Goal: Check status: Check status

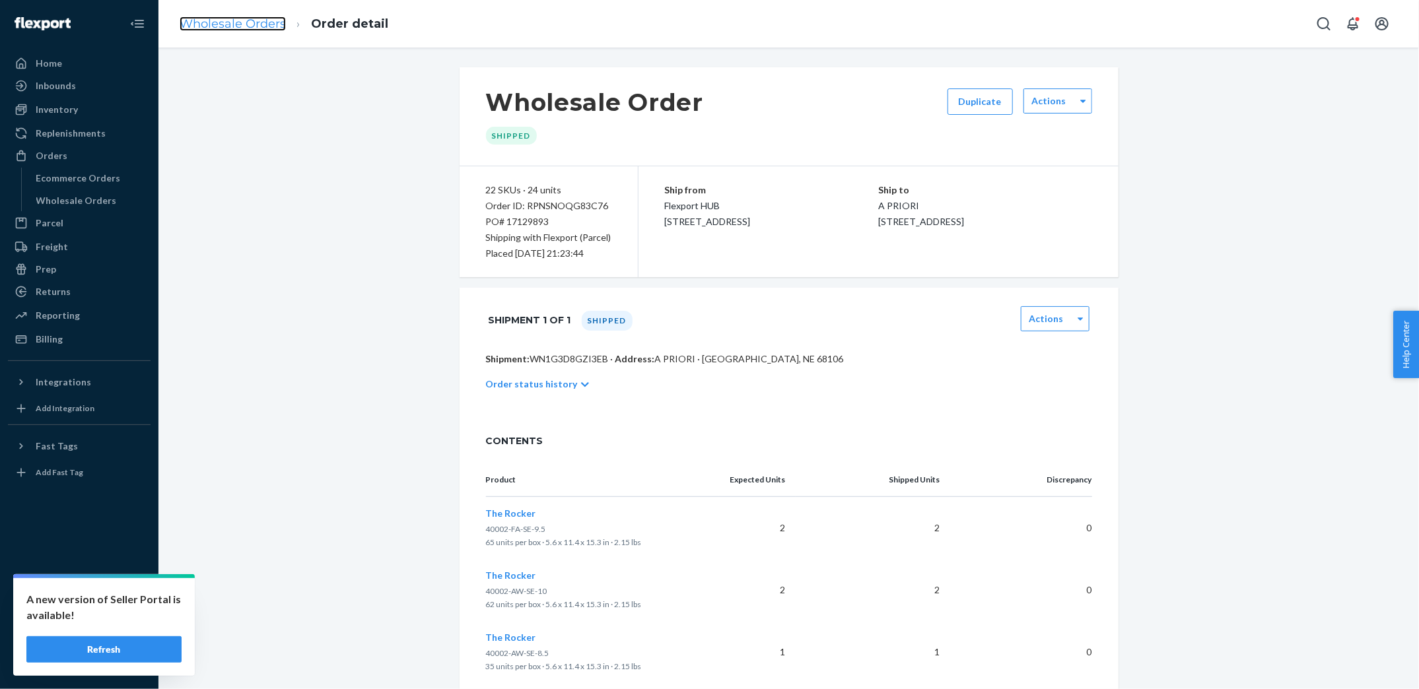
click at [240, 23] on link "Wholesale Orders" at bounding box center [233, 24] width 106 height 15
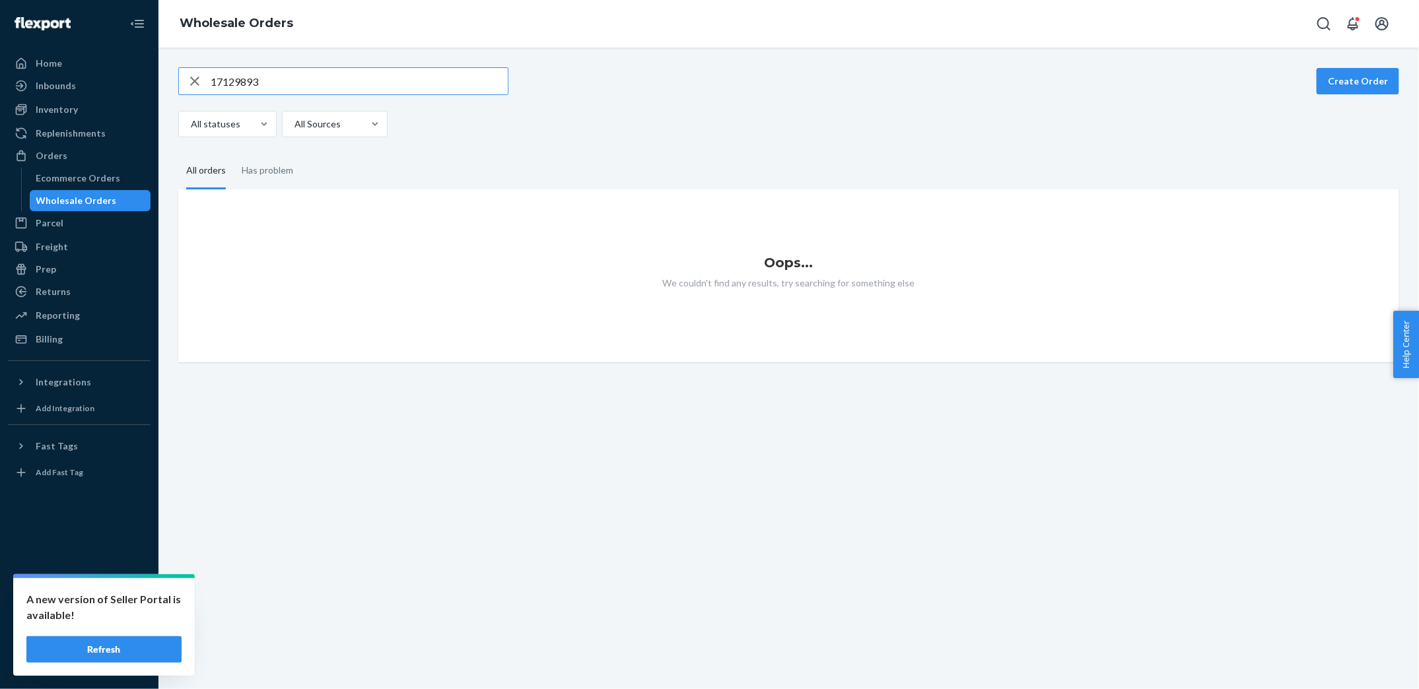
click at [298, 75] on input "17129893" at bounding box center [359, 81] width 297 height 26
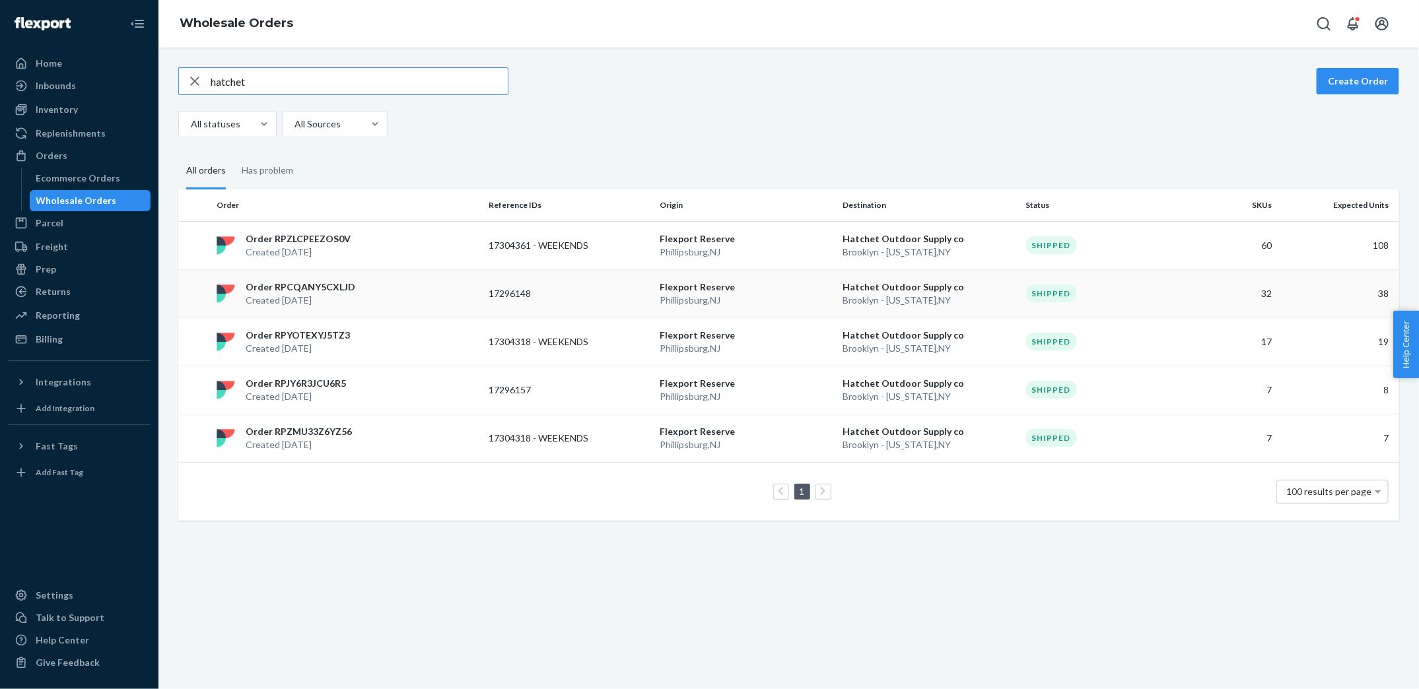
type input "hatchet"
copy p "17296148"
drag, startPoint x: 485, startPoint y: 293, endPoint x: 537, endPoint y: 293, distance: 52.2
click at [537, 293] on td "17296148" at bounding box center [568, 293] width 171 height 48
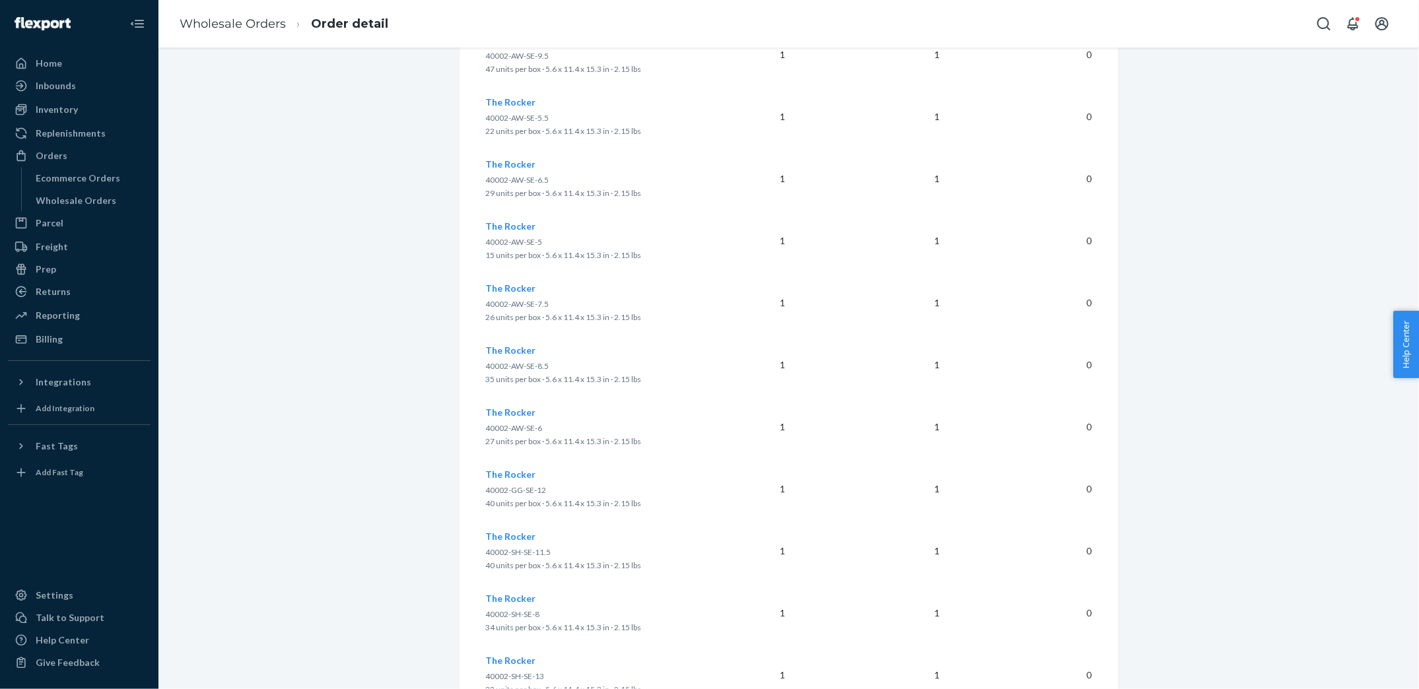
scroll to position [2140, 0]
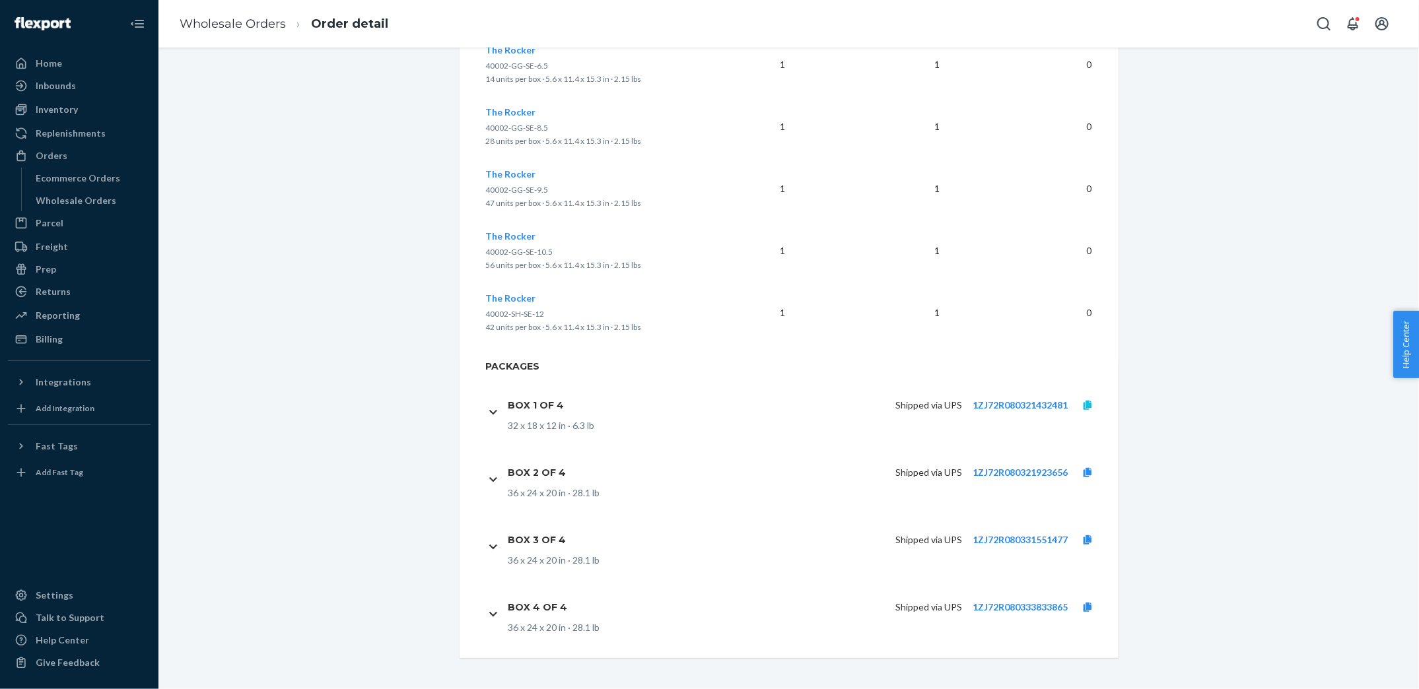
click at [1091, 405] on icon at bounding box center [1088, 405] width 8 height 9
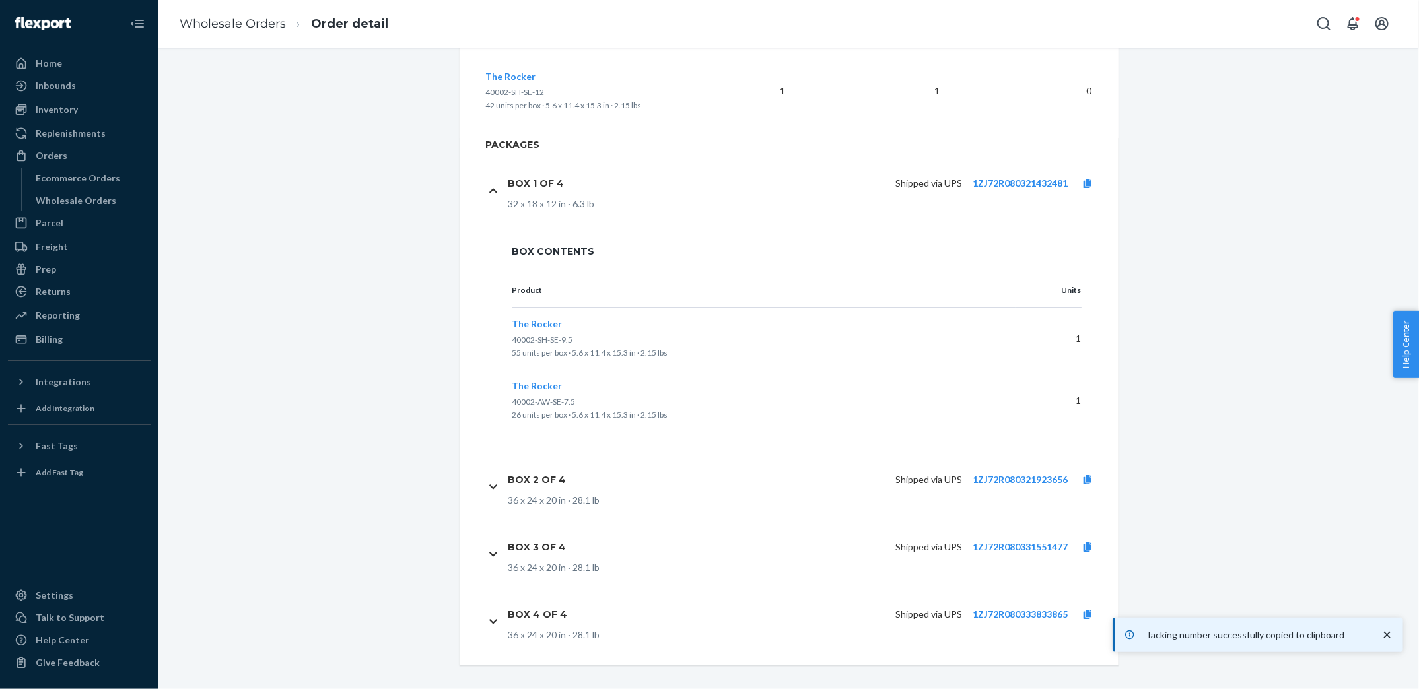
scroll to position [2369, 0]
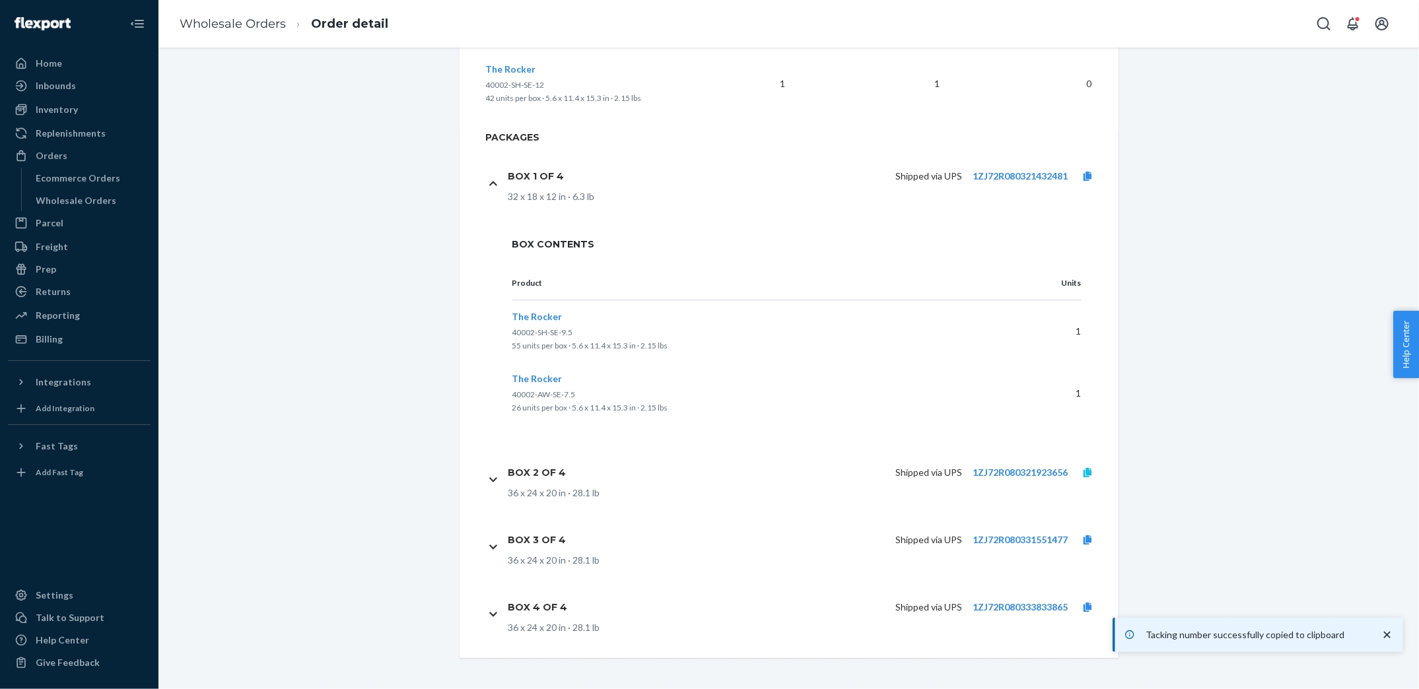
click at [1086, 472] on icon at bounding box center [1088, 472] width 8 height 9
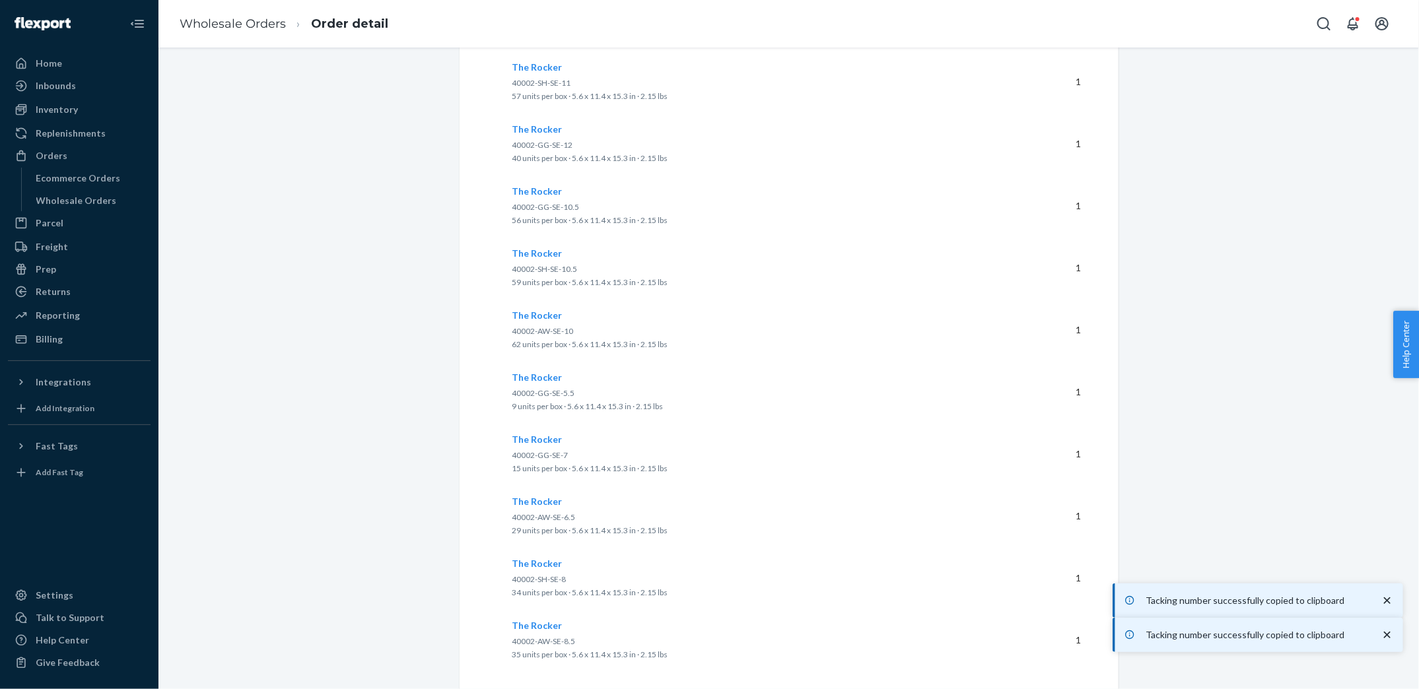
scroll to position [3219, 0]
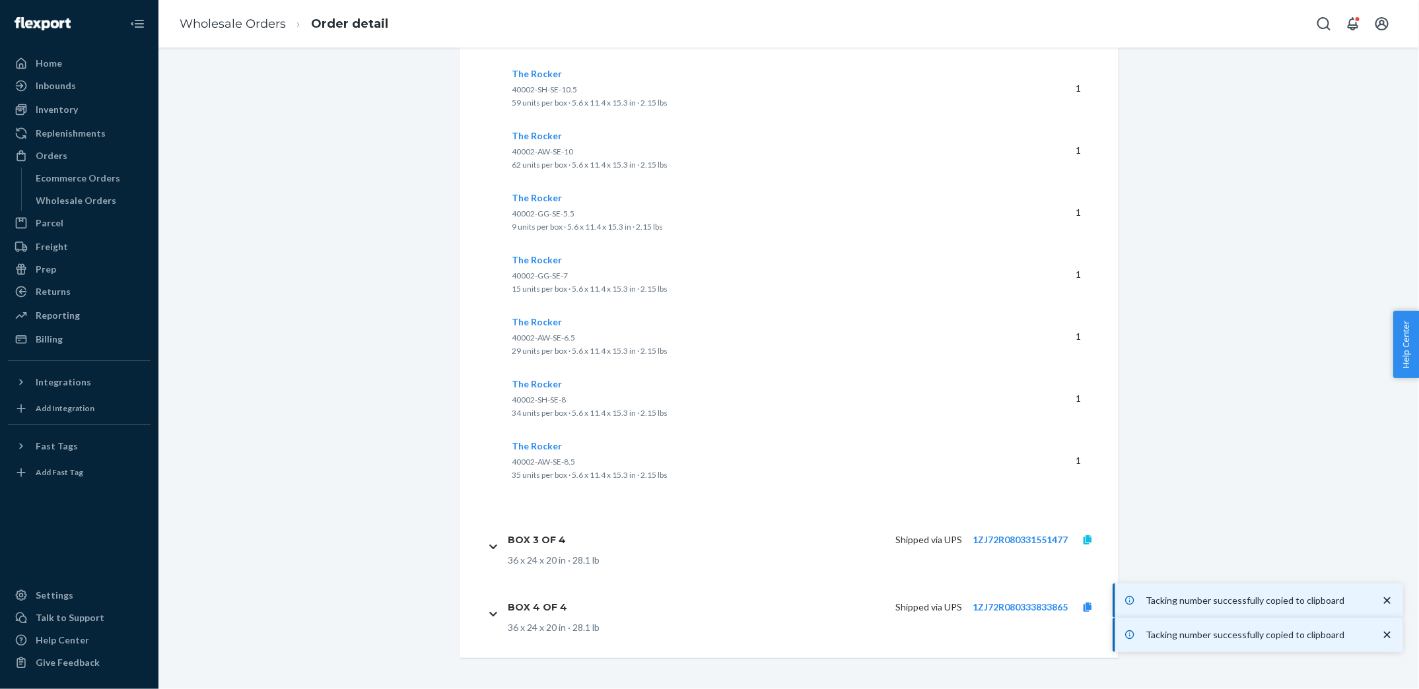
click at [1088, 540] on icon at bounding box center [1088, 540] width 8 height 9
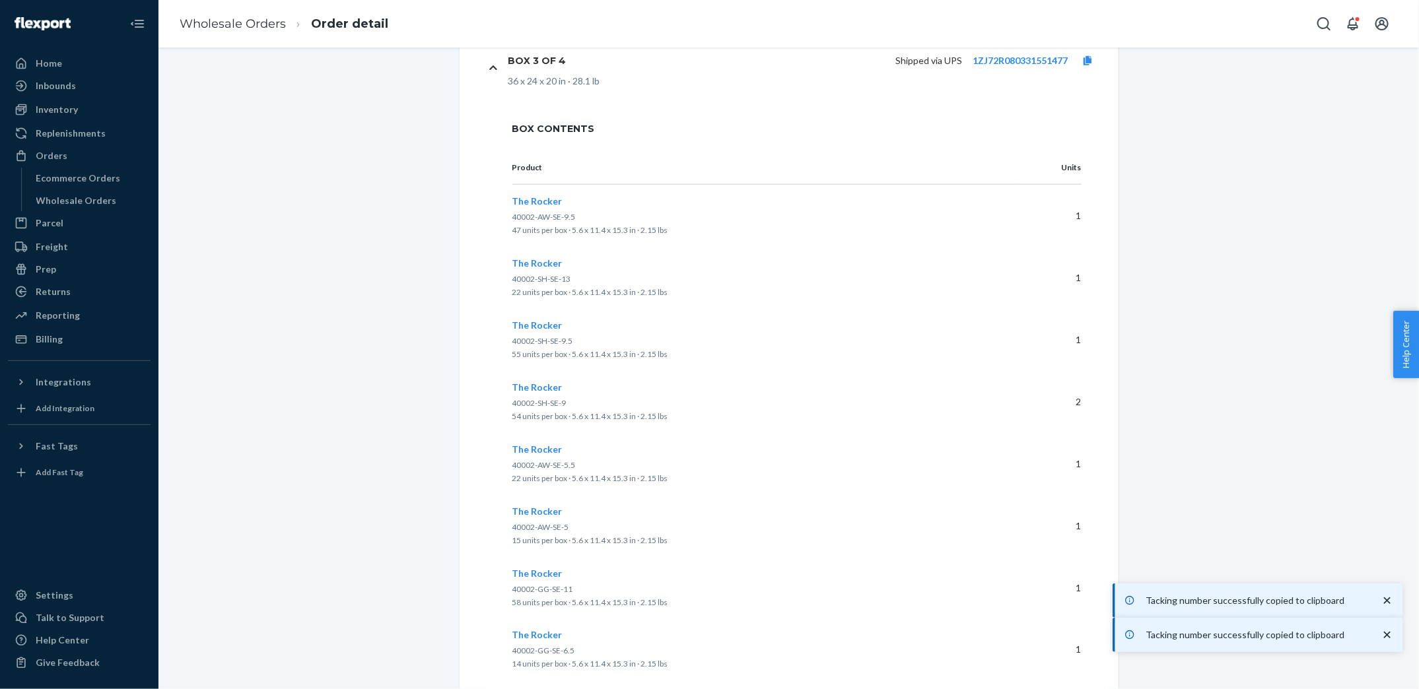
scroll to position [3945, 0]
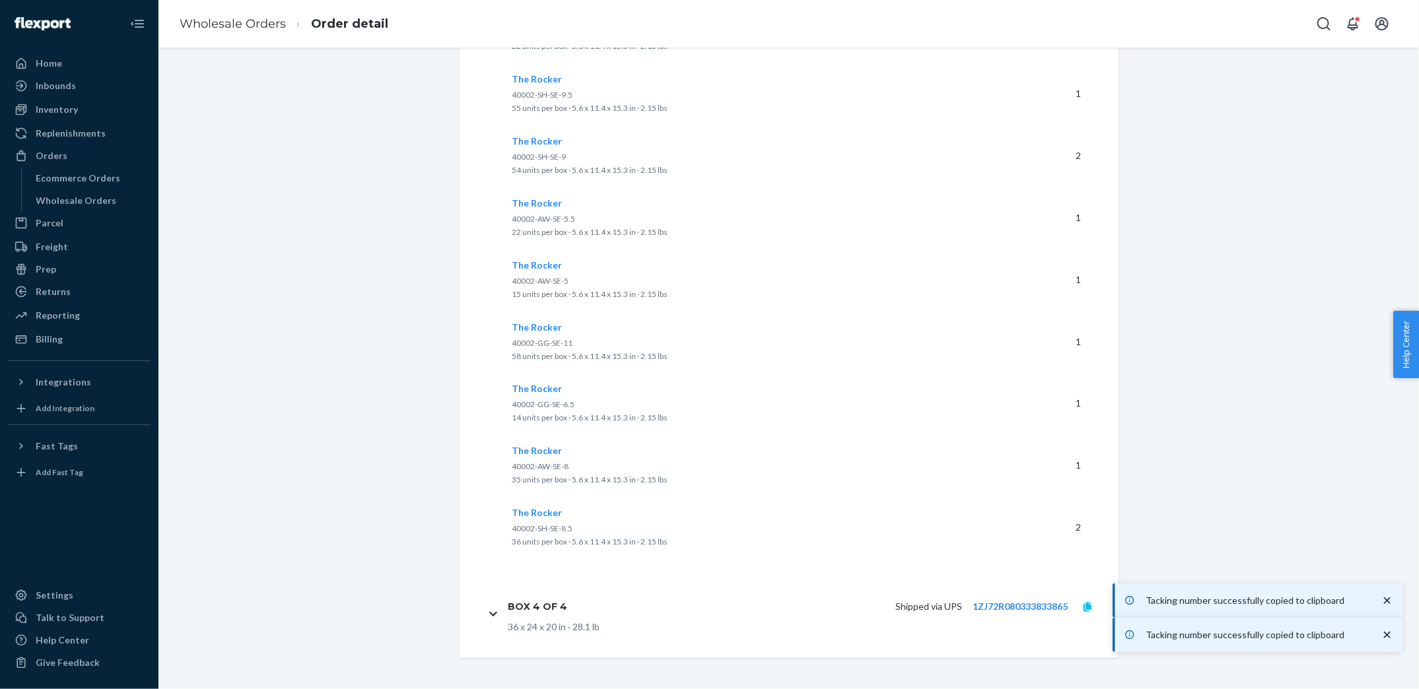
click at [1086, 608] on icon at bounding box center [1088, 607] width 8 height 9
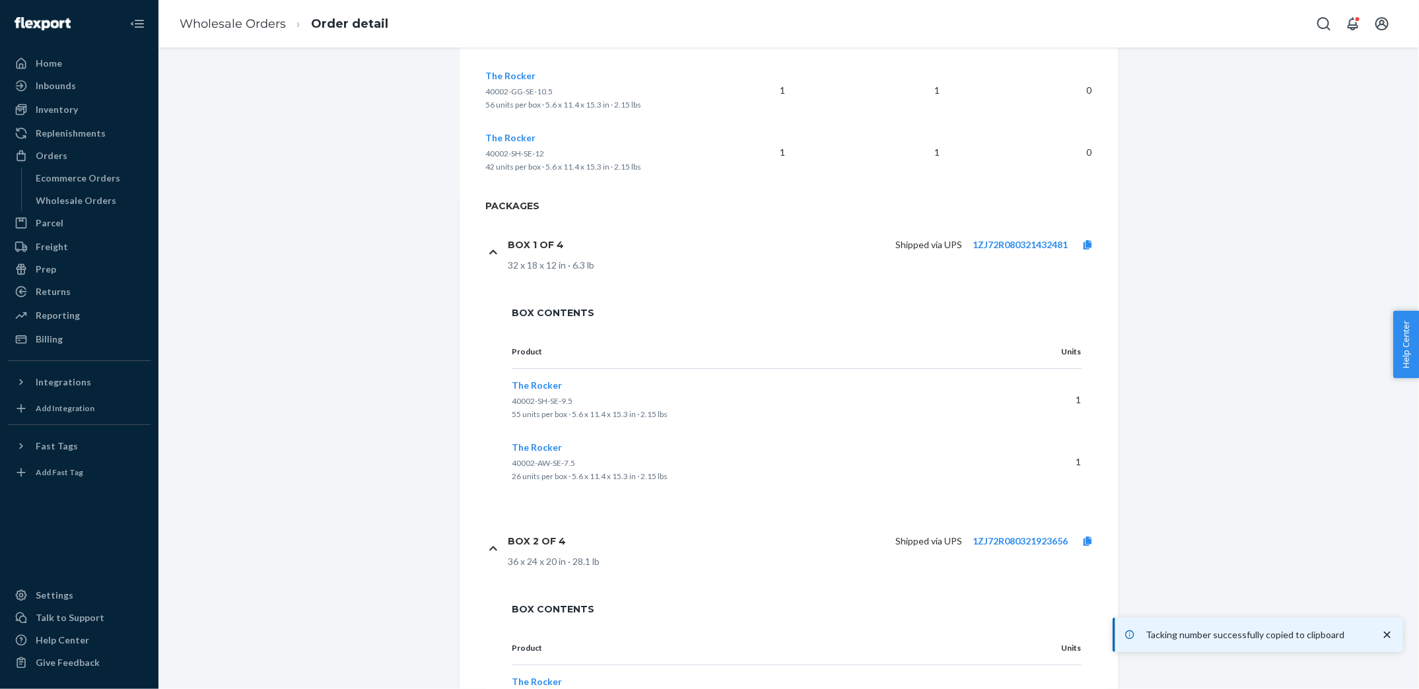
scroll to position [2278, 0]
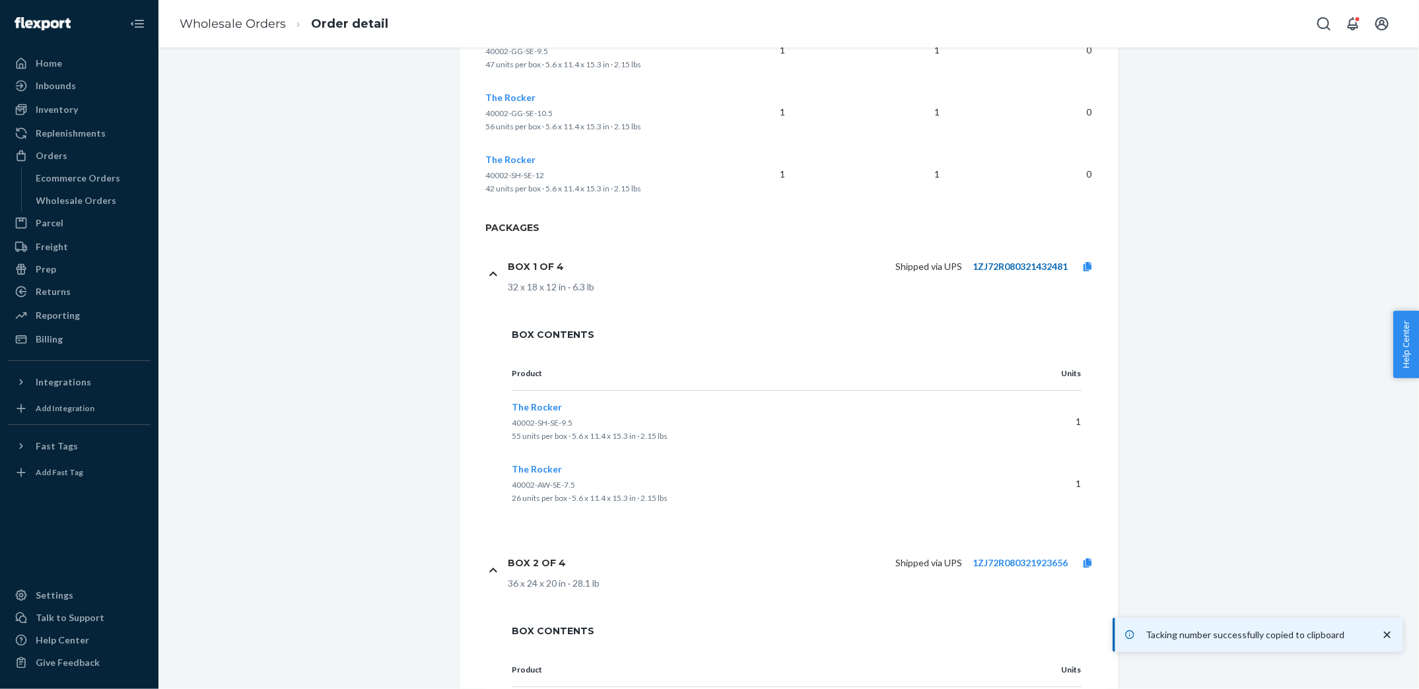
click at [992, 264] on link "1ZJ72R080321432481" at bounding box center [1020, 266] width 95 height 11
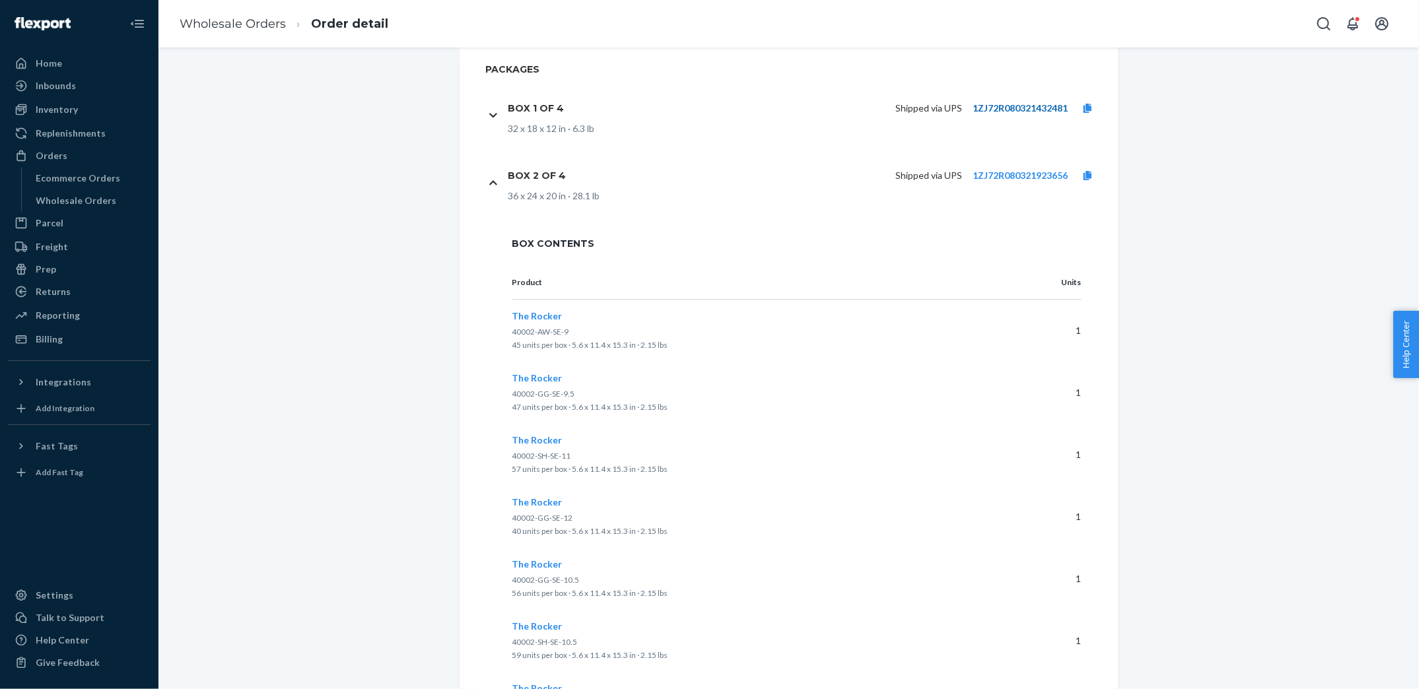
scroll to position [2426, 0]
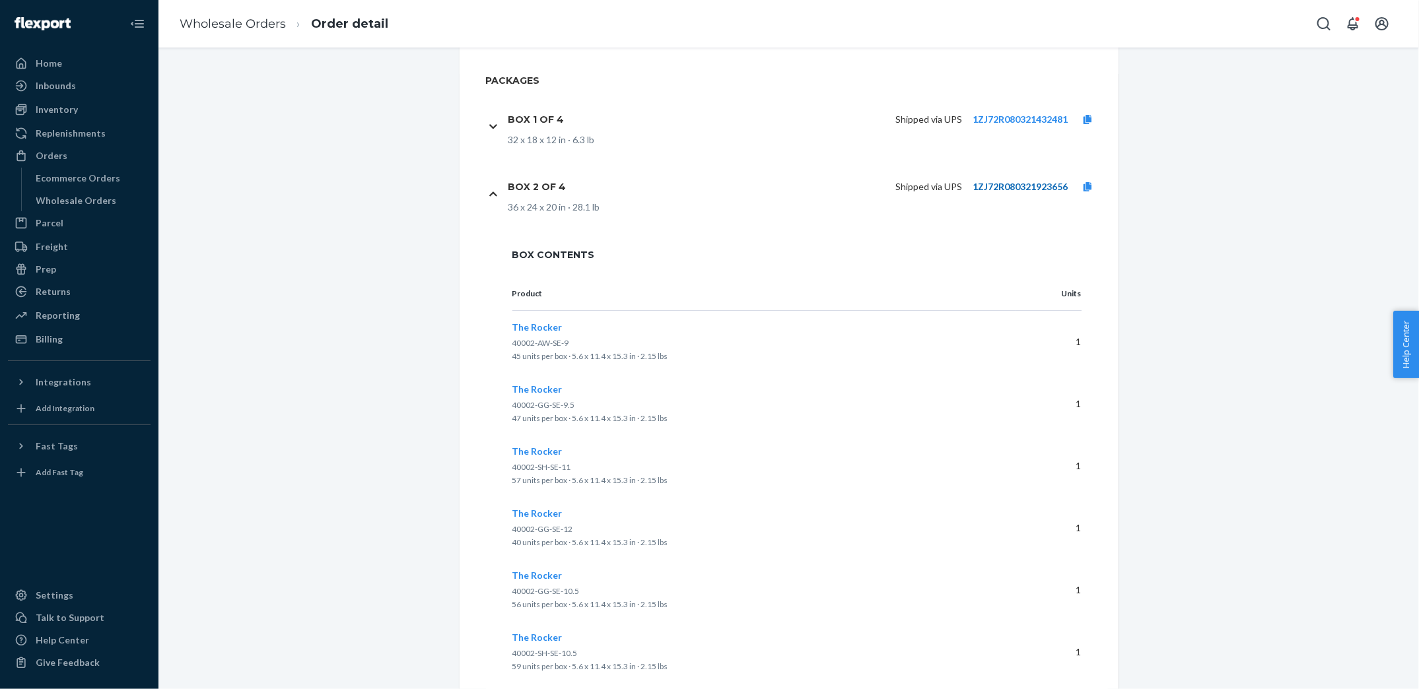
click at [1047, 184] on link "1ZJ72R080321923656" at bounding box center [1020, 186] width 95 height 11
click at [1030, 251] on link "1ZJ72R080331551477" at bounding box center [1020, 253] width 95 height 11
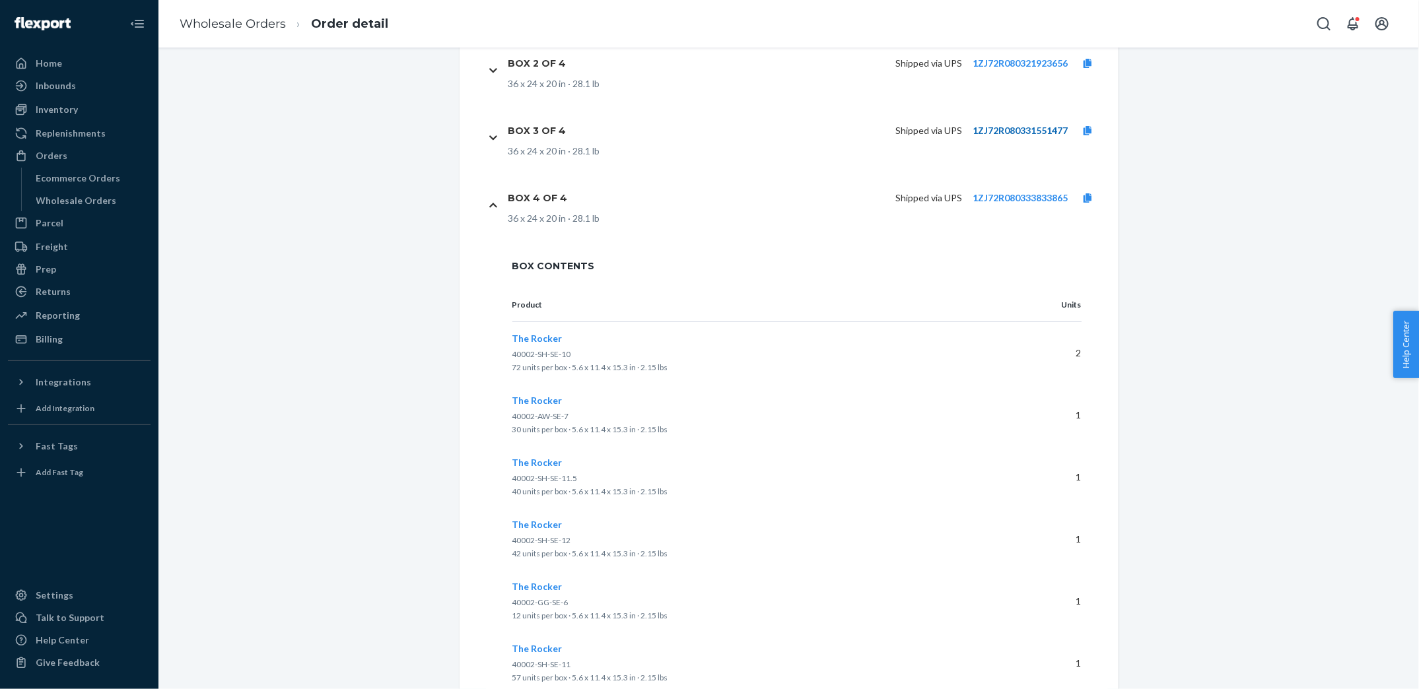
scroll to position [2522, 0]
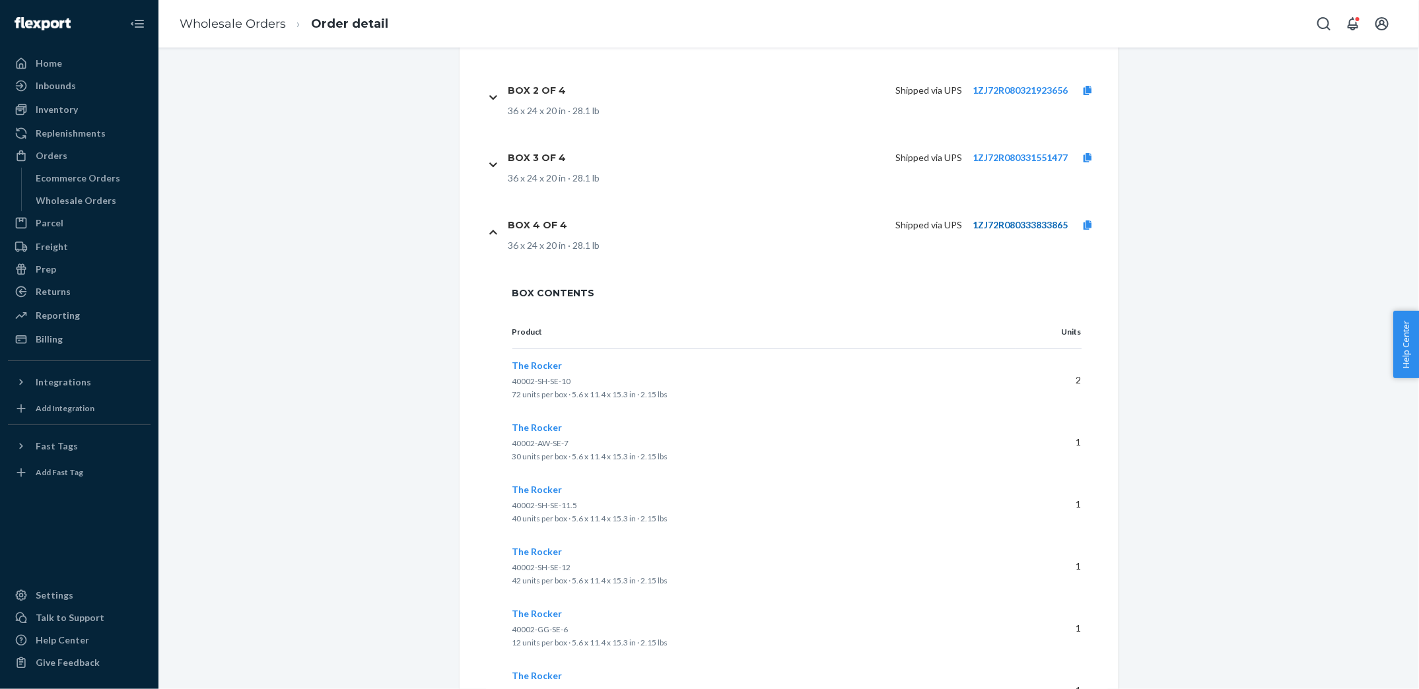
click at [987, 222] on link "1ZJ72R080333833865" at bounding box center [1020, 224] width 95 height 11
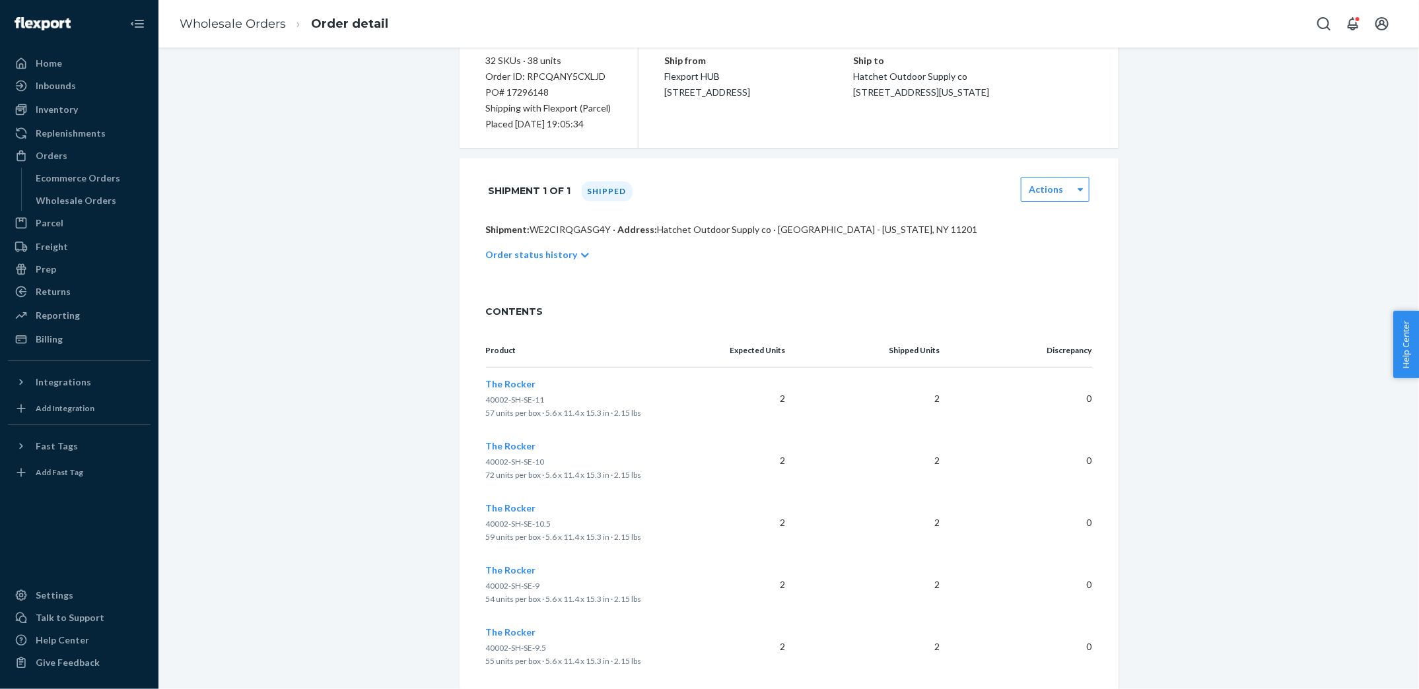
scroll to position [0, 0]
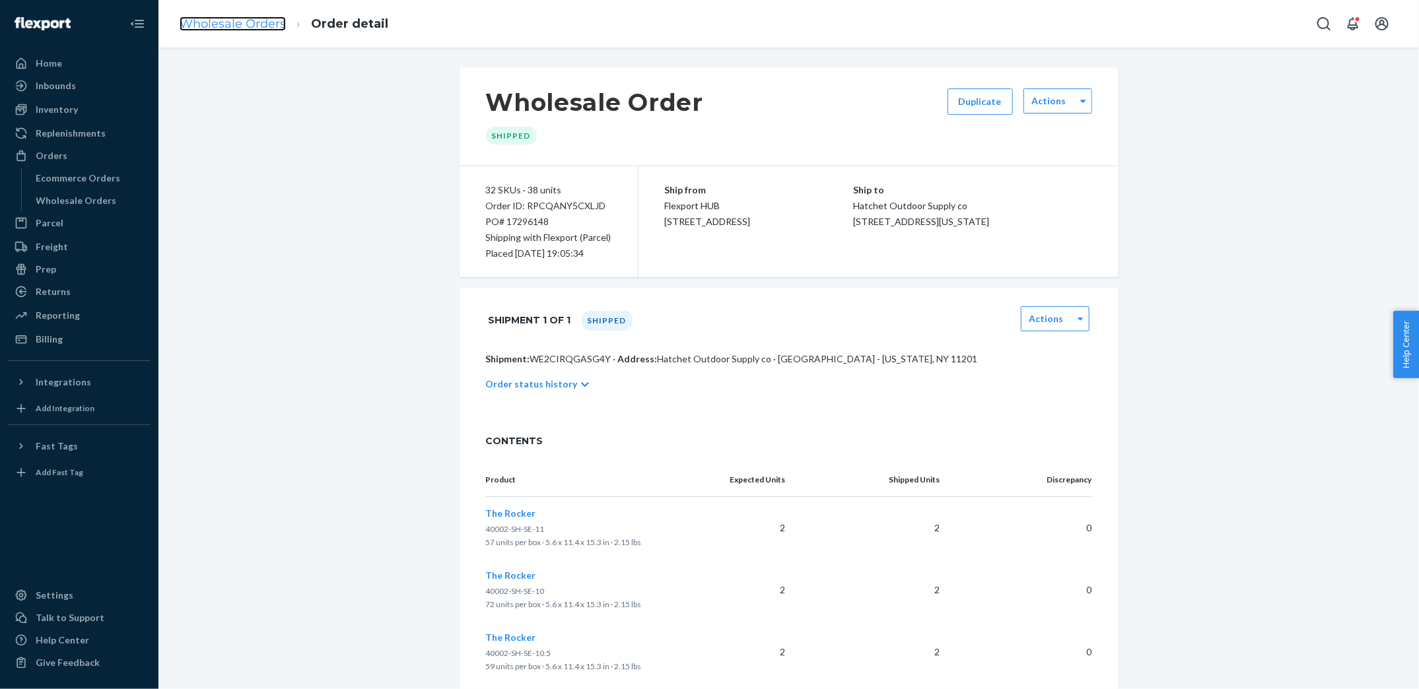
click at [219, 20] on link "Wholesale Orders" at bounding box center [233, 24] width 106 height 15
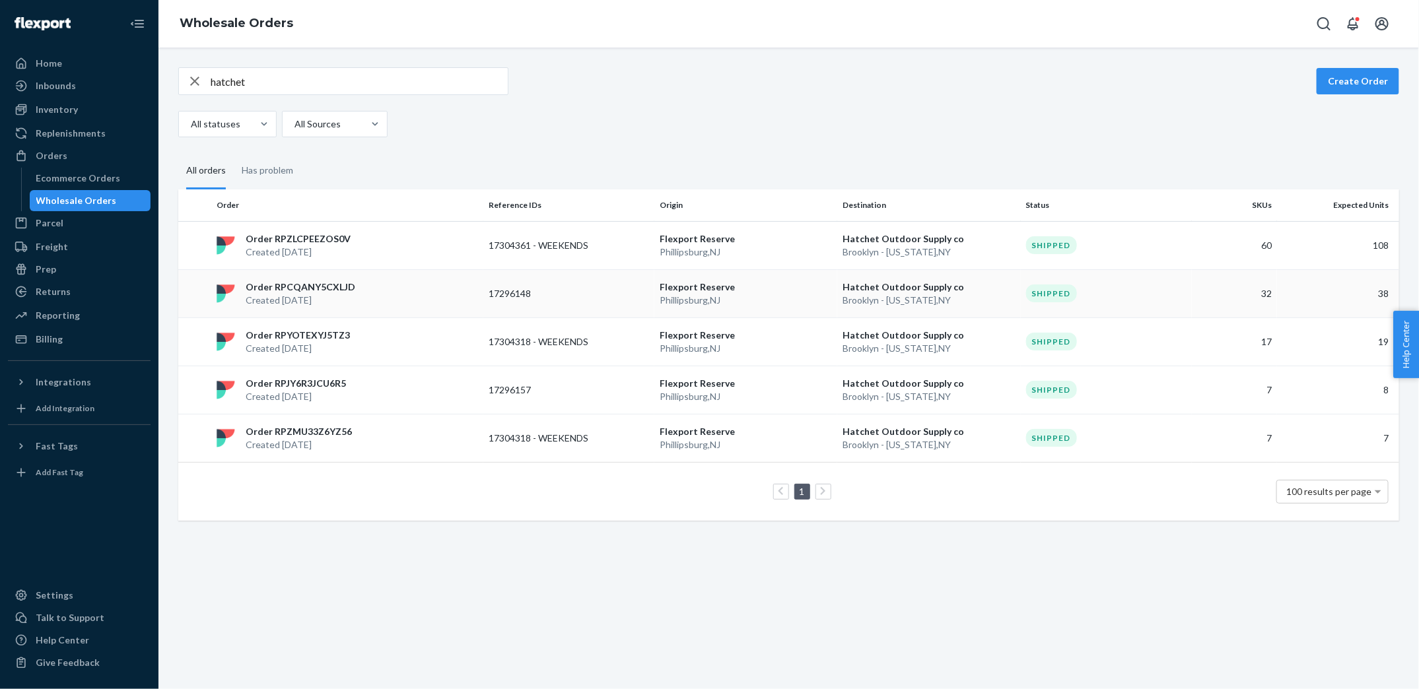
click at [563, 287] on p "17296148" at bounding box center [542, 293] width 106 height 13
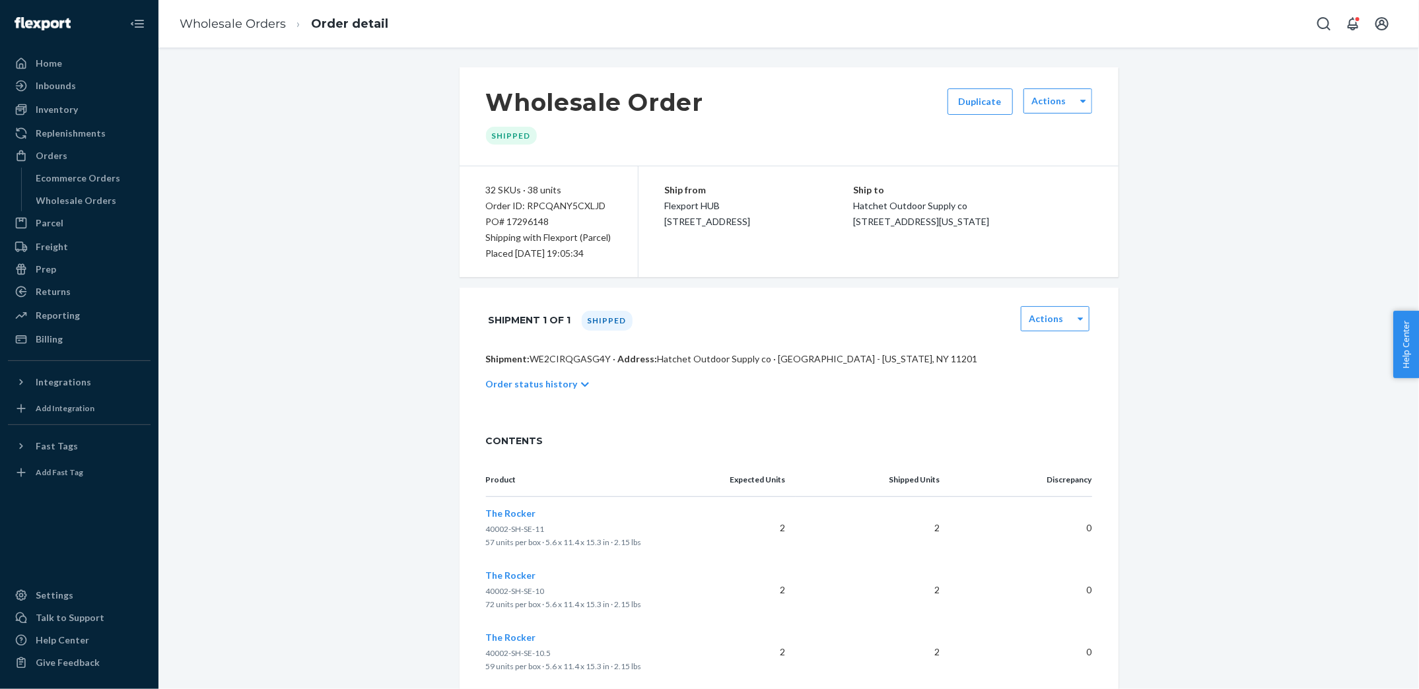
click at [547, 225] on div "PO# 17296148" at bounding box center [548, 222] width 125 height 16
click at [514, 225] on div "PO# 17296148" at bounding box center [548, 222] width 125 height 16
copy div "17296148"
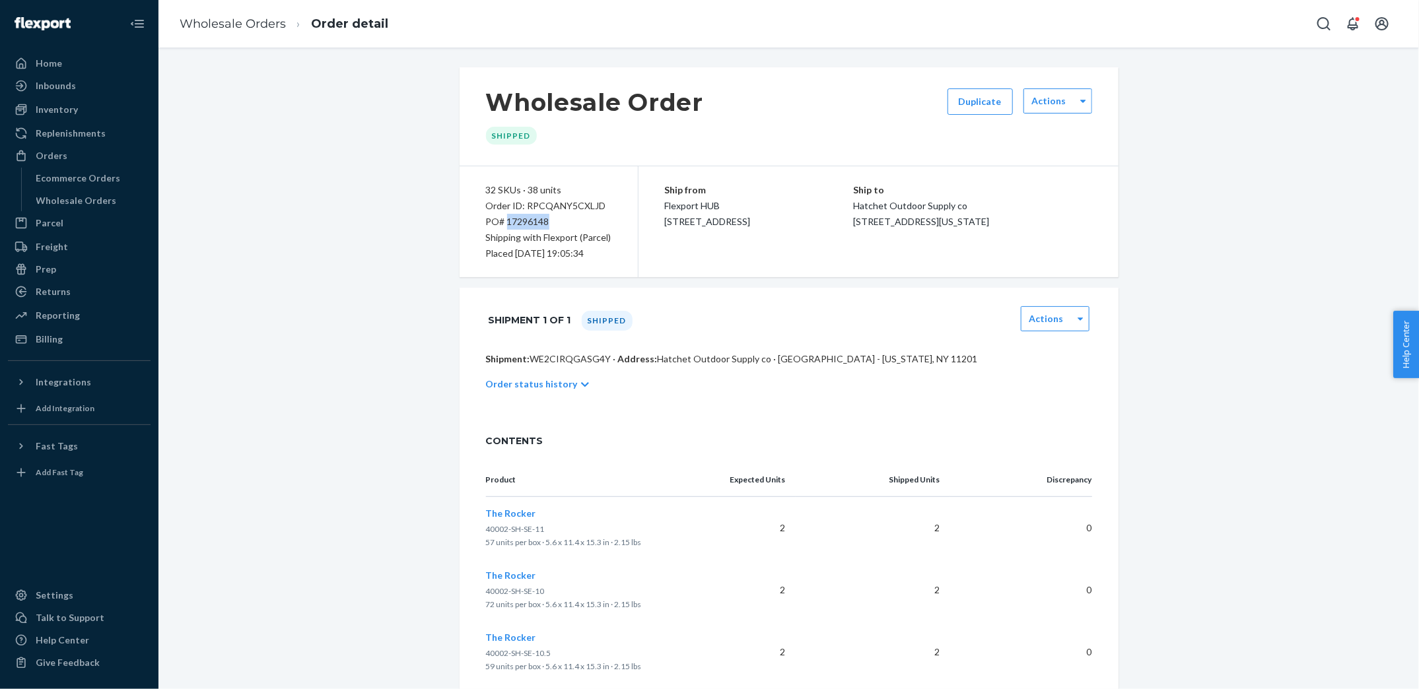
drag, startPoint x: 507, startPoint y: 224, endPoint x: 575, endPoint y: 224, distance: 68.7
click at [575, 224] on div "PO# 17296148" at bounding box center [548, 222] width 125 height 16
click at [252, 18] on link "Wholesale Orders" at bounding box center [233, 24] width 106 height 15
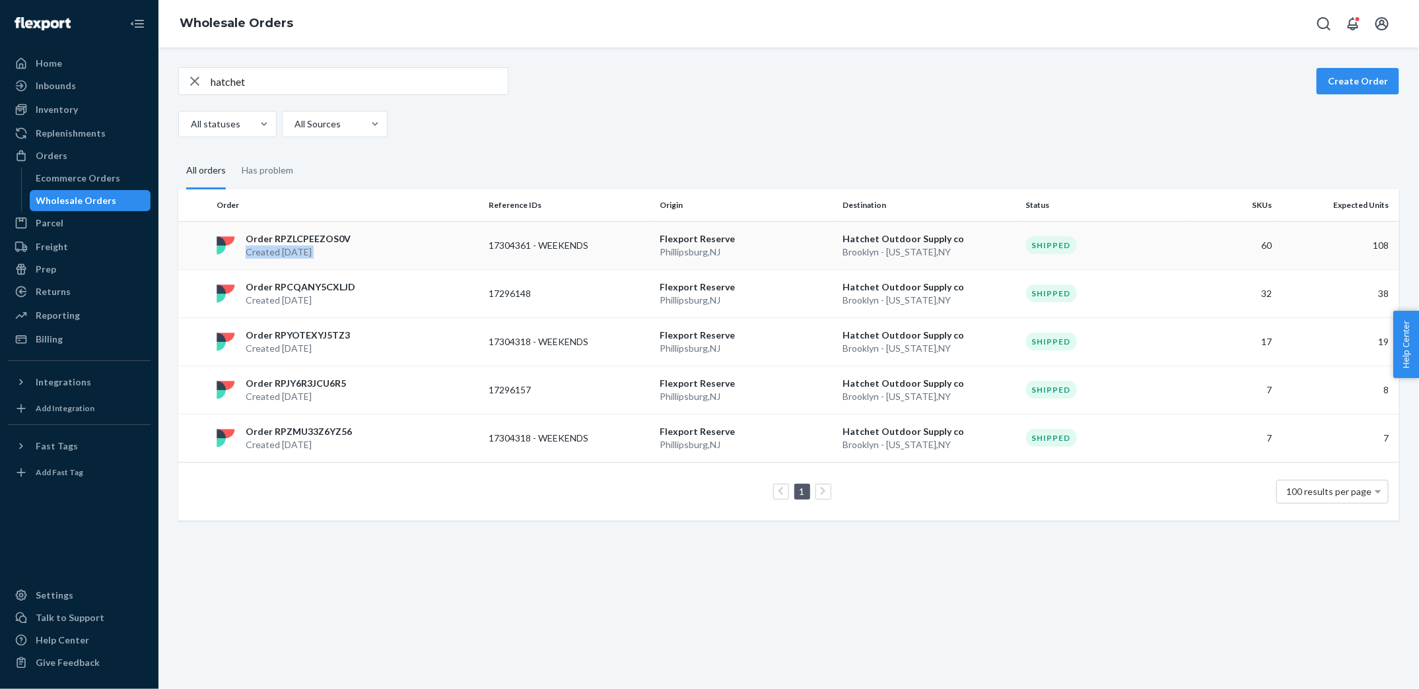
drag, startPoint x: 483, startPoint y: 240, endPoint x: 607, endPoint y: 234, distance: 124.3
click at [605, 235] on tr "Order RPZLCPEEZOS0V Created [DATE] 17304361 - WEEKENDS [GEOGRAPHIC_DATA] [GEOGR…" at bounding box center [788, 245] width 1221 height 48
click at [569, 239] on p "17304361 - WEEKENDS" at bounding box center [542, 245] width 106 height 13
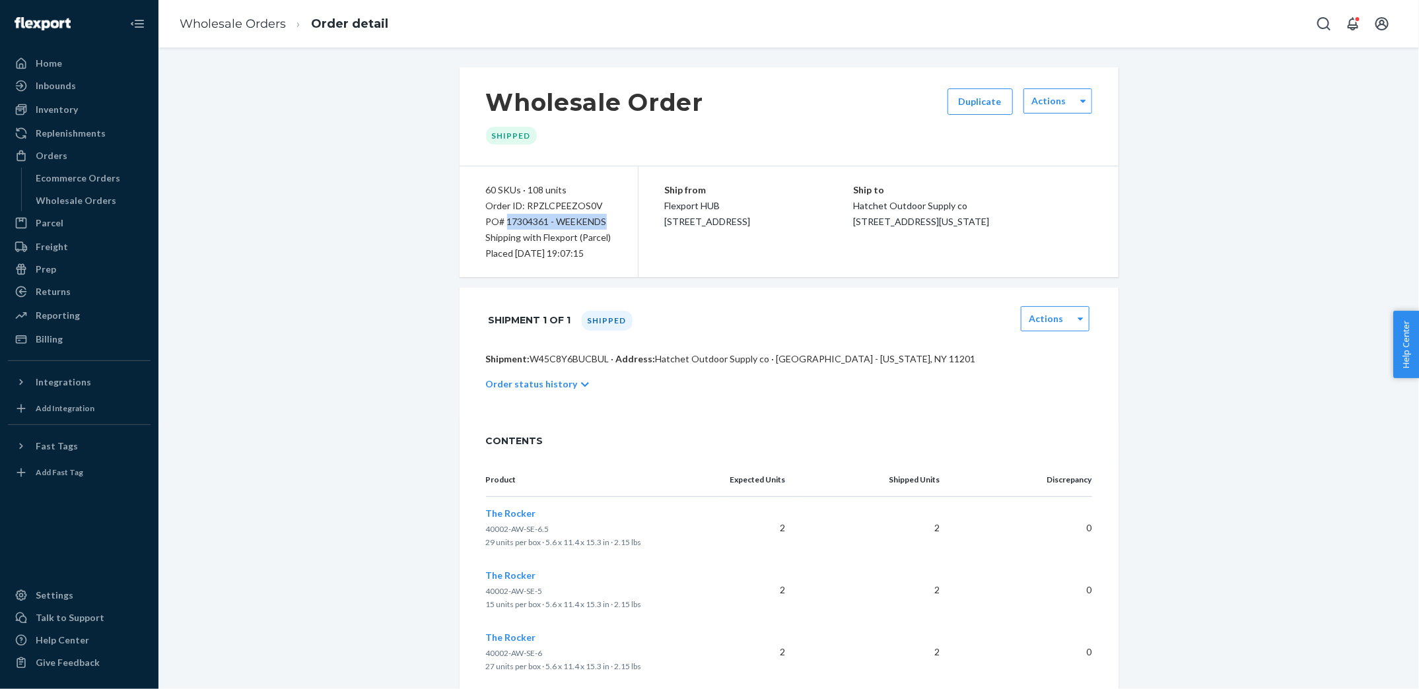
drag, startPoint x: 505, startPoint y: 223, endPoint x: 627, endPoint y: 223, distance: 121.5
click at [627, 223] on div "60 SKUs · 108 units Order ID: RPZLCPEEZOS0V PO# 17304361 - WEEKENDS Shipping wi…" at bounding box center [549, 221] width 179 height 111
copy div "17304361 - WEEKENDS"
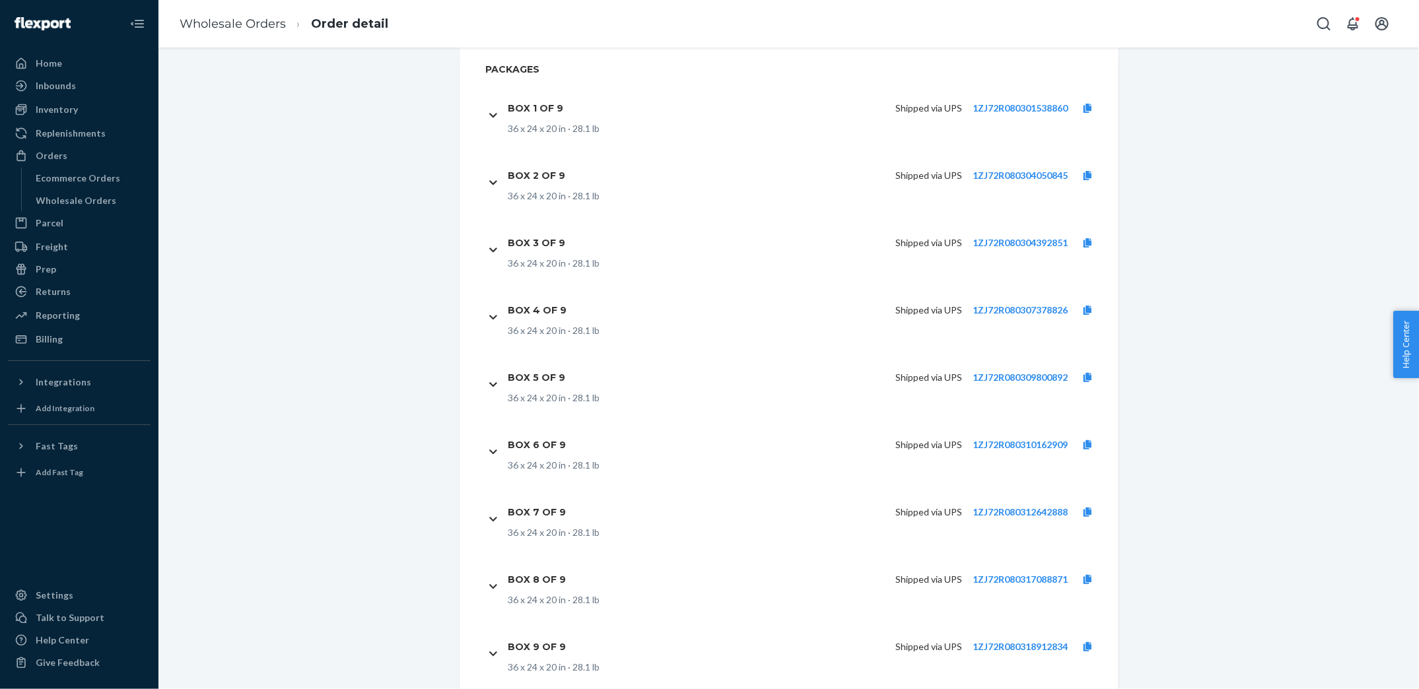
scroll to position [4162, 0]
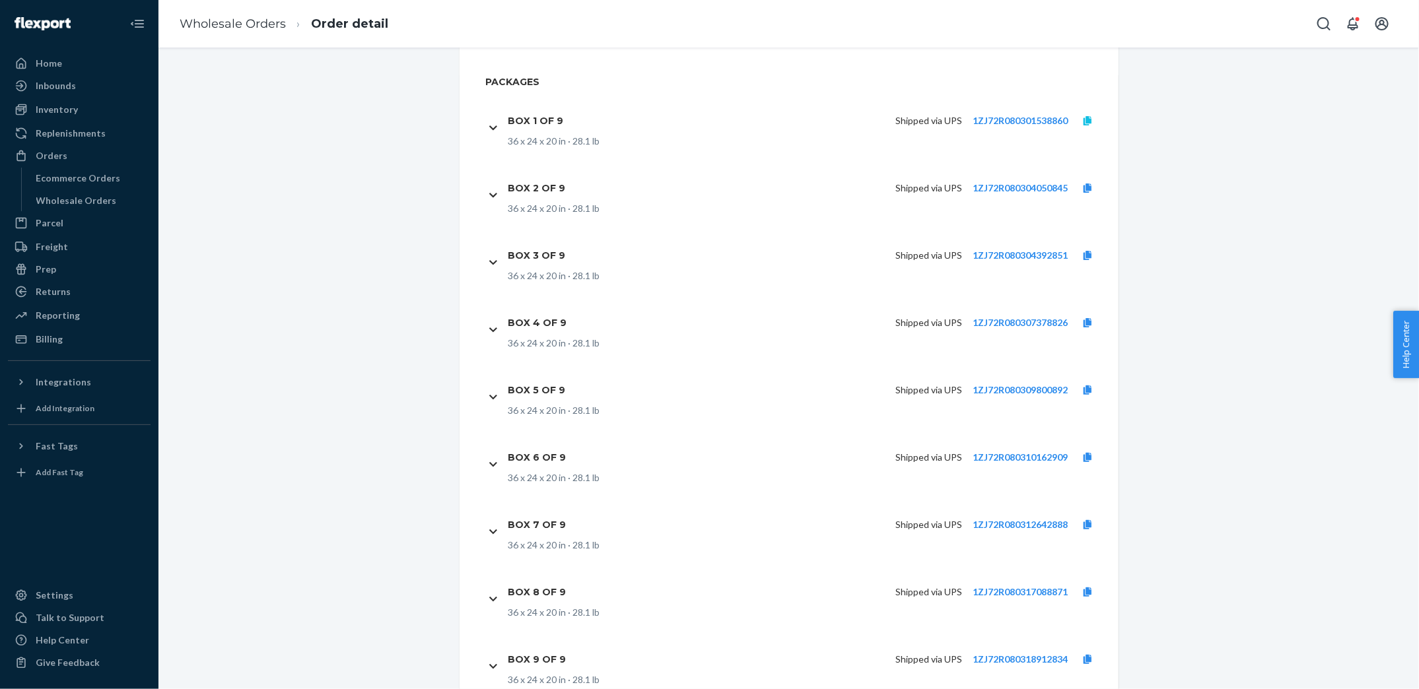
click at [1090, 118] on icon at bounding box center [1088, 120] width 8 height 9
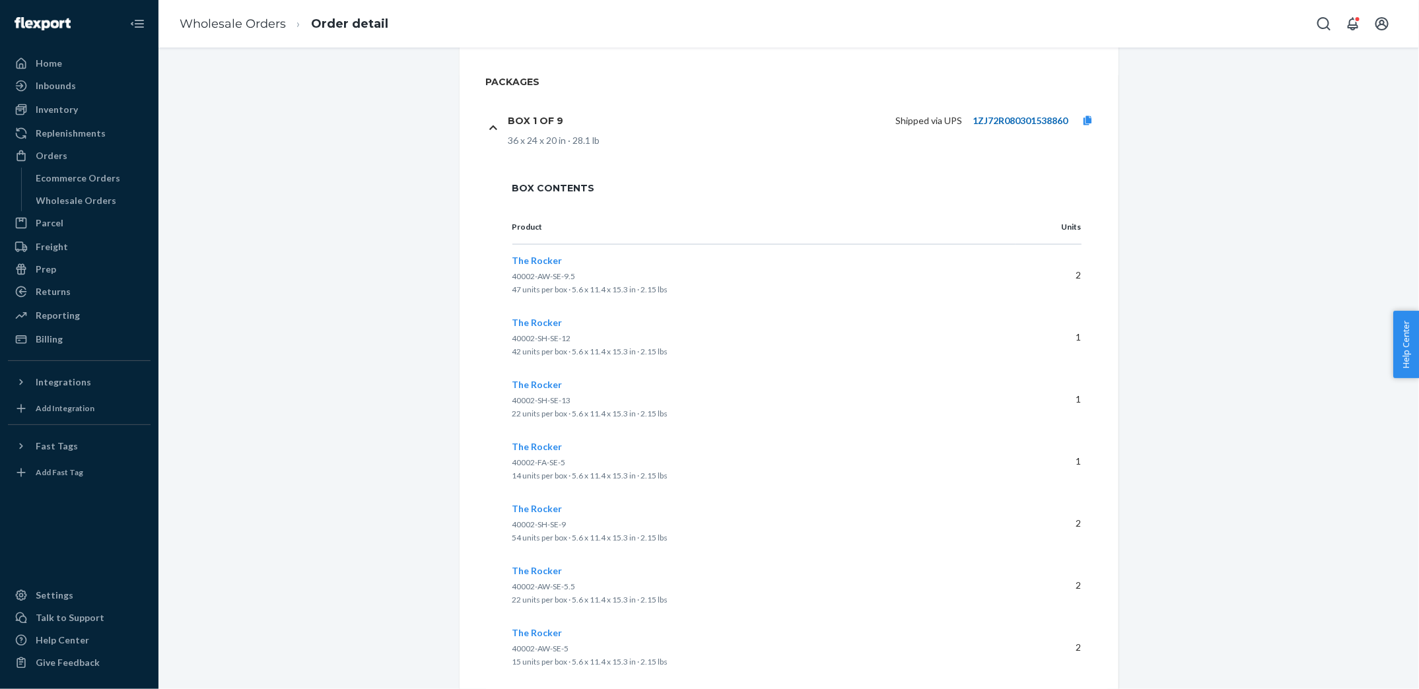
click at [1033, 120] on link "1ZJ72R080301538860" at bounding box center [1020, 120] width 95 height 11
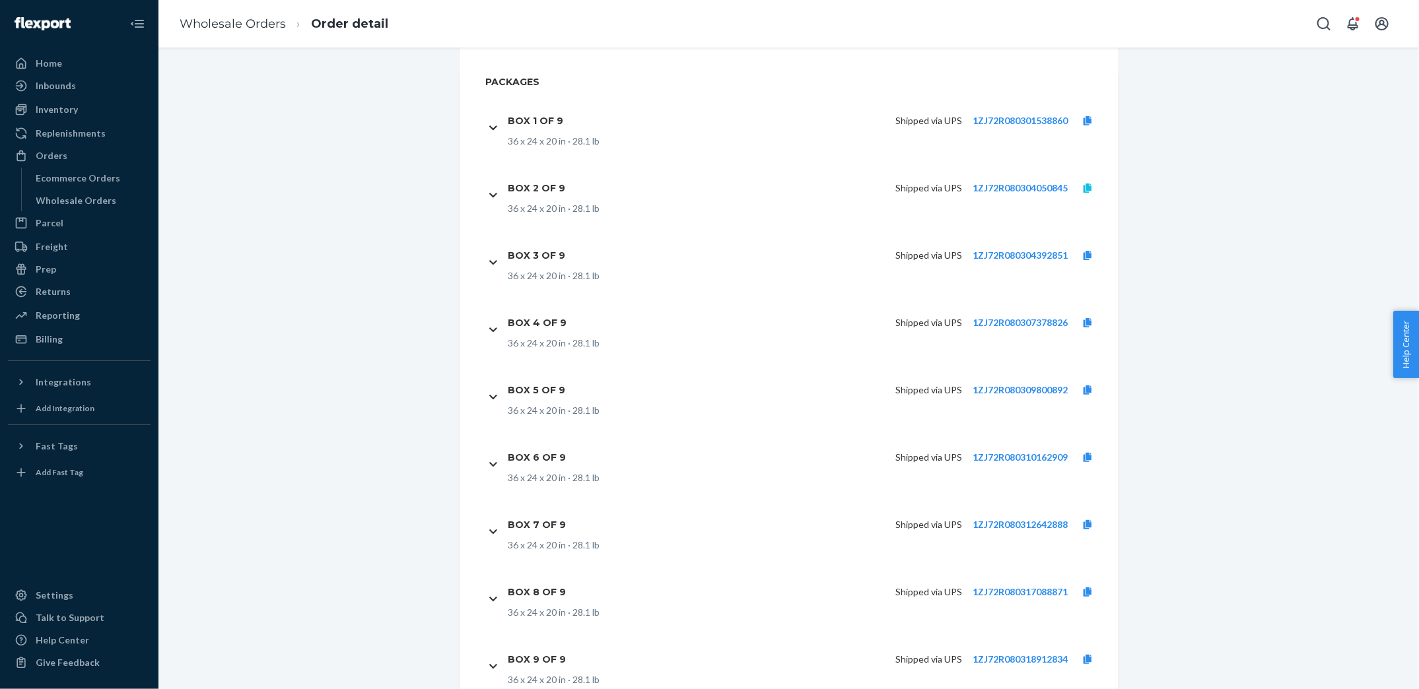
click at [1088, 184] on icon at bounding box center [1088, 188] width 8 height 9
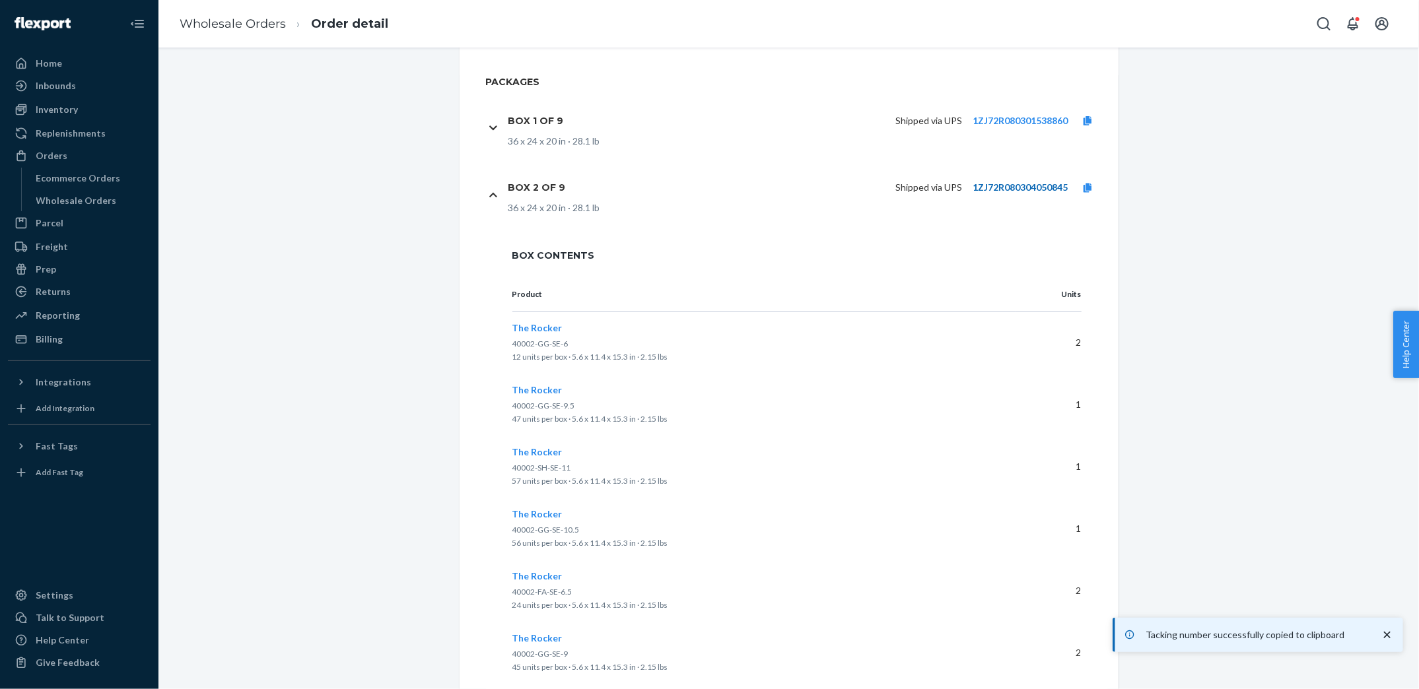
click at [1024, 184] on link "1ZJ72R080304050845" at bounding box center [1020, 187] width 95 height 11
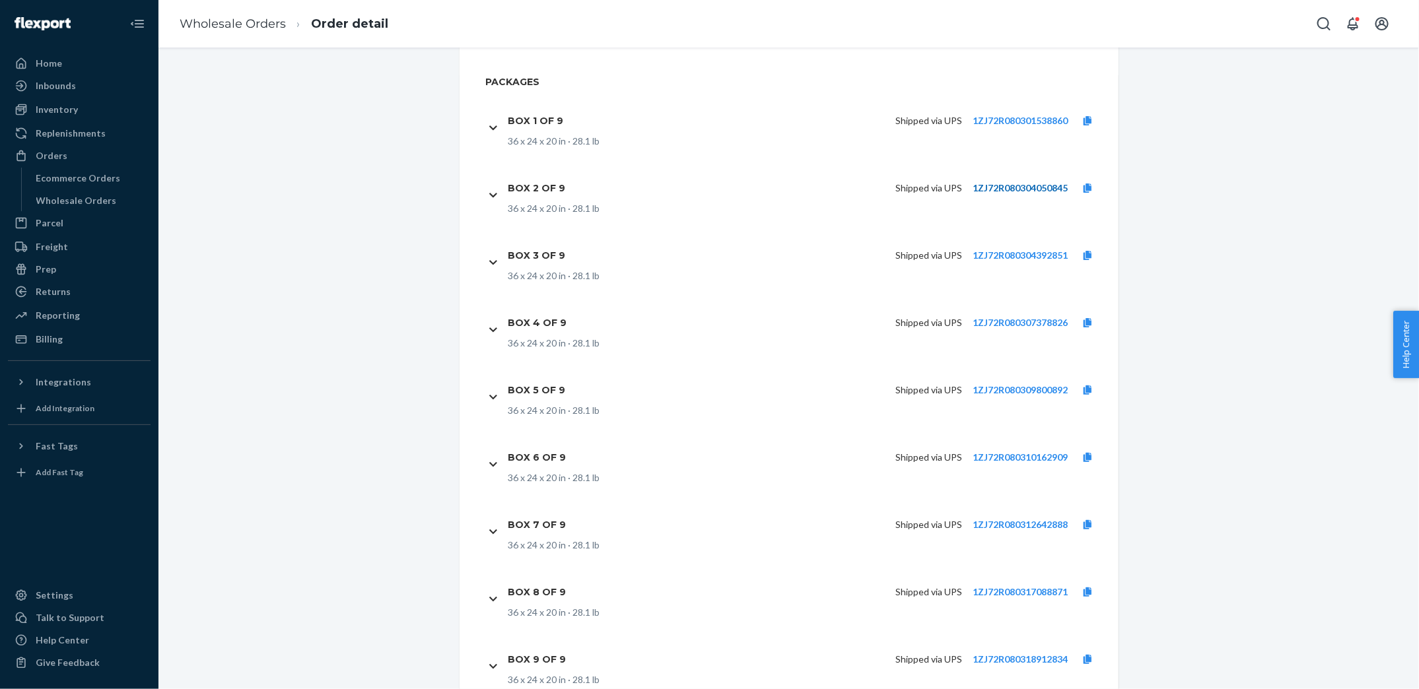
scroll to position [4153, 0]
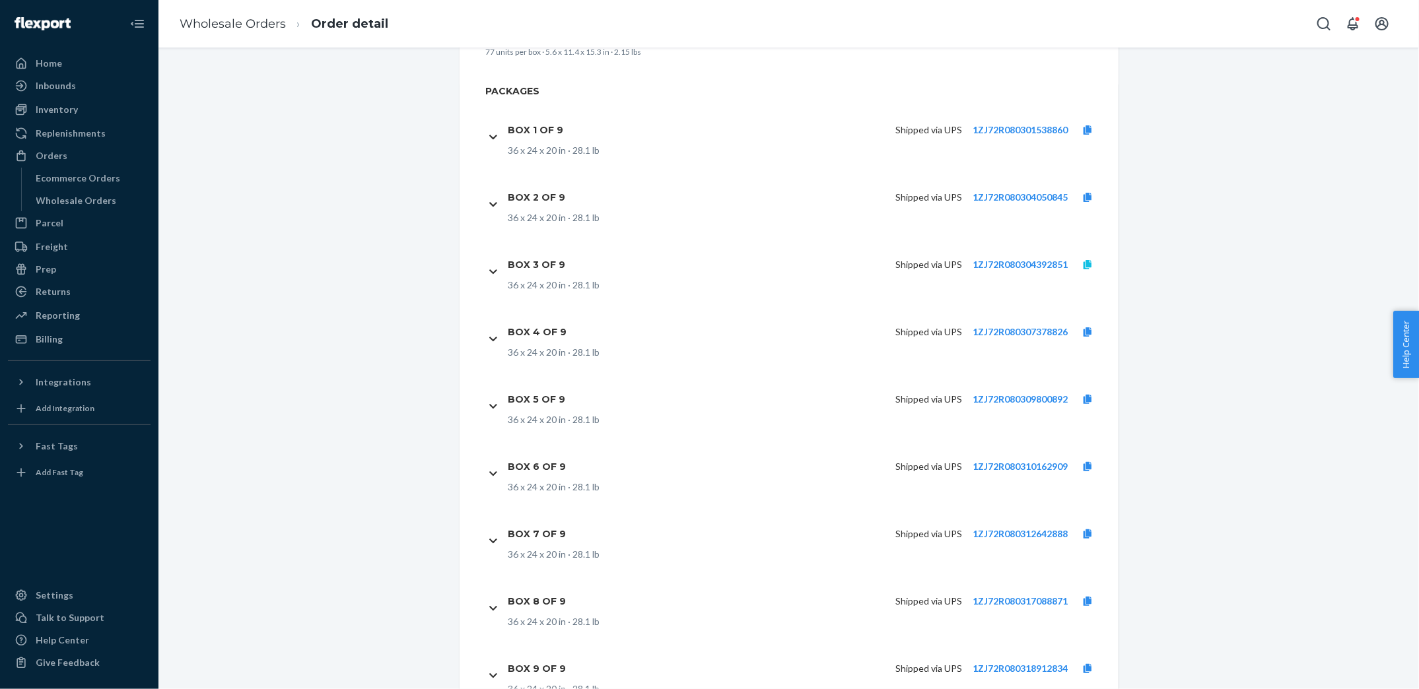
click at [1089, 258] on link at bounding box center [1088, 264] width 40 height 13
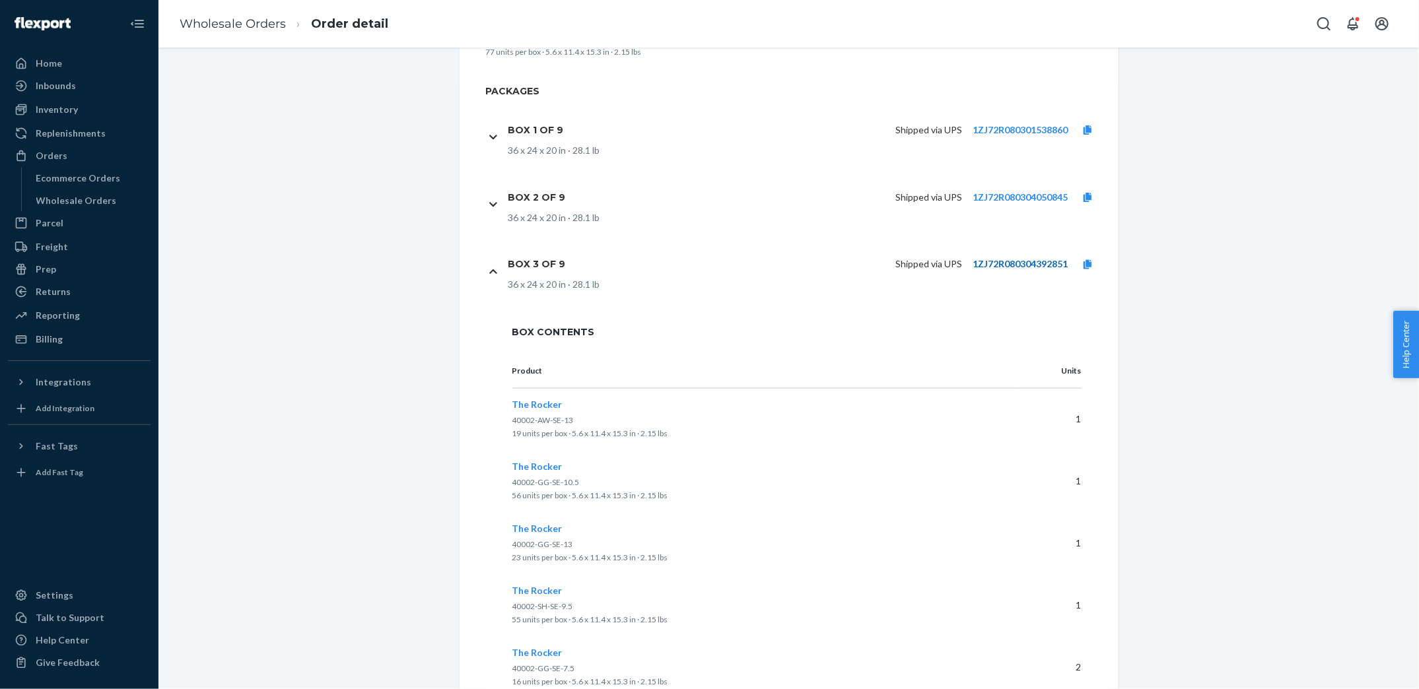
click at [1049, 265] on link "1ZJ72R080304392851" at bounding box center [1020, 264] width 95 height 11
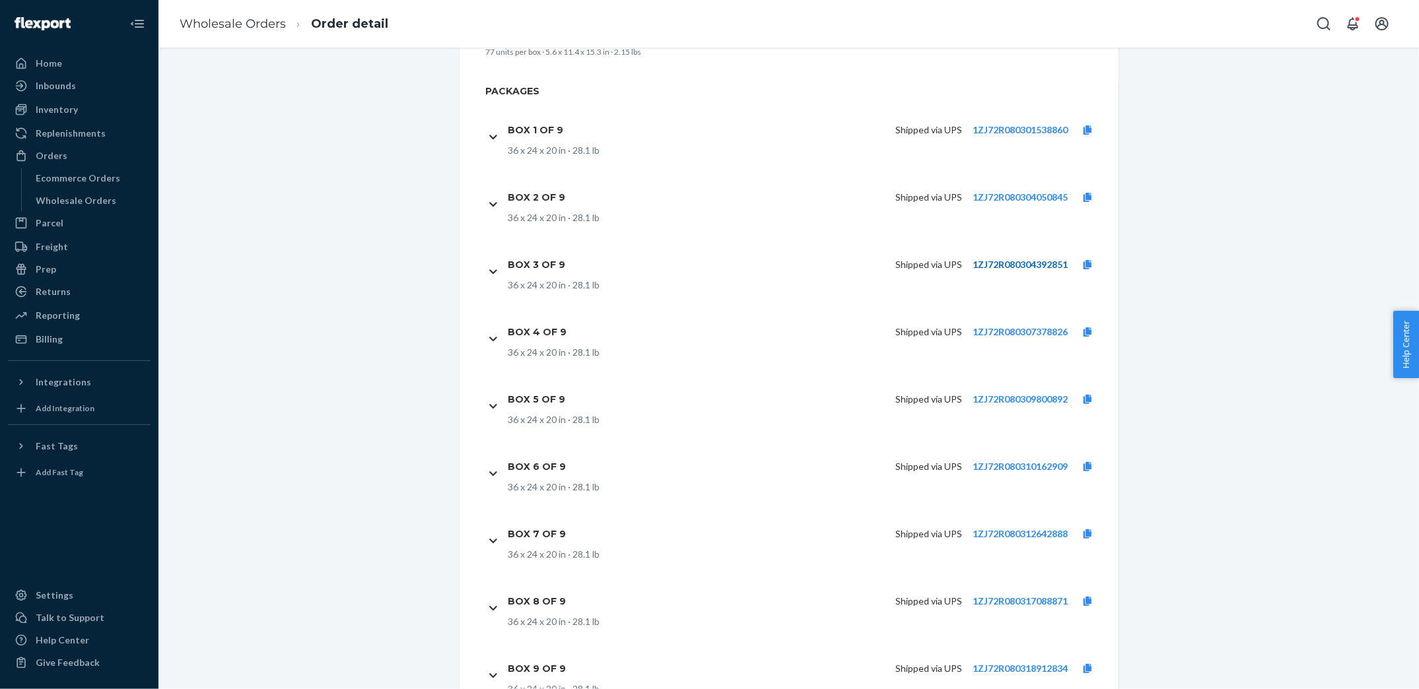
scroll to position [4215, 0]
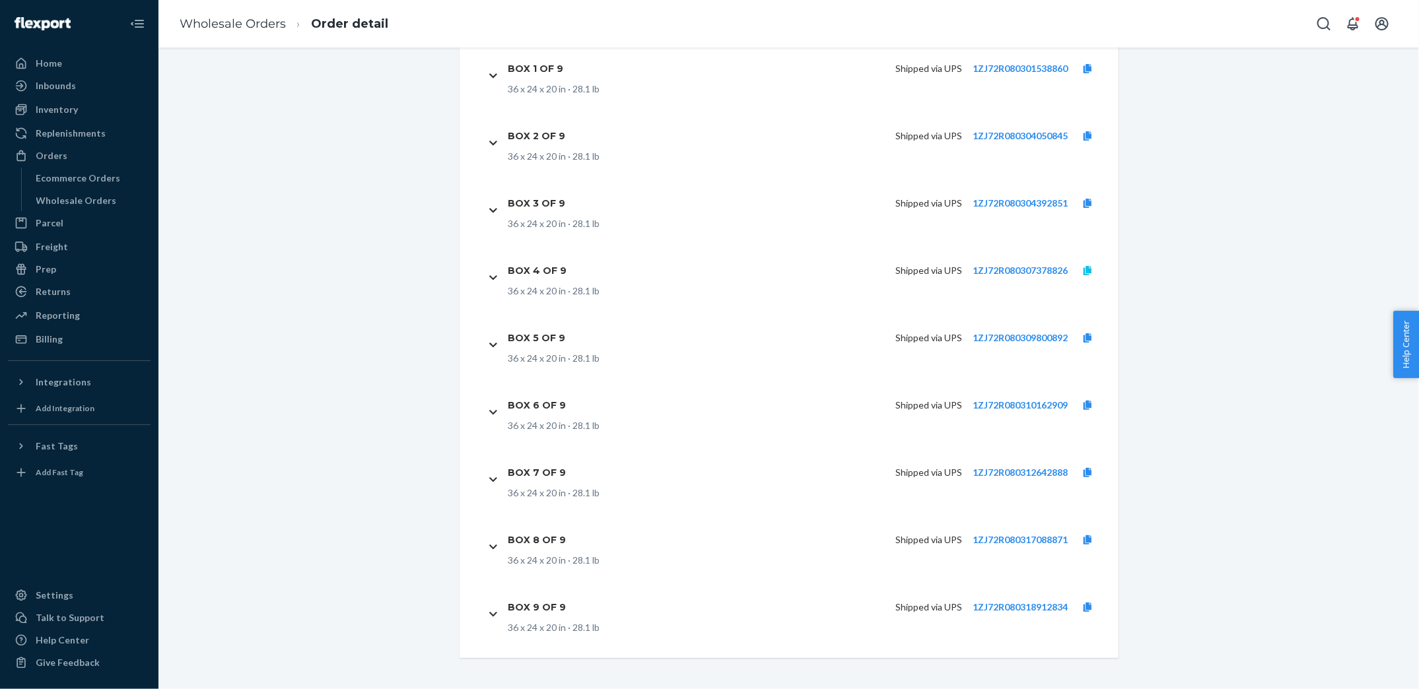
click at [1089, 269] on icon at bounding box center [1088, 270] width 8 height 9
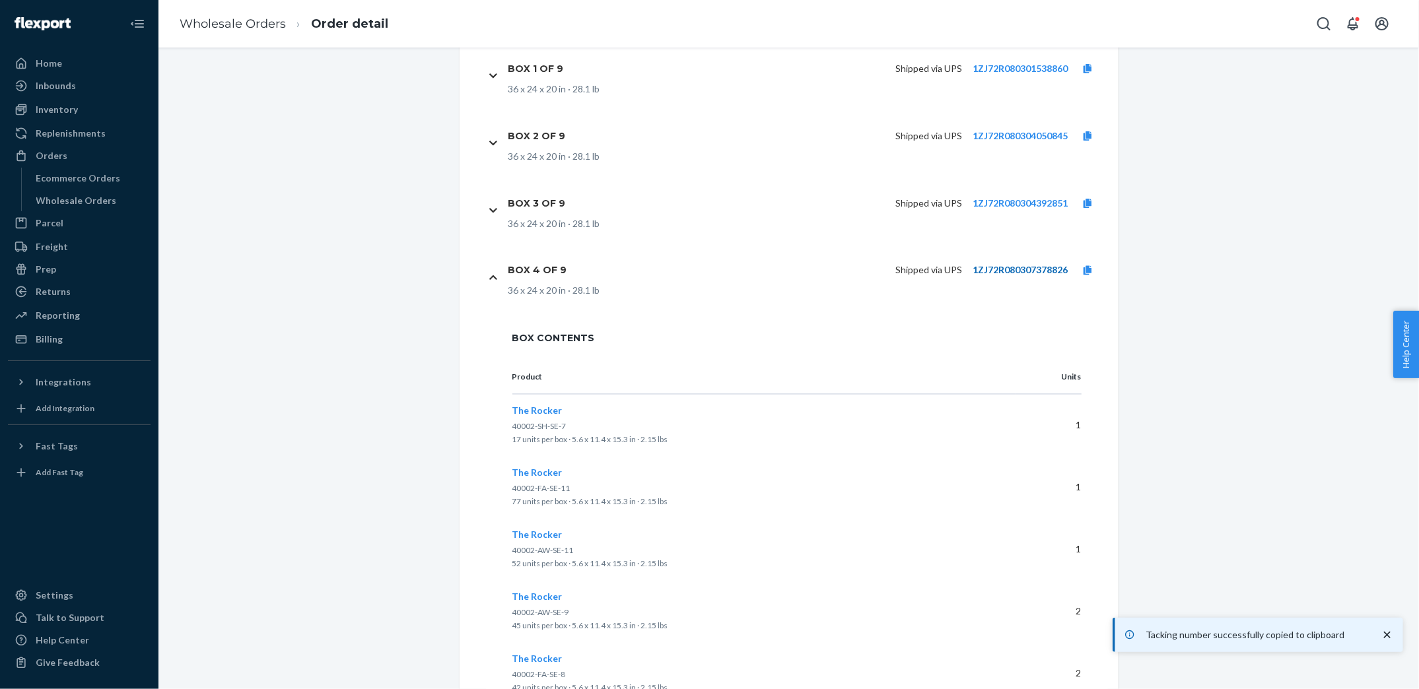
click at [993, 270] on link "1ZJ72R080307378826" at bounding box center [1020, 270] width 95 height 11
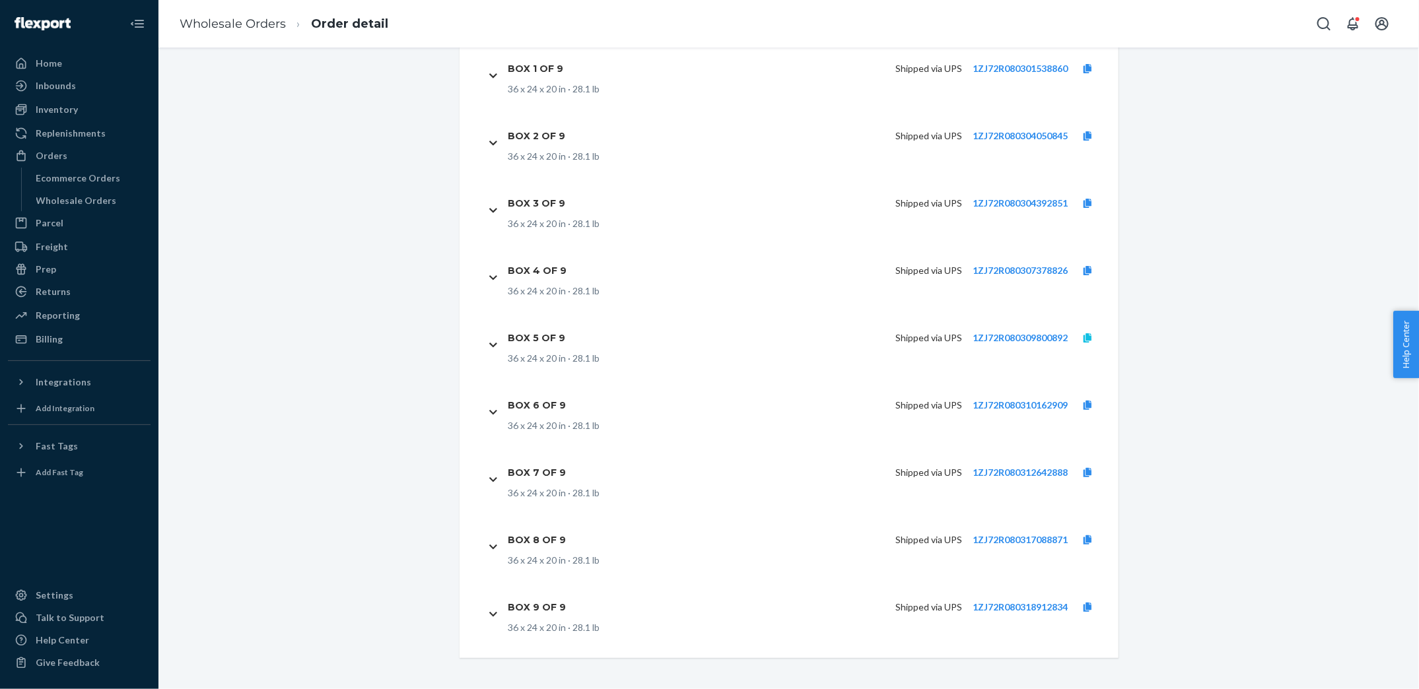
click at [1086, 334] on icon at bounding box center [1088, 338] width 8 height 9
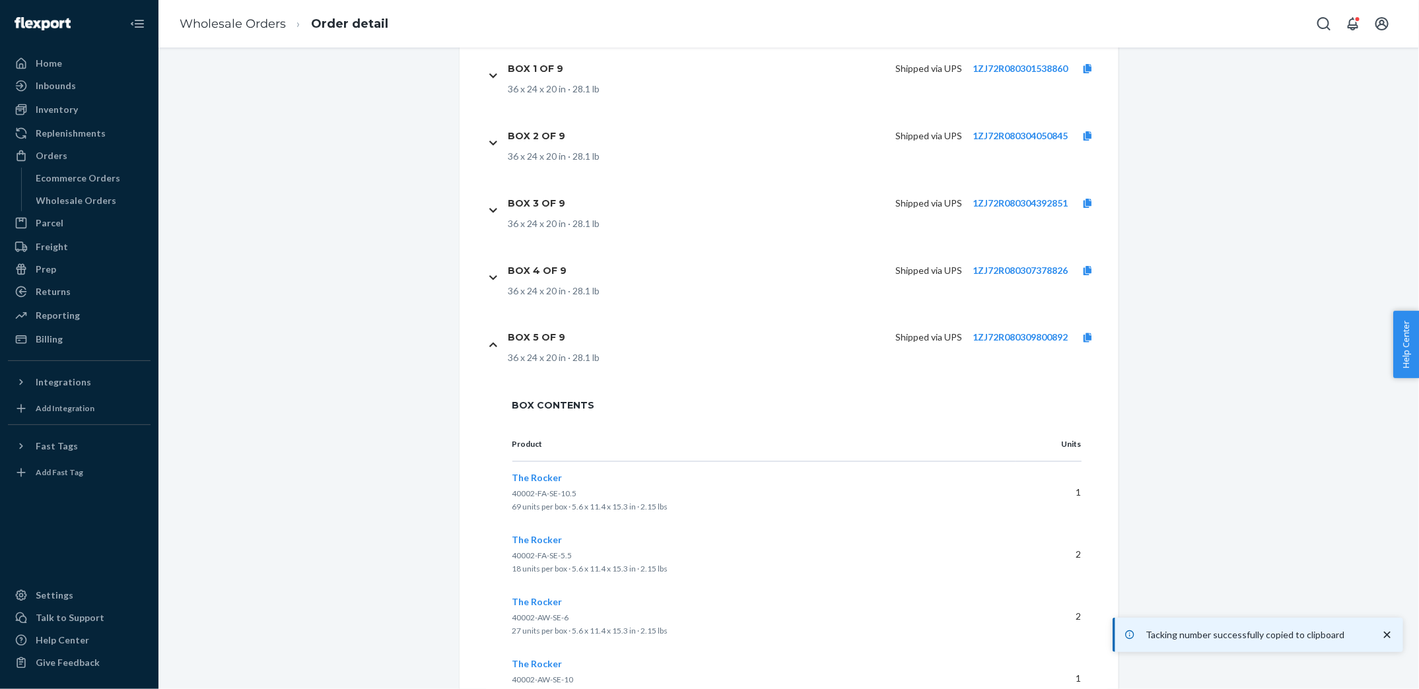
click at [491, 343] on icon at bounding box center [493, 345] width 8 height 9
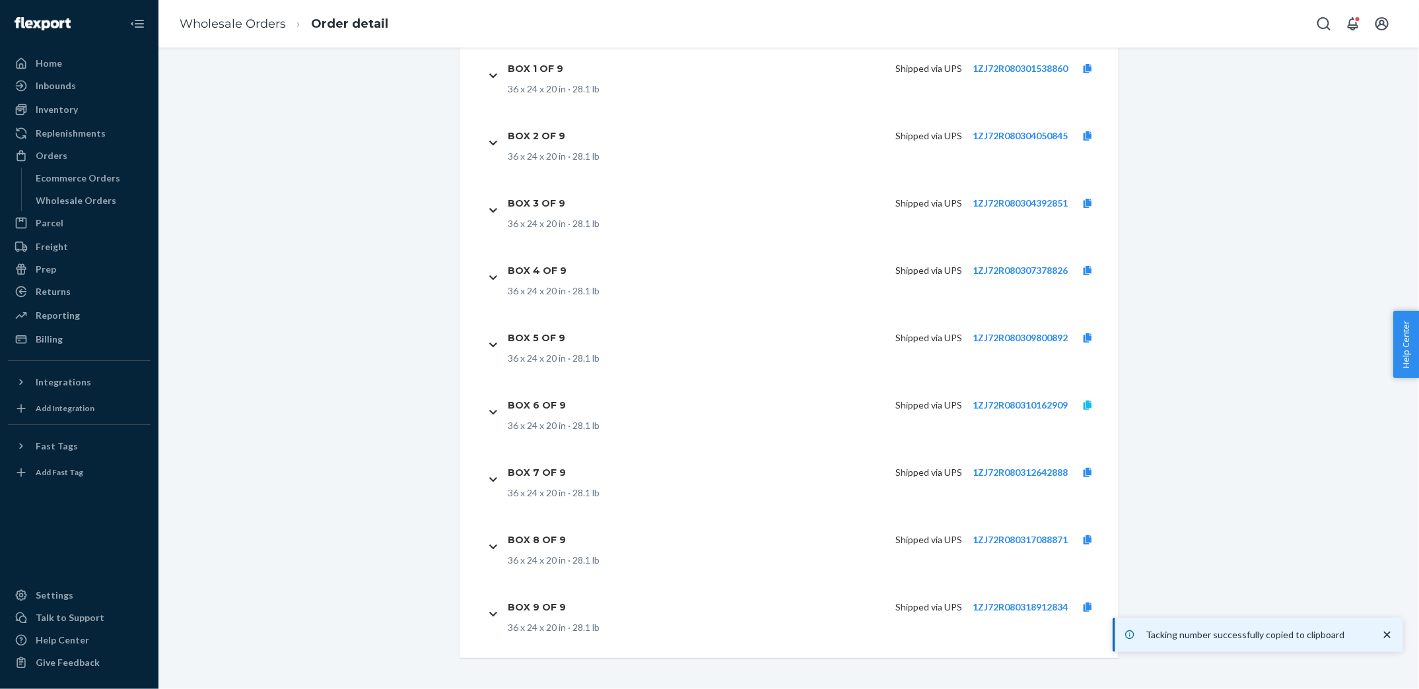
click at [1088, 402] on icon at bounding box center [1088, 405] width 8 height 9
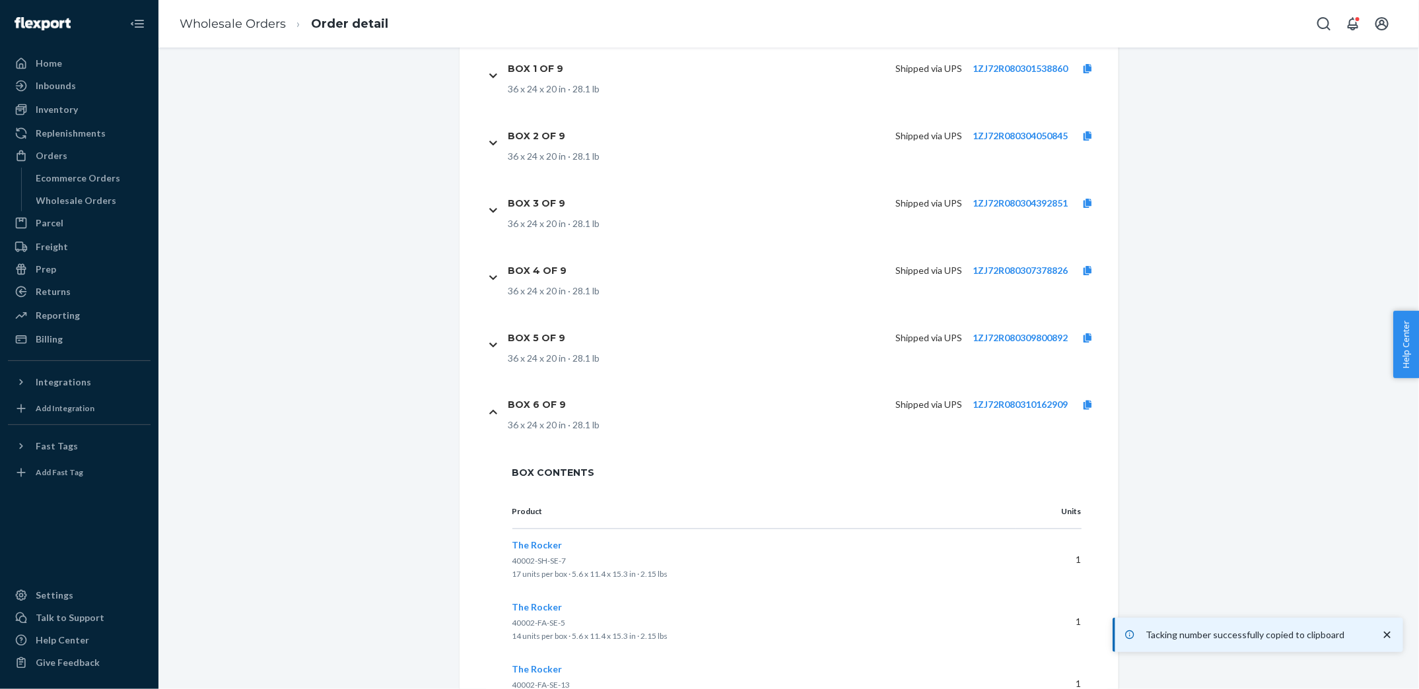
click at [492, 411] on icon at bounding box center [493, 413] width 8 height 5
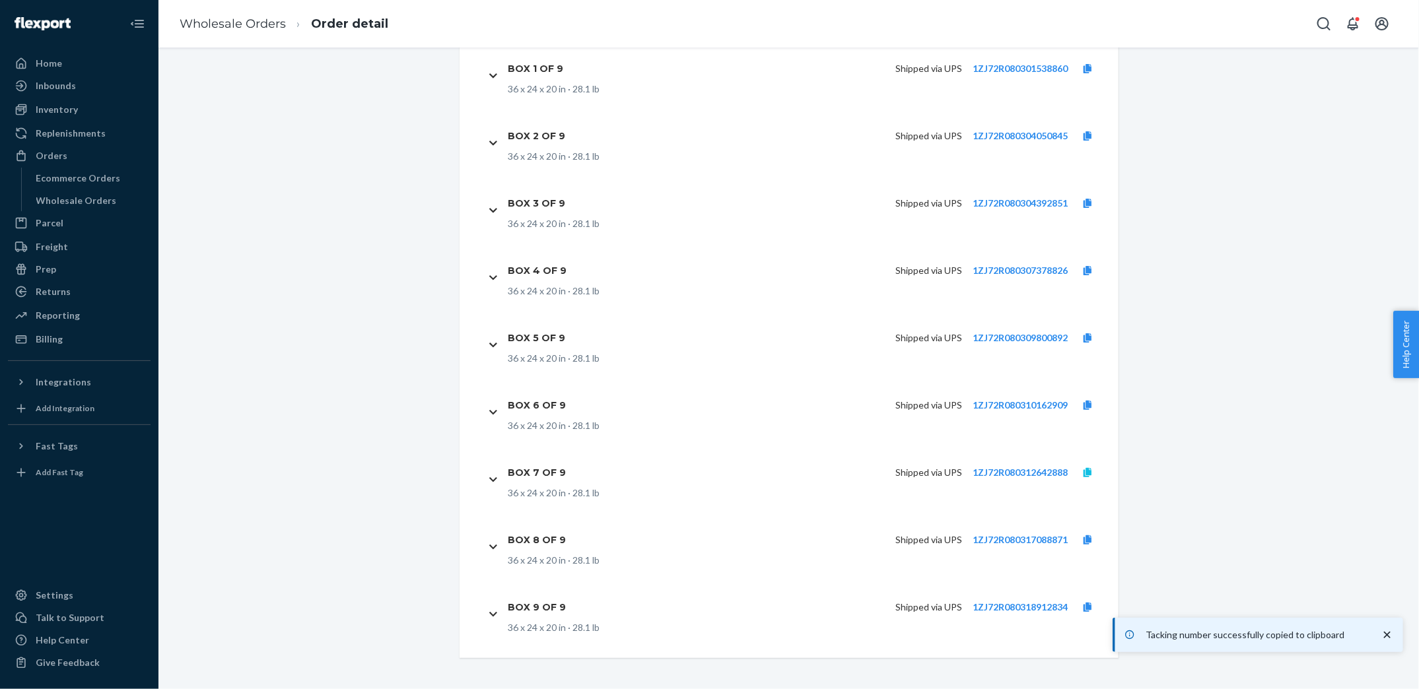
click at [1092, 470] on link at bounding box center [1088, 472] width 40 height 13
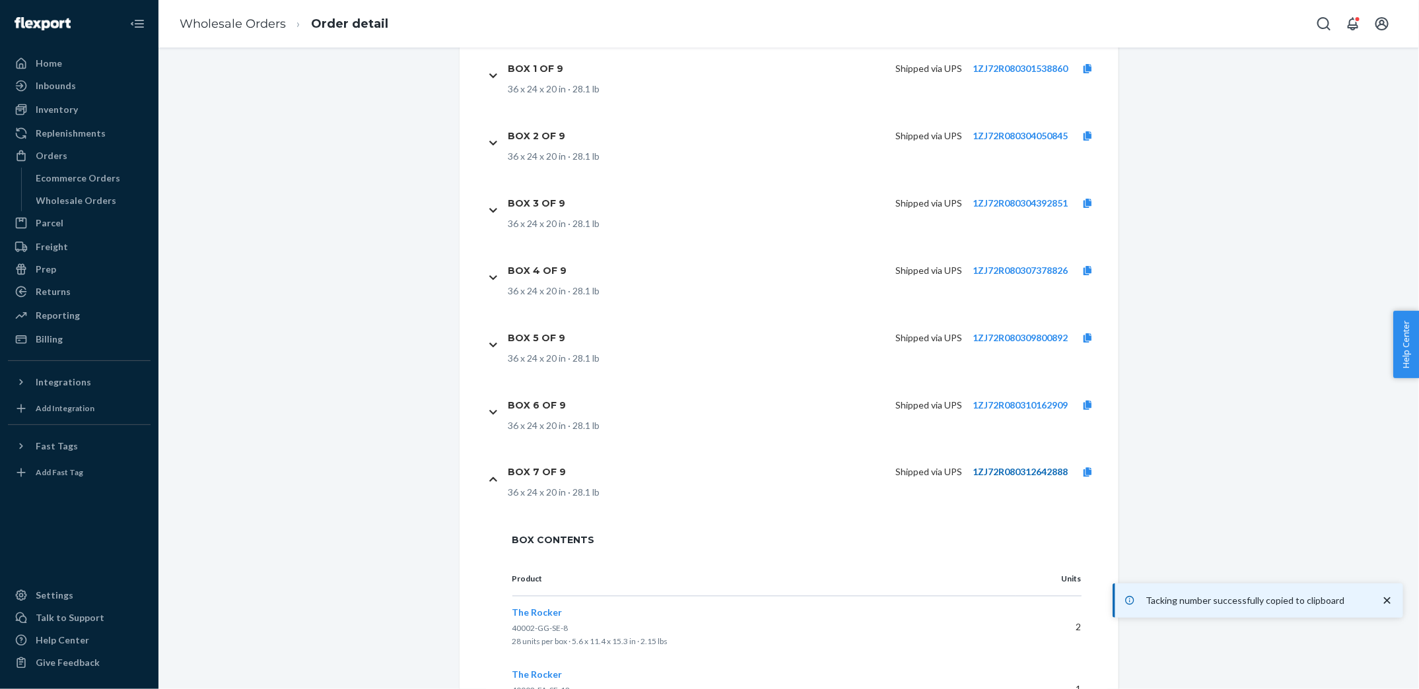
click at [1001, 473] on link "1ZJ72R080312642888" at bounding box center [1020, 472] width 95 height 11
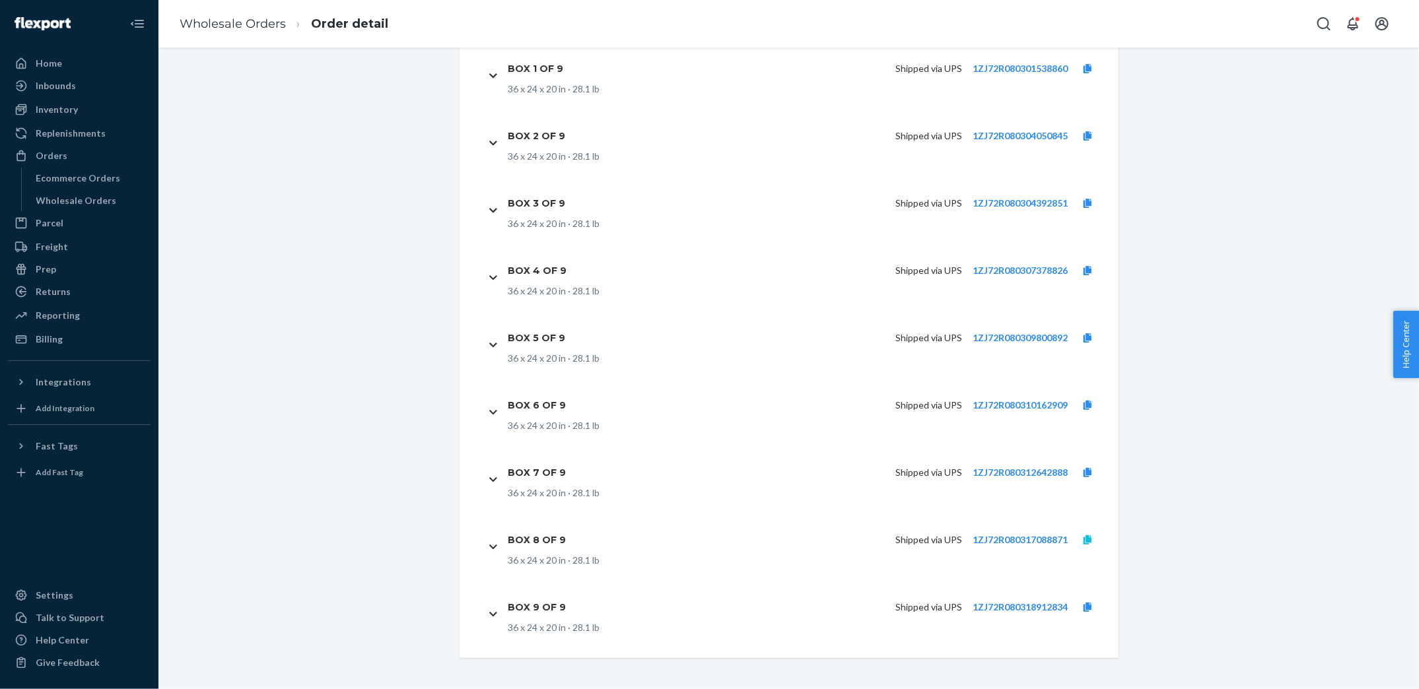
click at [1090, 540] on icon at bounding box center [1088, 540] width 8 height 9
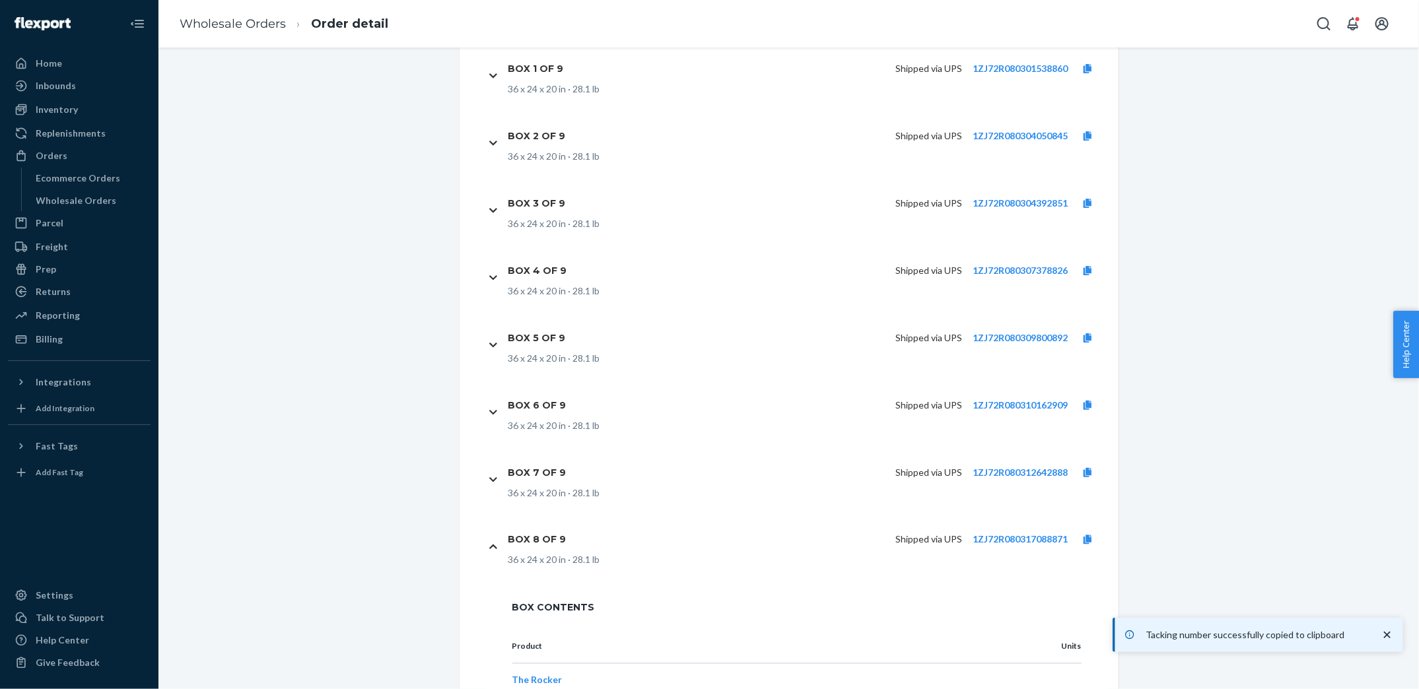
click at [494, 545] on icon at bounding box center [493, 547] width 8 height 5
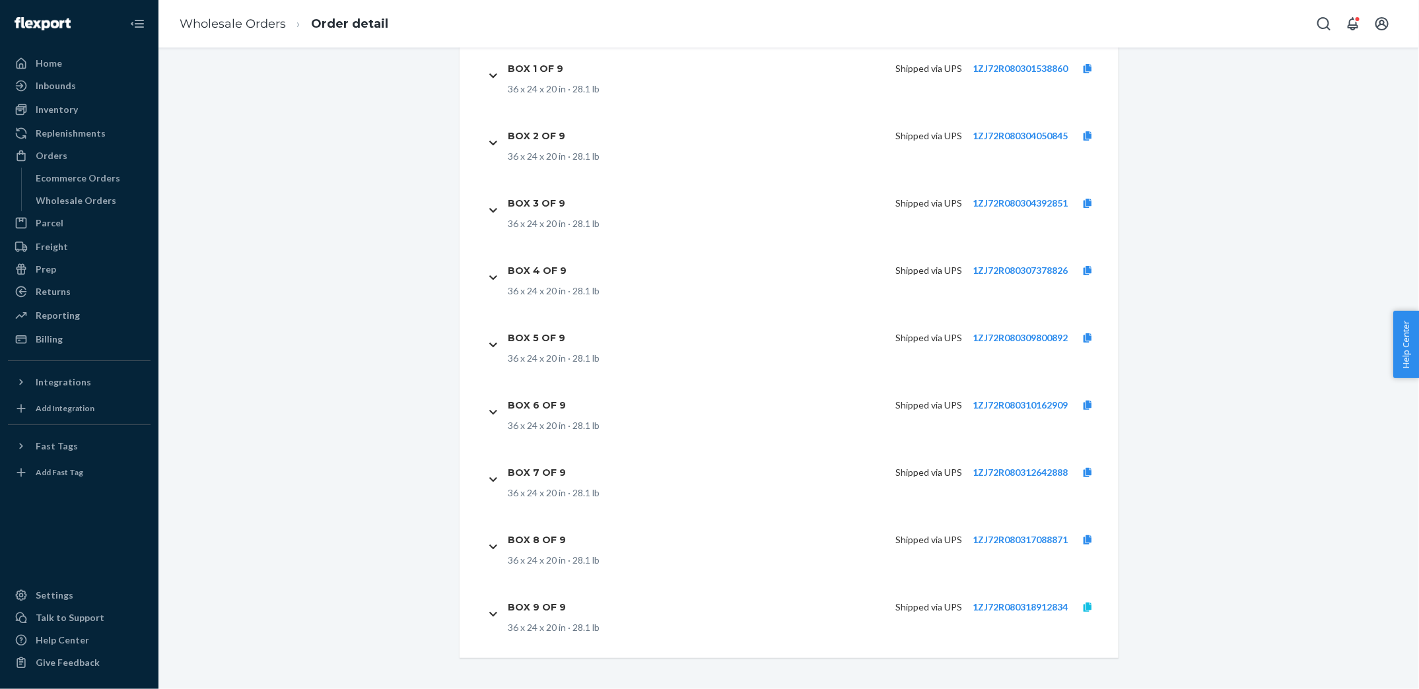
click at [1086, 607] on icon at bounding box center [1088, 607] width 8 height 9
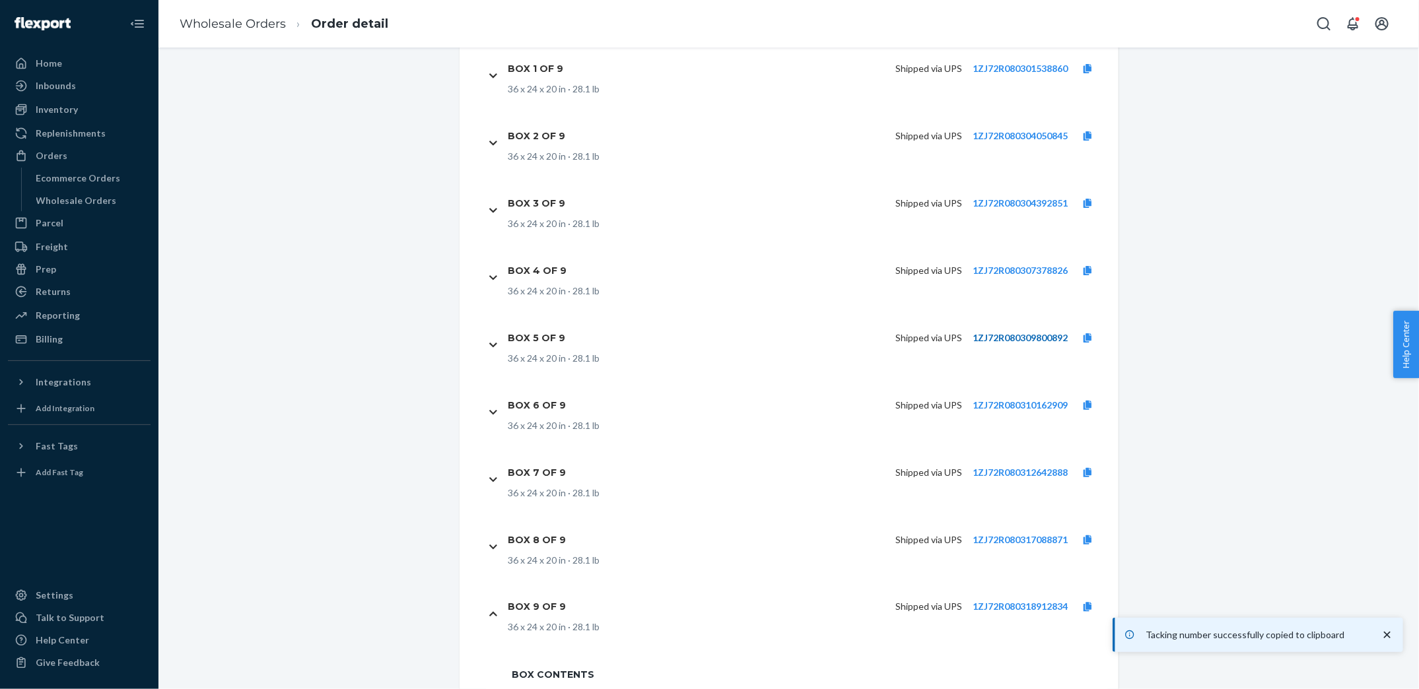
click at [1033, 337] on link "1ZJ72R080309800892" at bounding box center [1020, 337] width 95 height 11
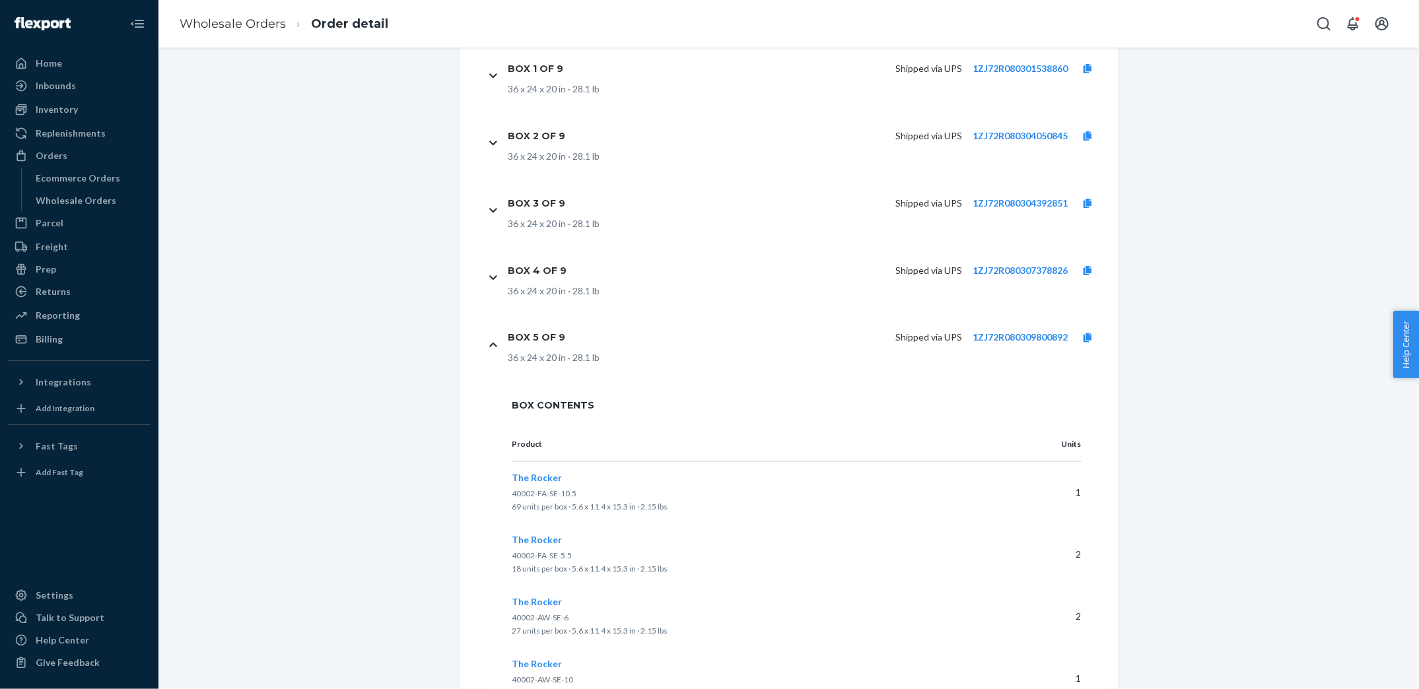
click at [488, 345] on div "Box 5 of 9 Shipped via UPS 1ZJ72R080309800892 36 x 24 x 20 in · 28.1 lb" at bounding box center [797, 344] width 622 height 67
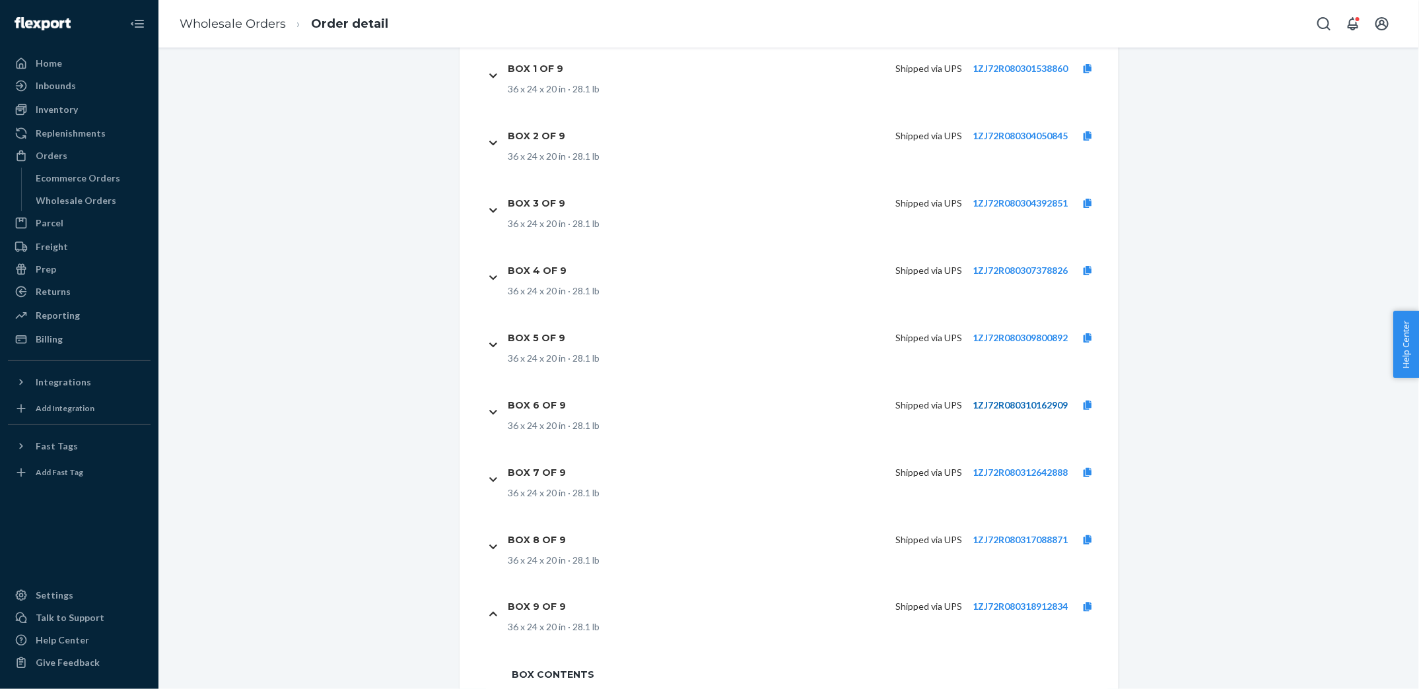
click at [1041, 402] on link "1ZJ72R080310162909" at bounding box center [1020, 405] width 95 height 11
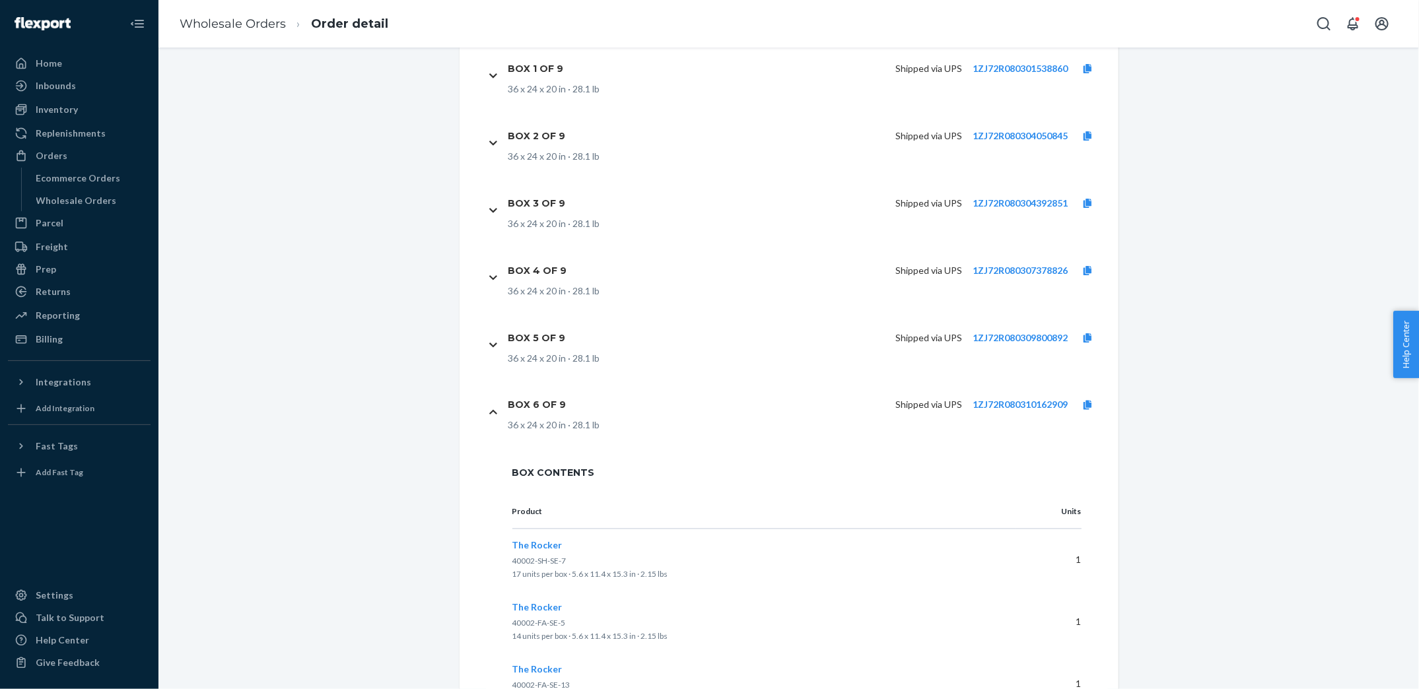
click at [496, 416] on icon at bounding box center [493, 412] width 8 height 9
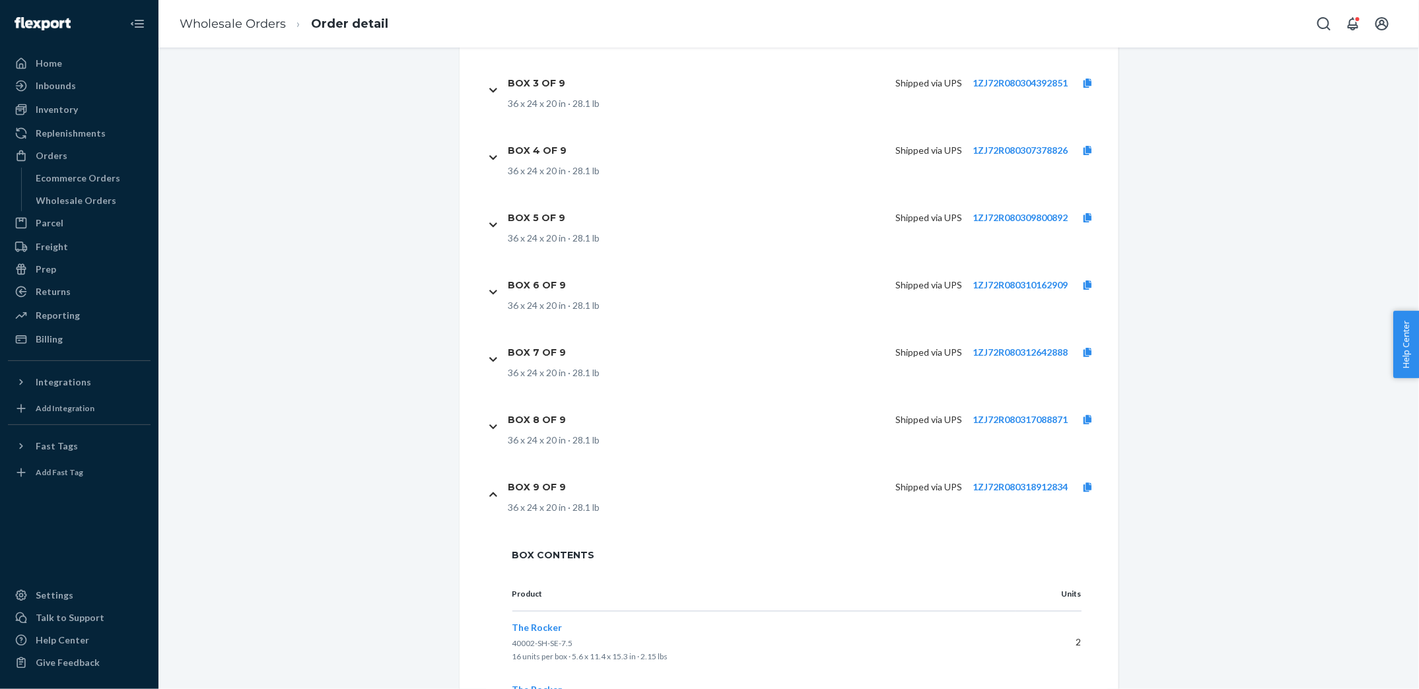
scroll to position [4339, 0]
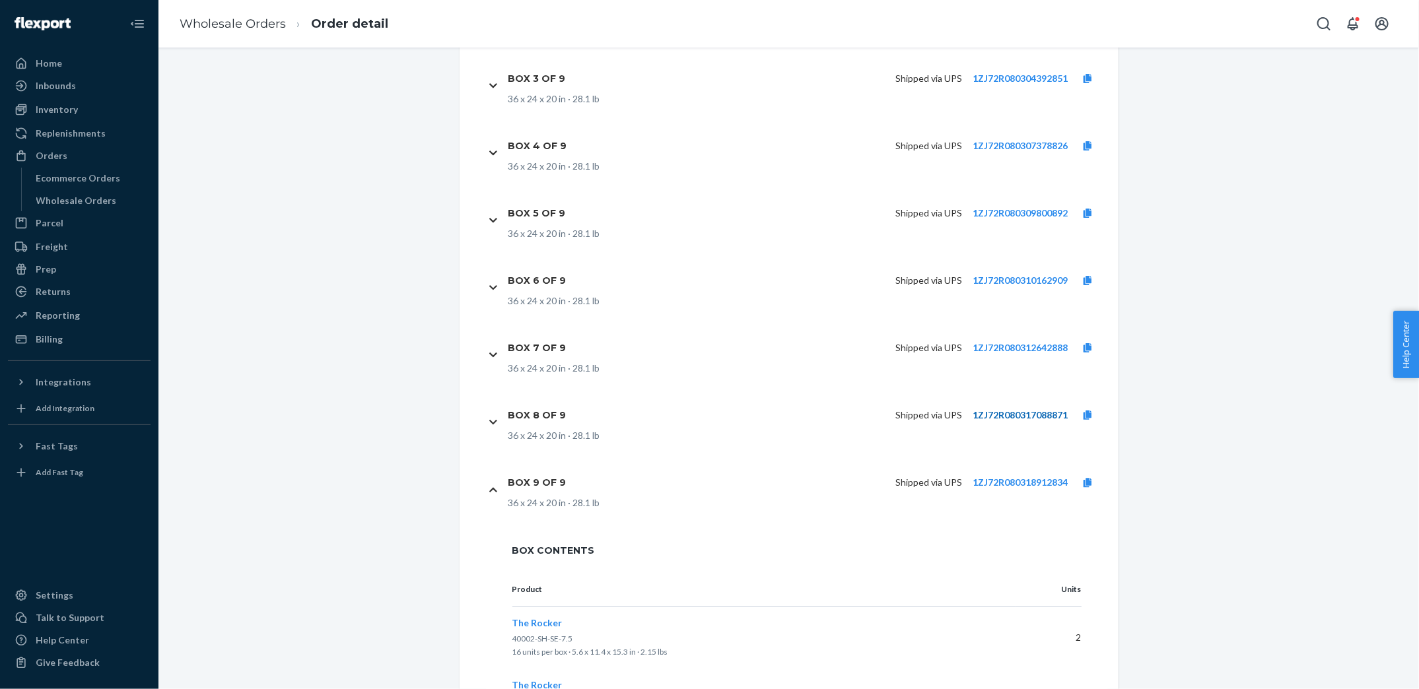
click at [1018, 413] on link "1ZJ72R080317088871" at bounding box center [1020, 414] width 95 height 11
click at [505, 431] on div "Box 8 of 9 Shipped via UPS 1ZJ72R080317088871 36 x 24 x 20 in · 28.1 lb" at bounding box center [797, 421] width 622 height 67
click at [1029, 343] on link "1ZJ72R080312642888" at bounding box center [1020, 347] width 95 height 11
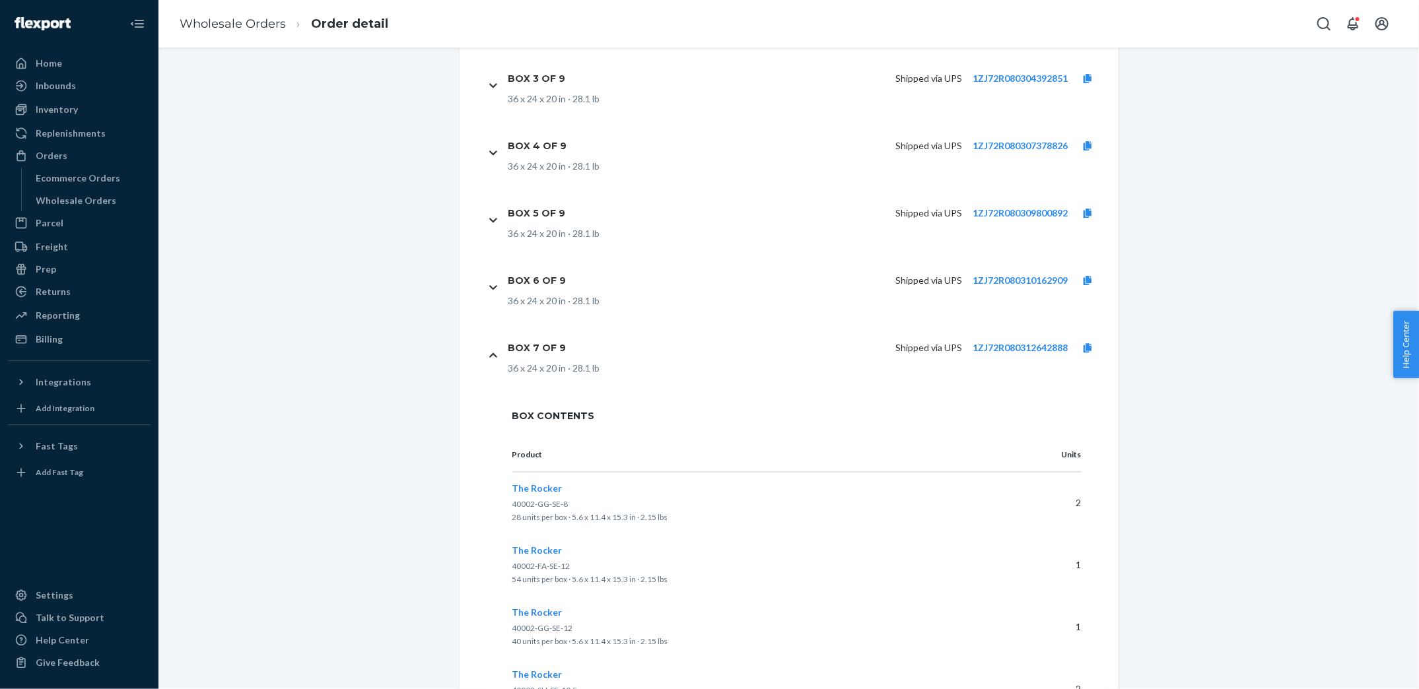
click at [492, 351] on icon at bounding box center [493, 355] width 8 height 9
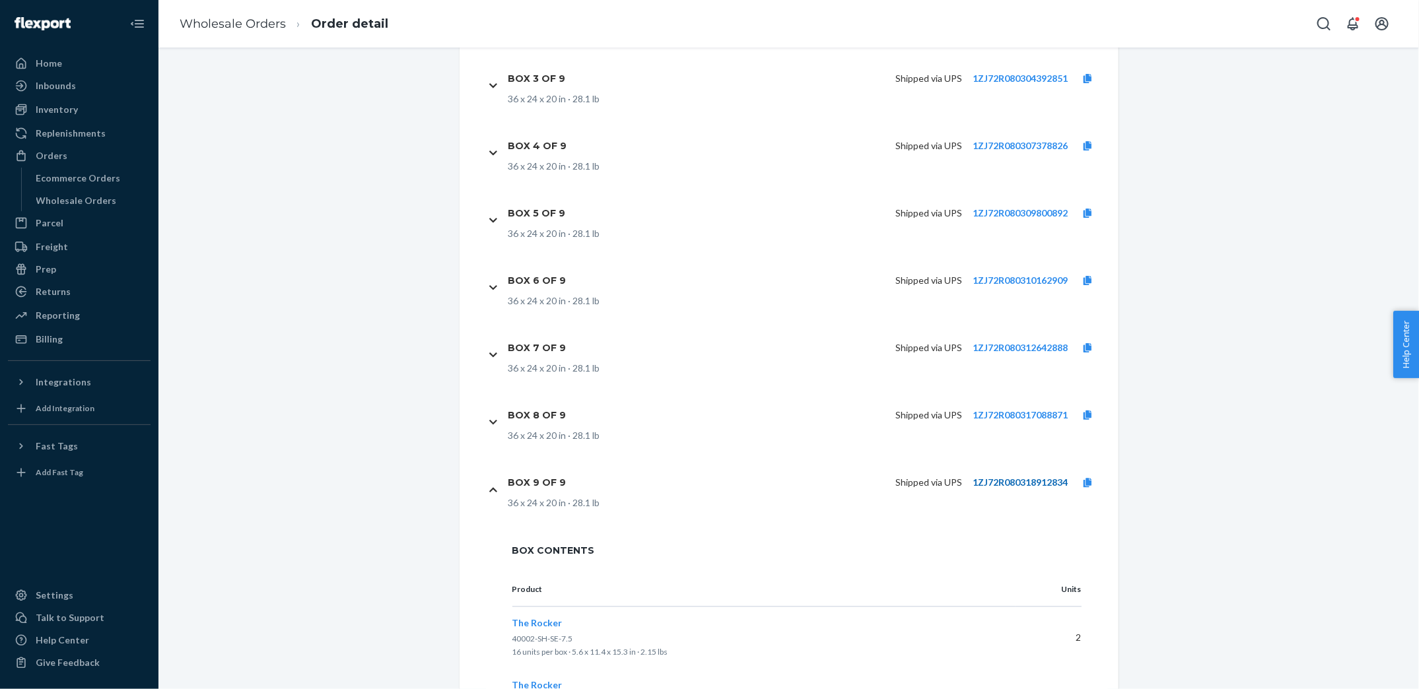
click at [992, 481] on link "1ZJ72R080318912834" at bounding box center [1020, 482] width 95 height 11
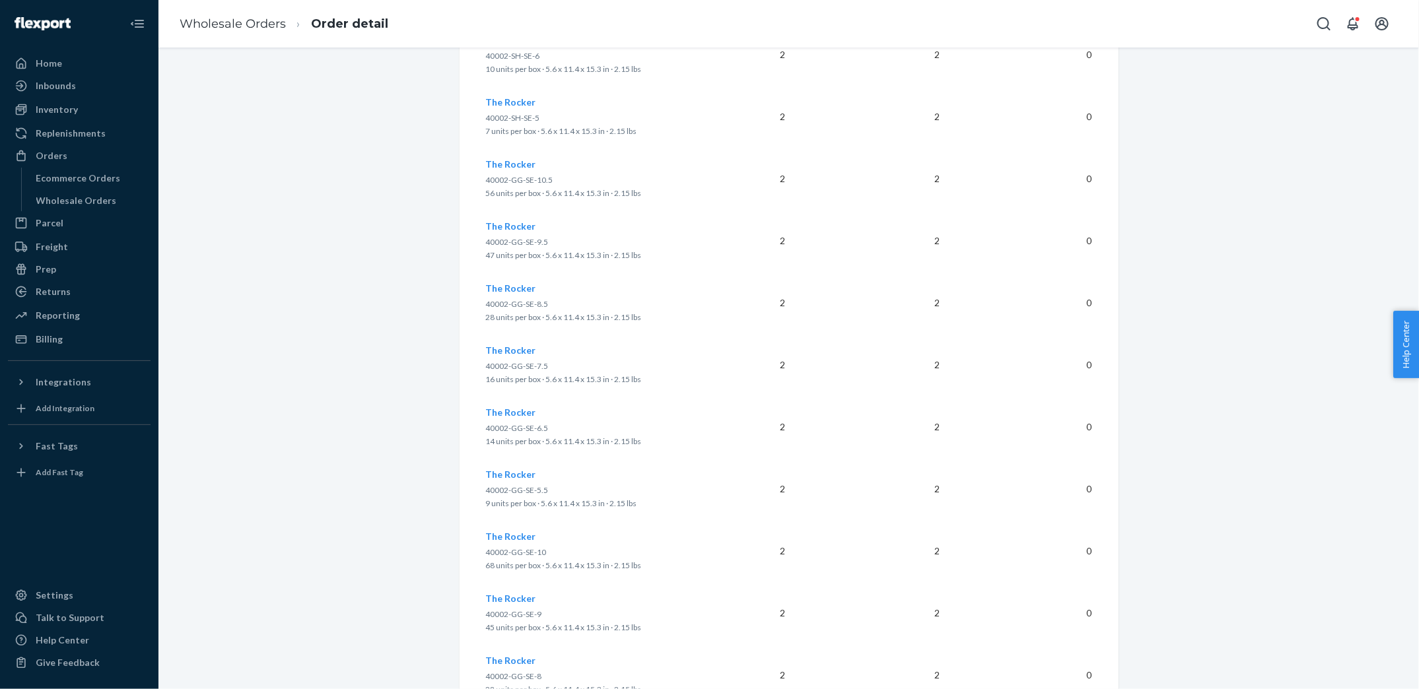
scroll to position [575, 0]
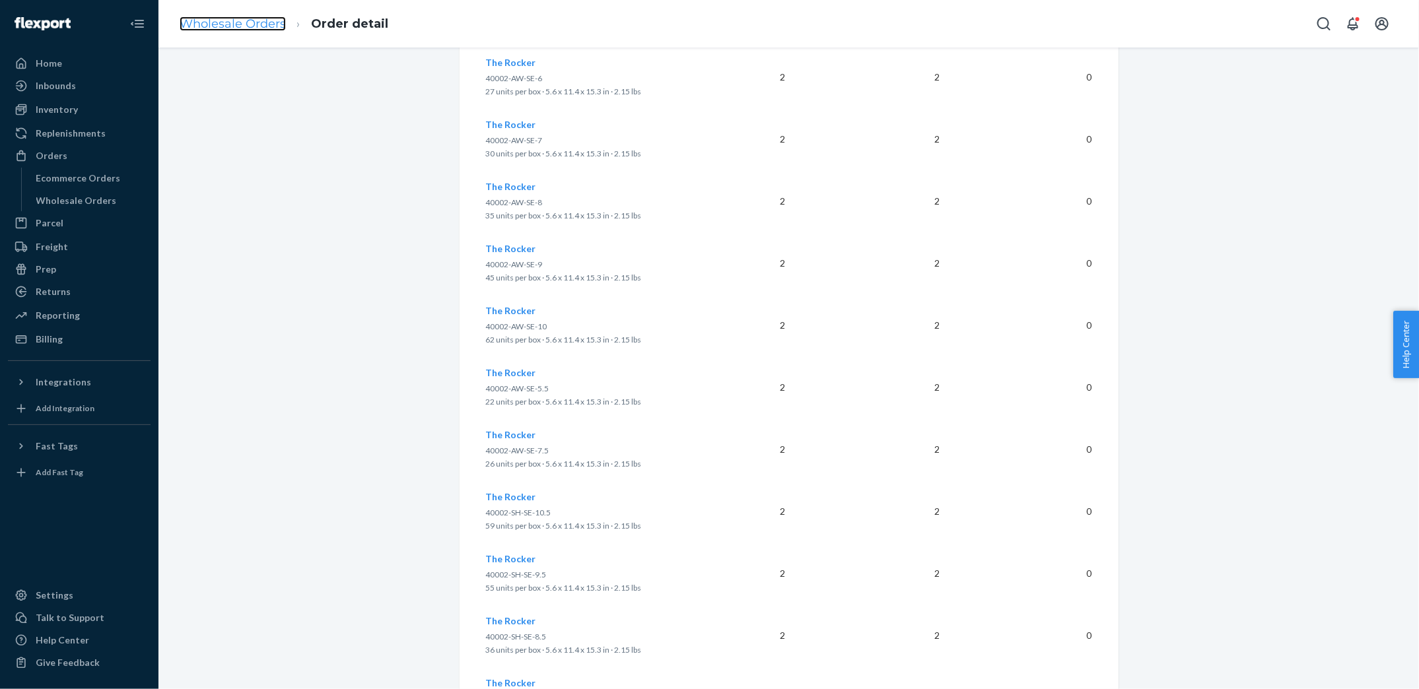
click at [213, 23] on link "Wholesale Orders" at bounding box center [233, 24] width 106 height 15
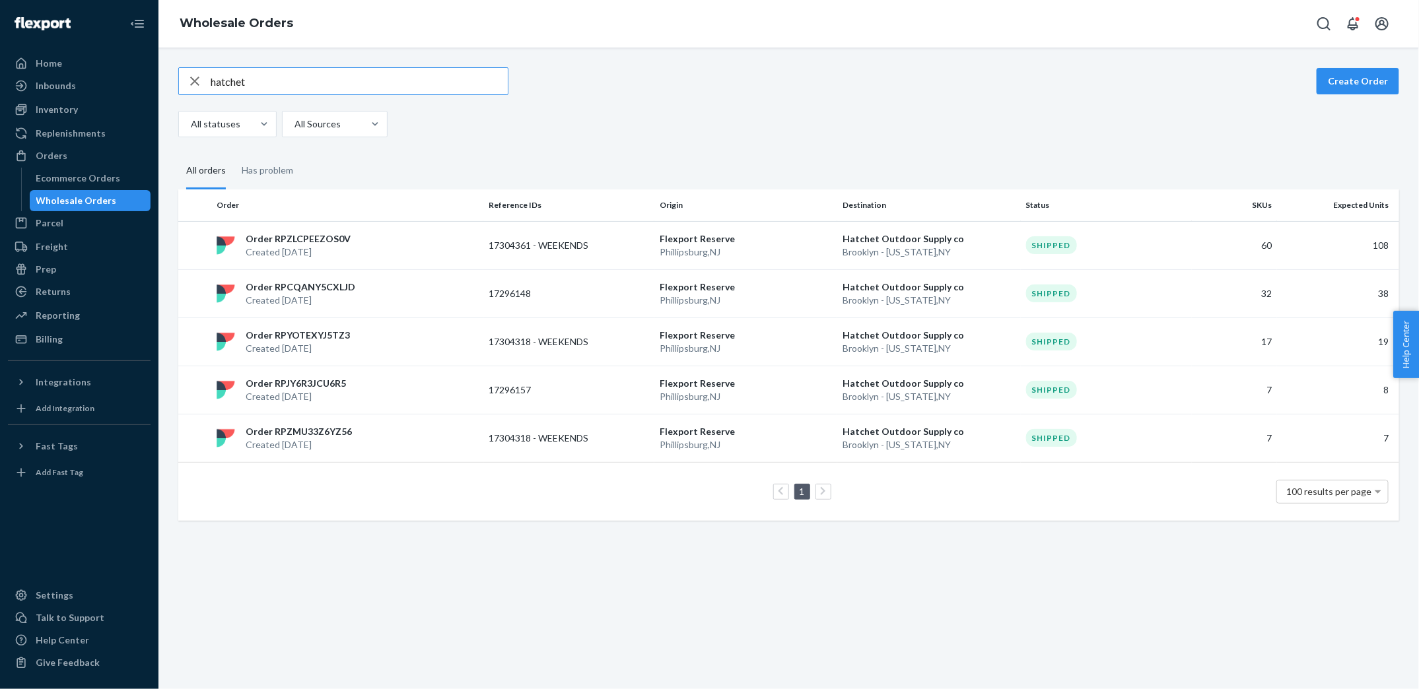
click at [358, 77] on input "hatchet" at bounding box center [359, 81] width 297 height 26
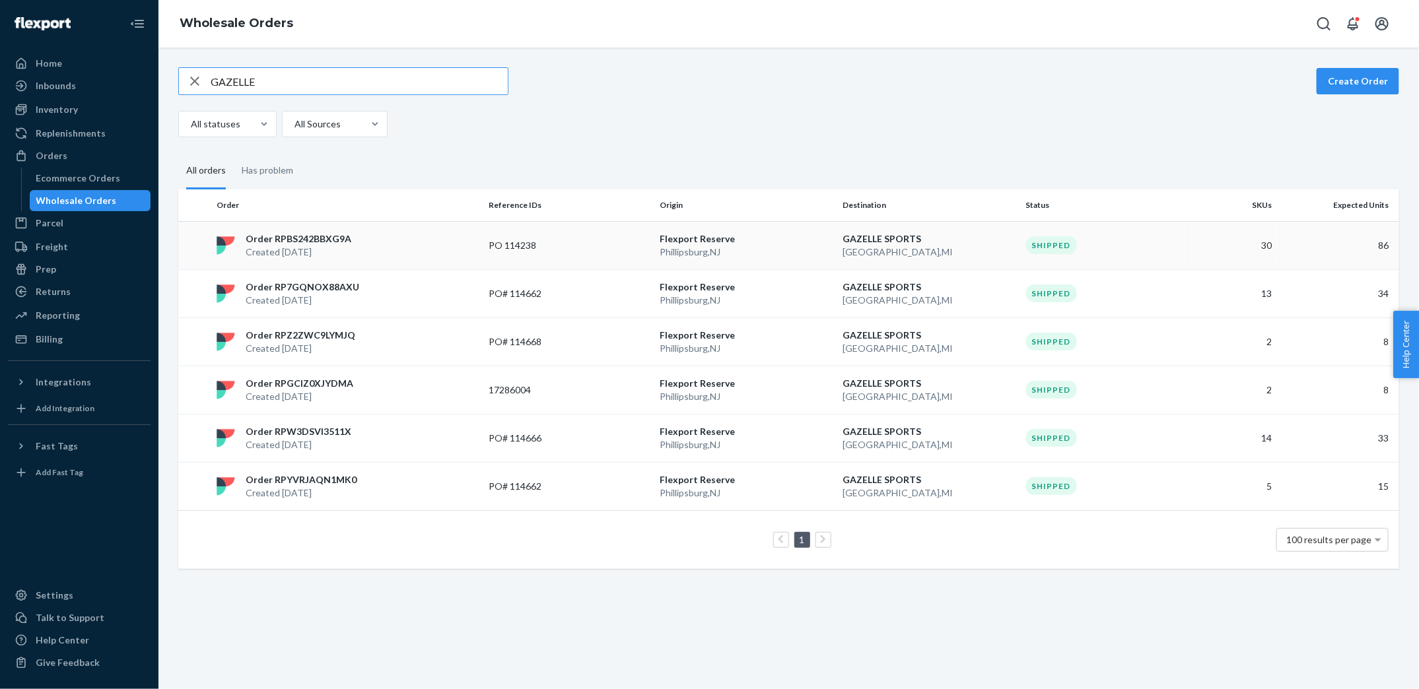
type input "GAZELLE"
drag, startPoint x: 480, startPoint y: 244, endPoint x: 546, endPoint y: 236, distance: 66.6
click at [540, 249] on tr "Order RPBS242BBXG9A Created [DATE] PO 114238 [GEOGRAPHIC_DATA] [GEOGRAPHIC_DATA…" at bounding box center [788, 245] width 1221 height 48
click at [520, 244] on p "PO 114238" at bounding box center [542, 245] width 106 height 13
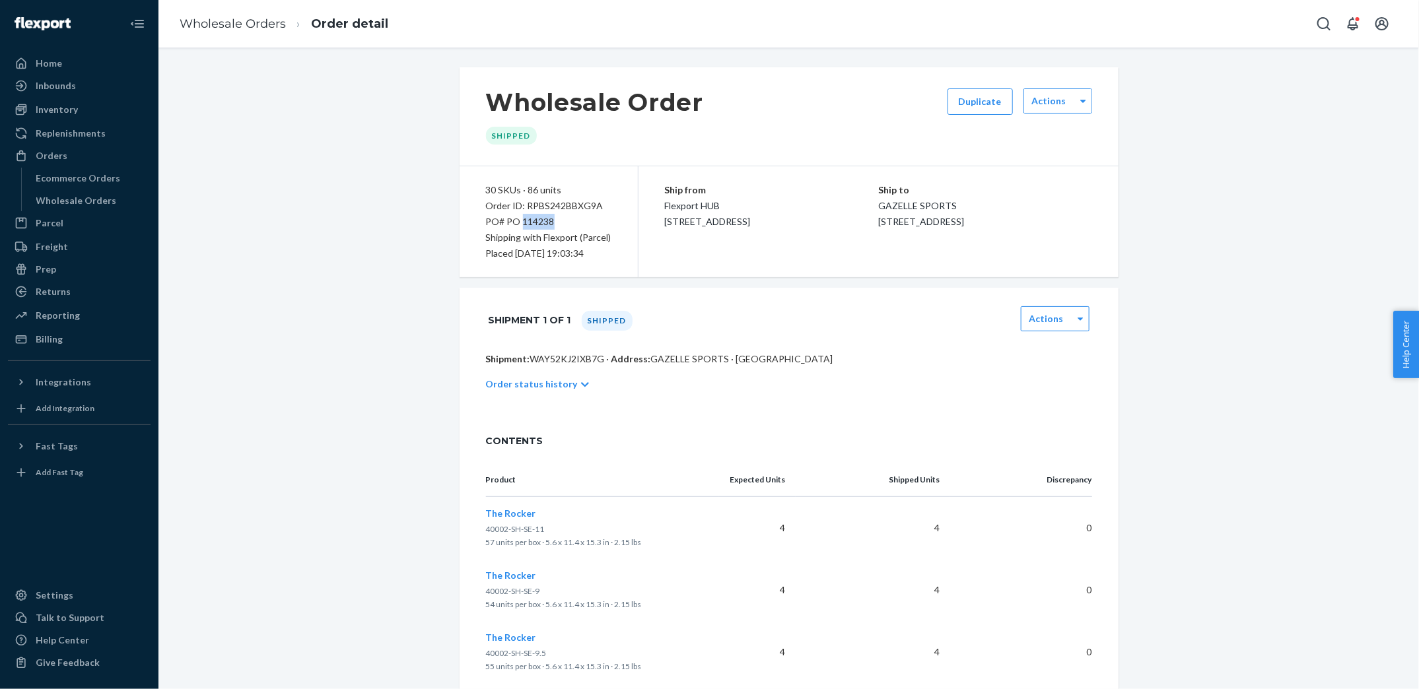
copy div "114238"
drag, startPoint x: 522, startPoint y: 220, endPoint x: 585, endPoint y: 220, distance: 63.4
click at [585, 220] on div "PO# PO 114238" at bounding box center [548, 222] width 125 height 16
click at [1068, 112] on div "Actions" at bounding box center [1058, 100] width 69 height 25
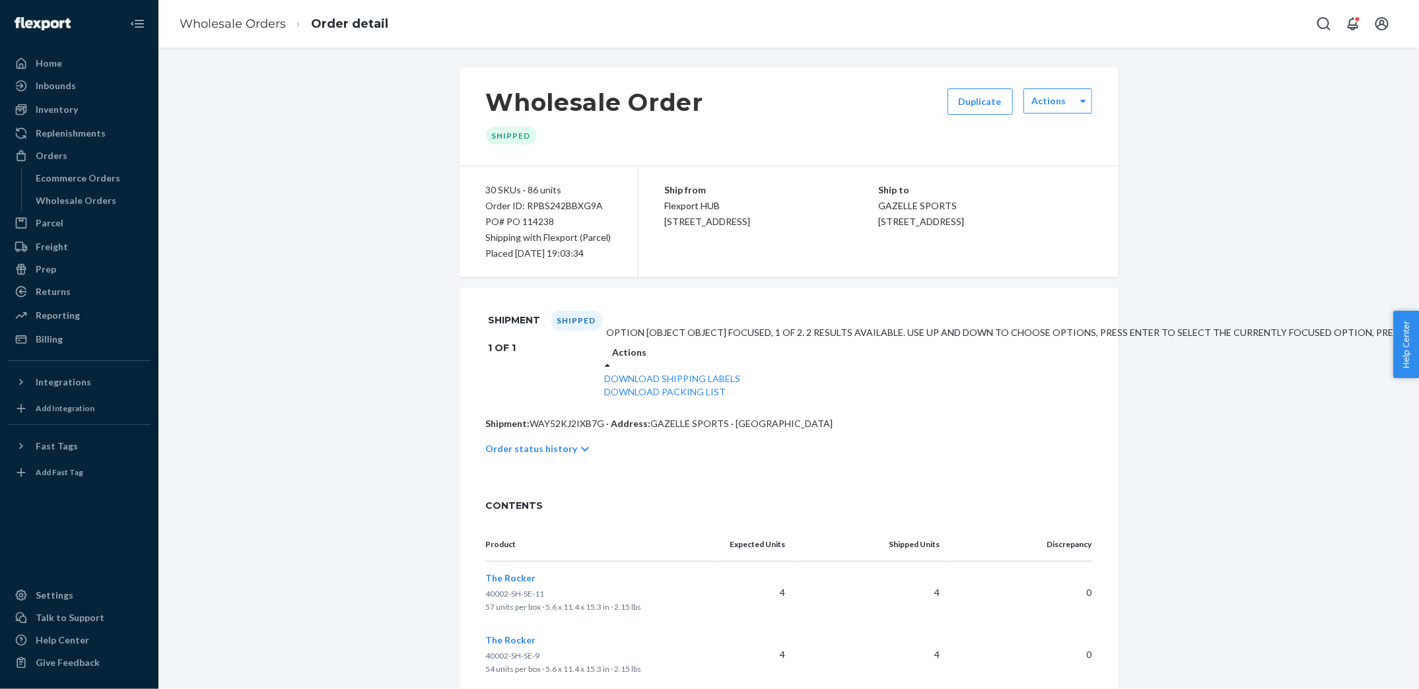
click at [1063, 346] on div "Actions" at bounding box center [1197, 359] width 1185 height 26
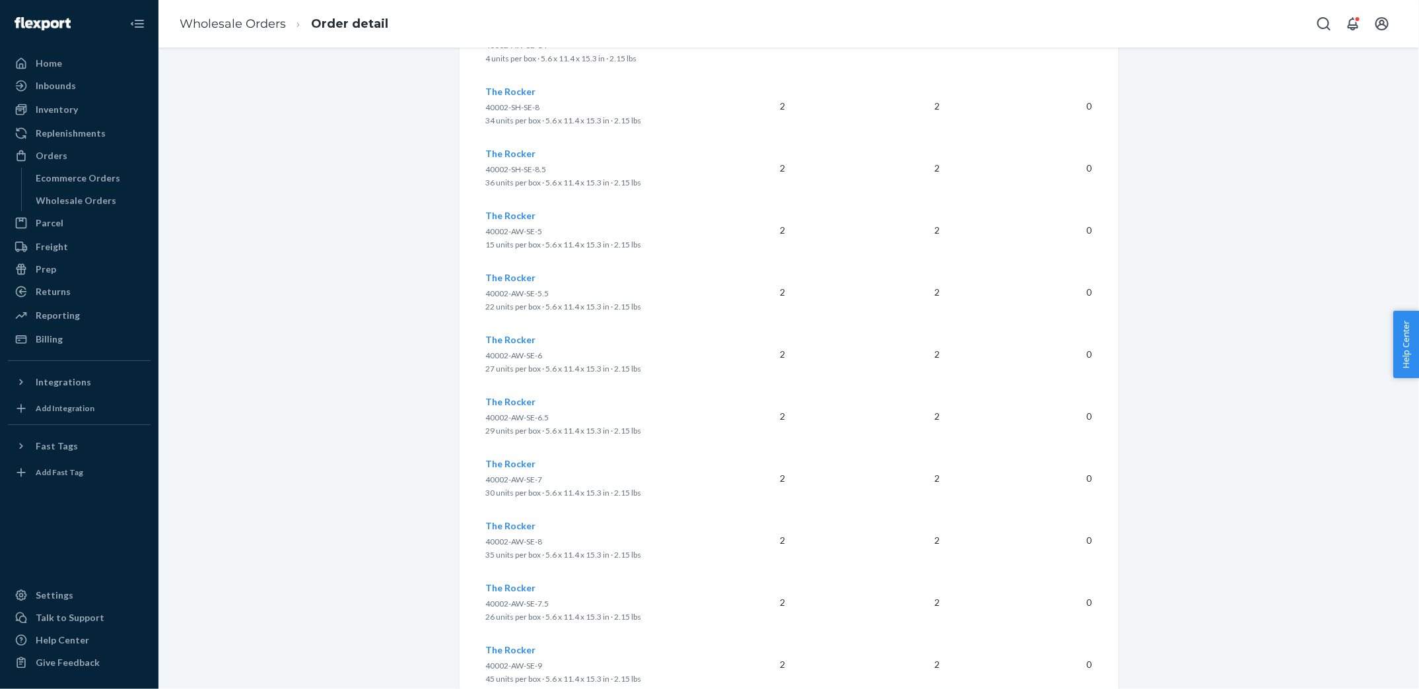
scroll to position [2285, 0]
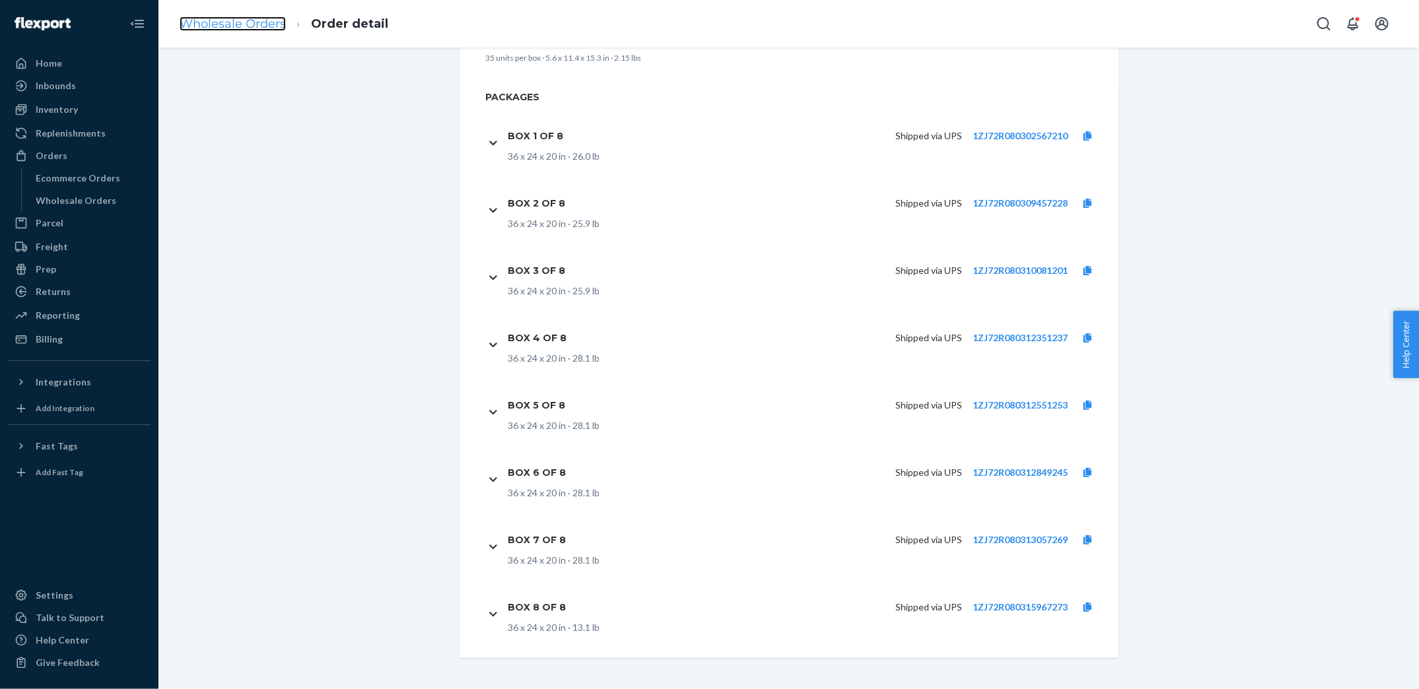
click at [207, 25] on link "Wholesale Orders" at bounding box center [233, 24] width 106 height 15
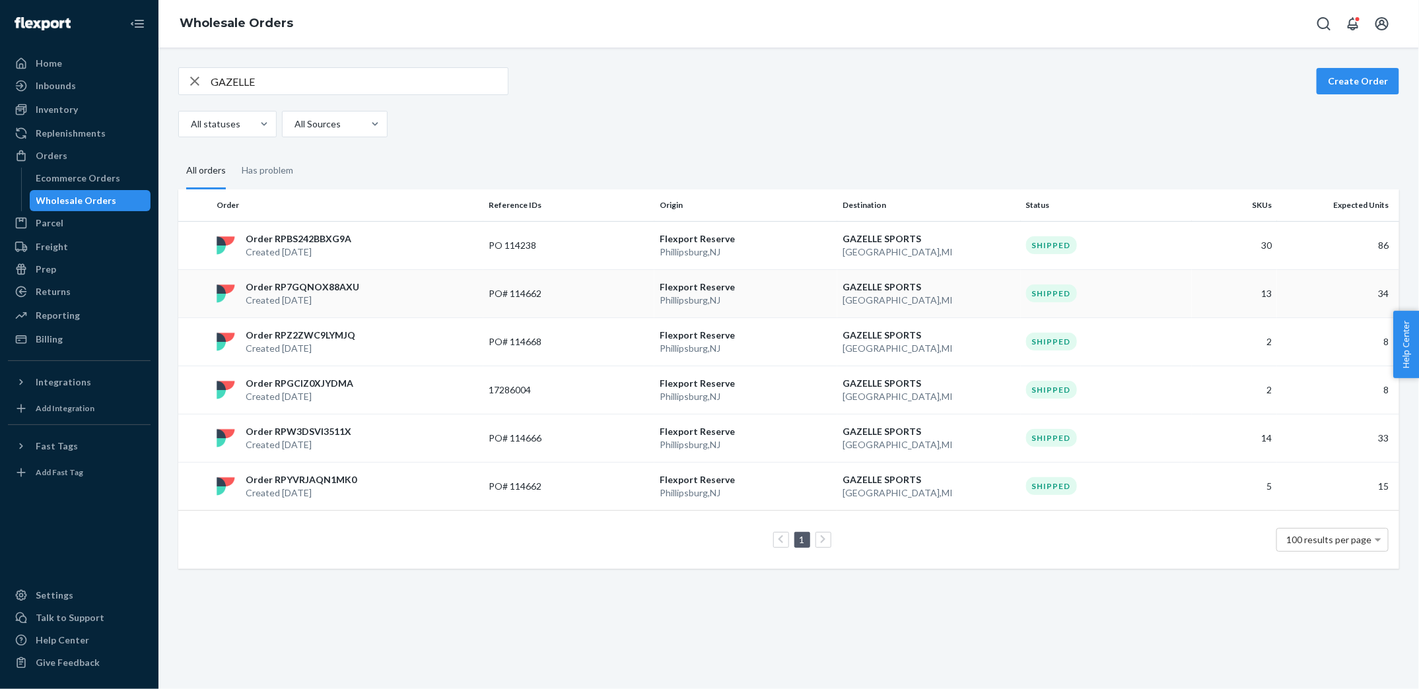
click at [508, 297] on p "PO# 114662" at bounding box center [542, 293] width 106 height 13
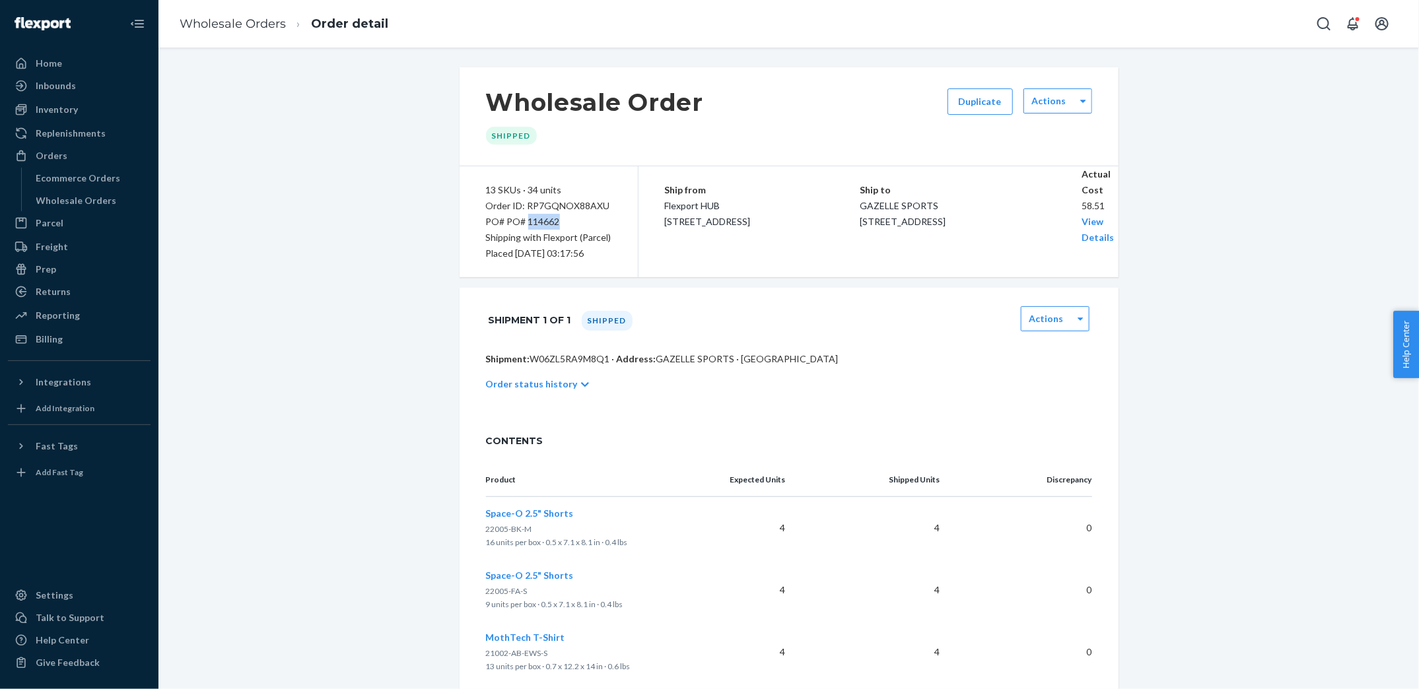
copy div "114662"
drag, startPoint x: 528, startPoint y: 220, endPoint x: 570, endPoint y: 220, distance: 42.3
click at [570, 220] on div "PO# PO# 114662" at bounding box center [548, 222] width 125 height 16
click at [256, 22] on link "Wholesale Orders" at bounding box center [233, 24] width 106 height 15
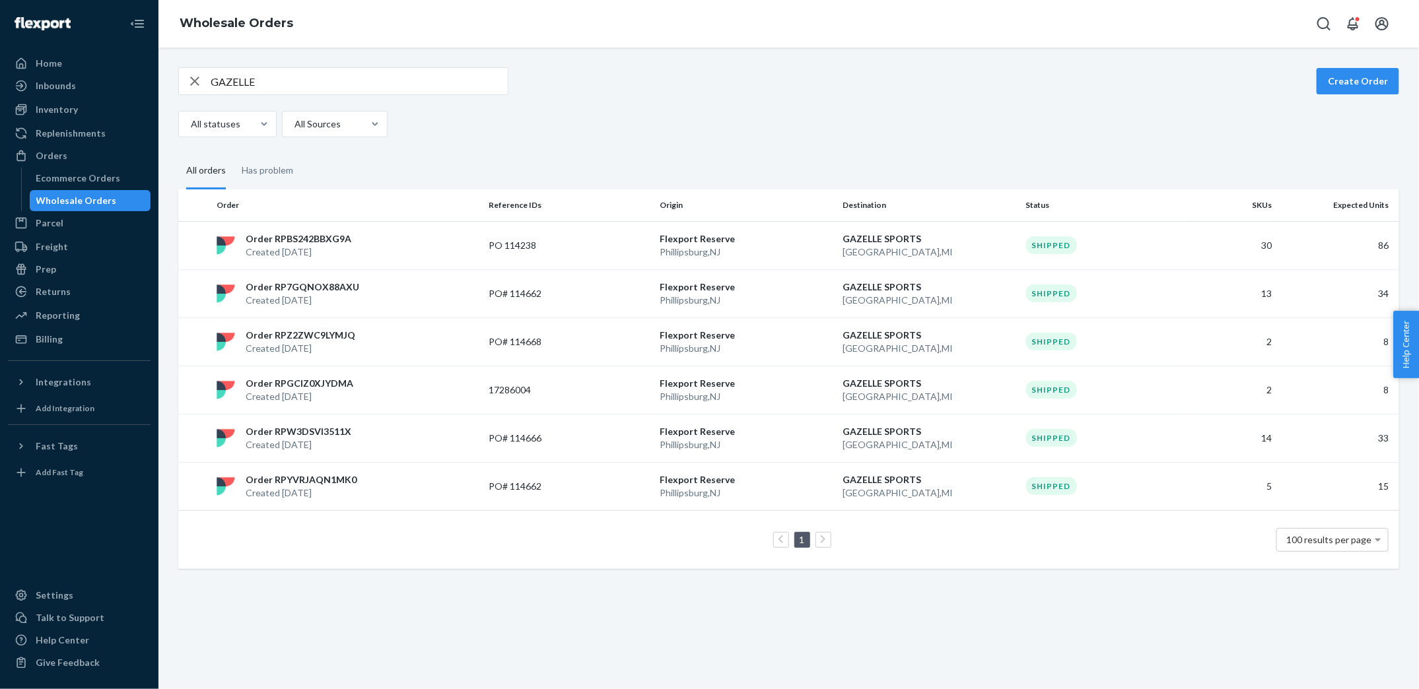
drag, startPoint x: 508, startPoint y: 343, endPoint x: 540, endPoint y: 343, distance: 31.7
click at [539, 343] on p "PO# 114668" at bounding box center [542, 341] width 106 height 13
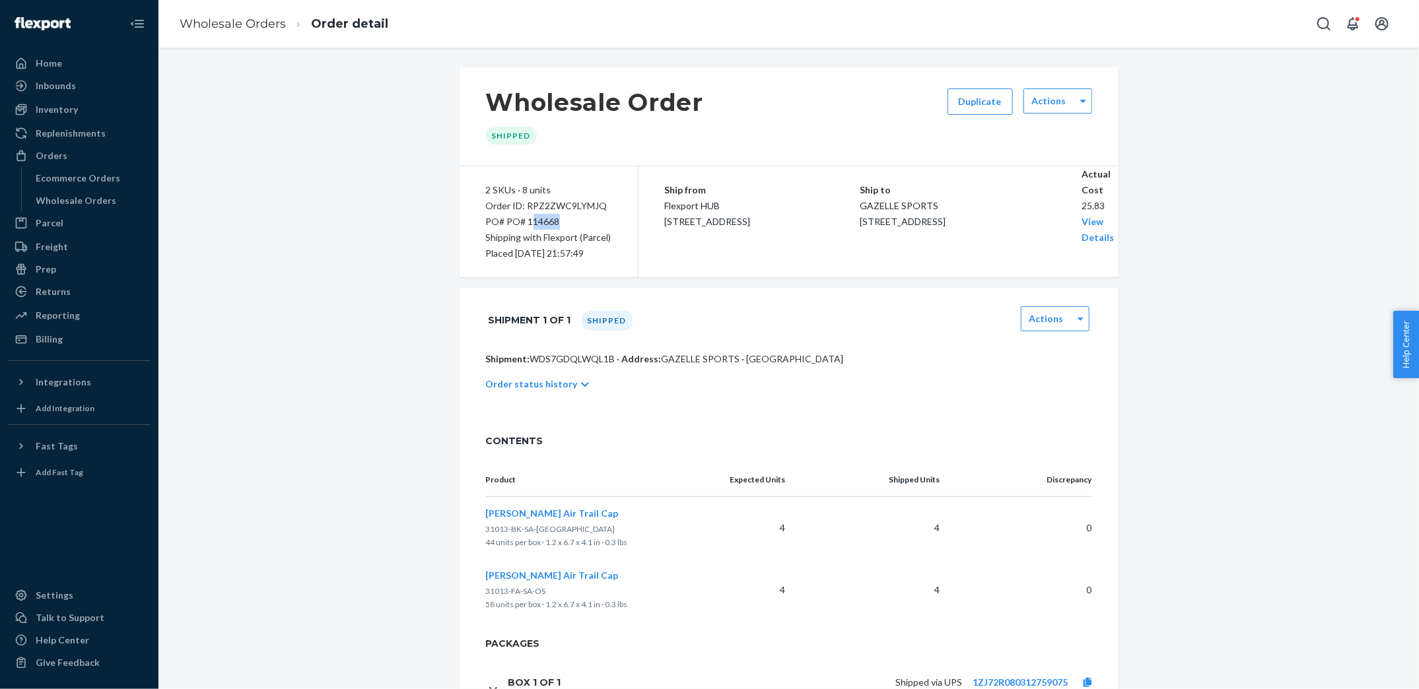
drag, startPoint x: 529, startPoint y: 219, endPoint x: 592, endPoint y: 217, distance: 63.4
click at [592, 217] on div "PO# PO# 114668" at bounding box center [548, 222] width 125 height 16
copy div "114668"
drag, startPoint x: 526, startPoint y: 223, endPoint x: 567, endPoint y: 223, distance: 40.9
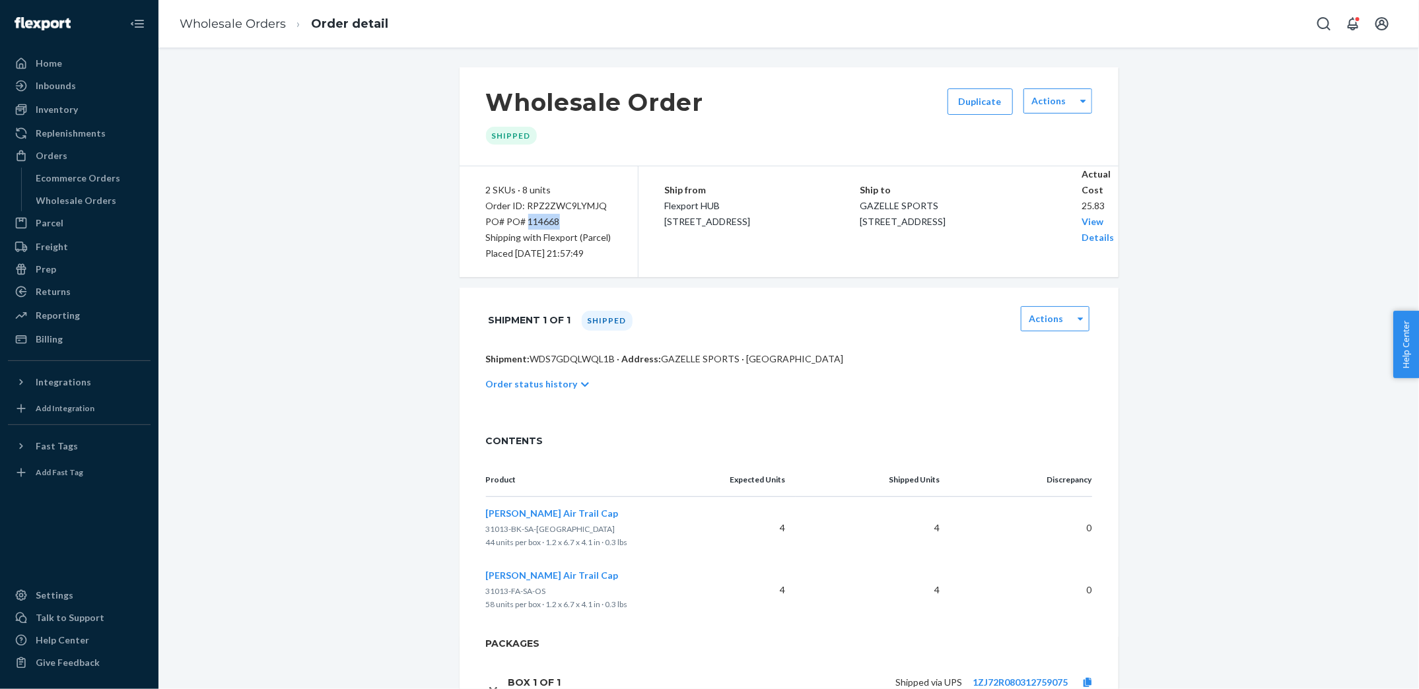
click at [567, 223] on div "PO# PO# 114668" at bounding box center [548, 222] width 125 height 16
click at [250, 25] on link "Wholesale Orders" at bounding box center [233, 24] width 106 height 15
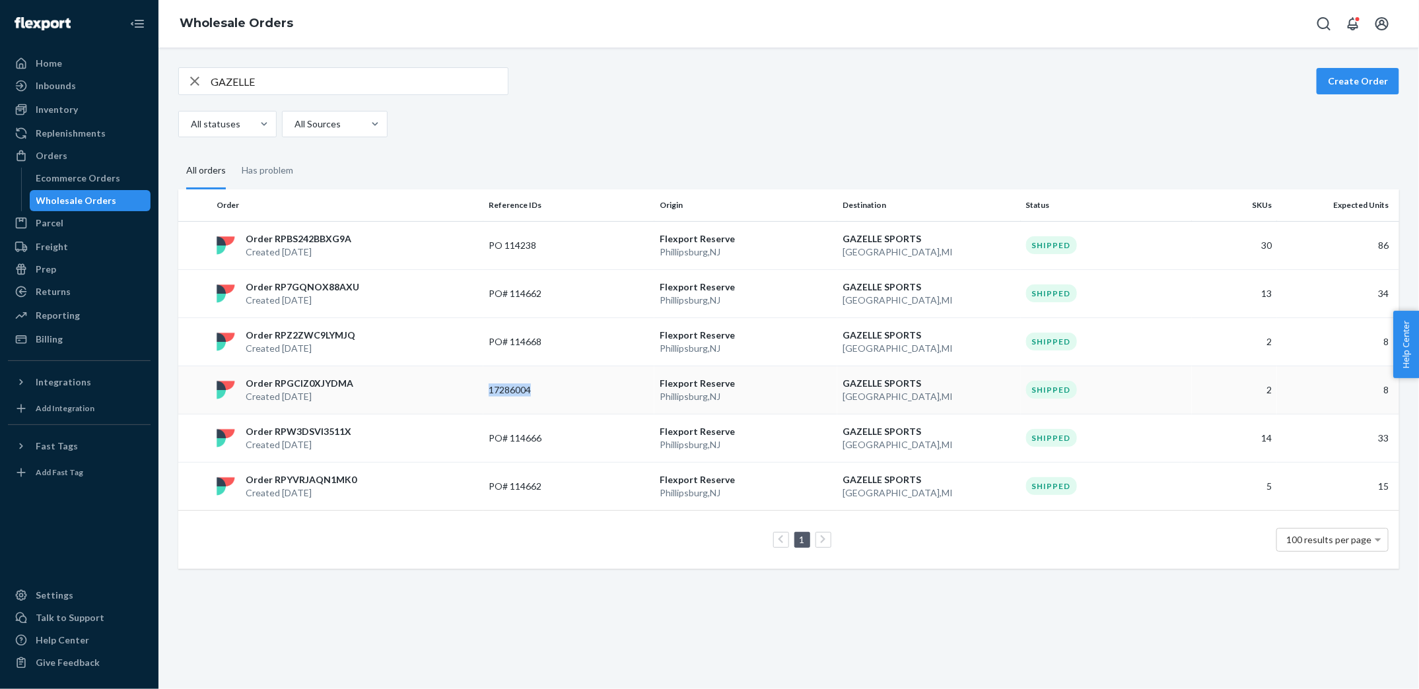
copy p "17286004"
drag, startPoint x: 487, startPoint y: 389, endPoint x: 544, endPoint y: 394, distance: 57.0
click at [544, 394] on td "17286004" at bounding box center [568, 390] width 171 height 48
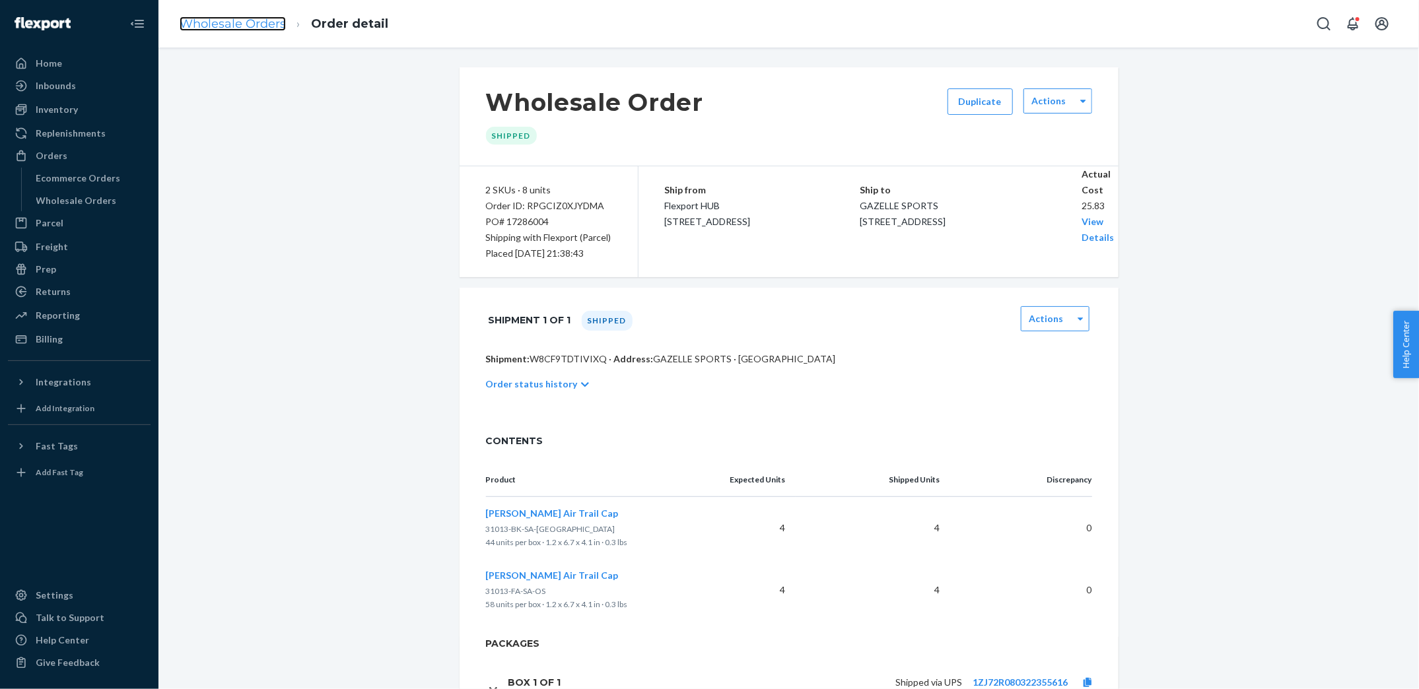
click at [244, 20] on link "Wholesale Orders" at bounding box center [233, 24] width 106 height 15
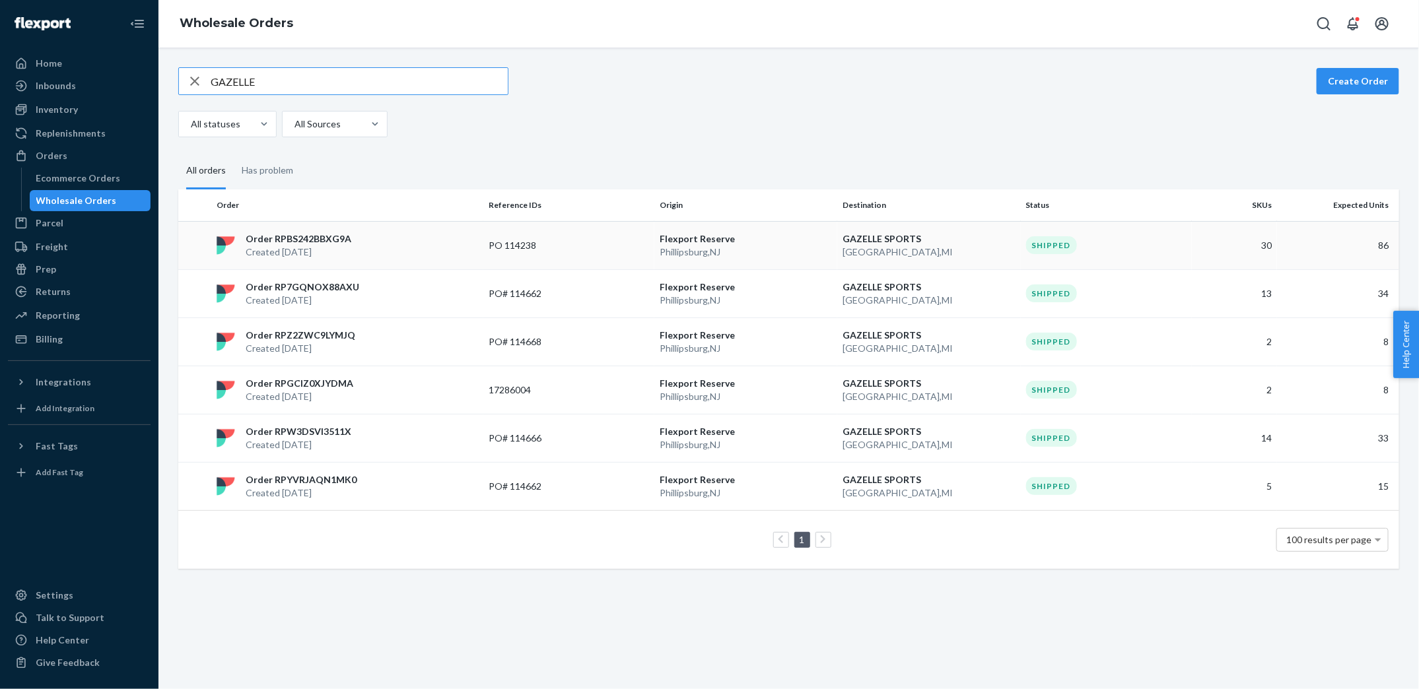
click at [363, 242] on div "Order RPBS242BBXG9A Created [DATE]" at bounding box center [347, 245] width 272 height 26
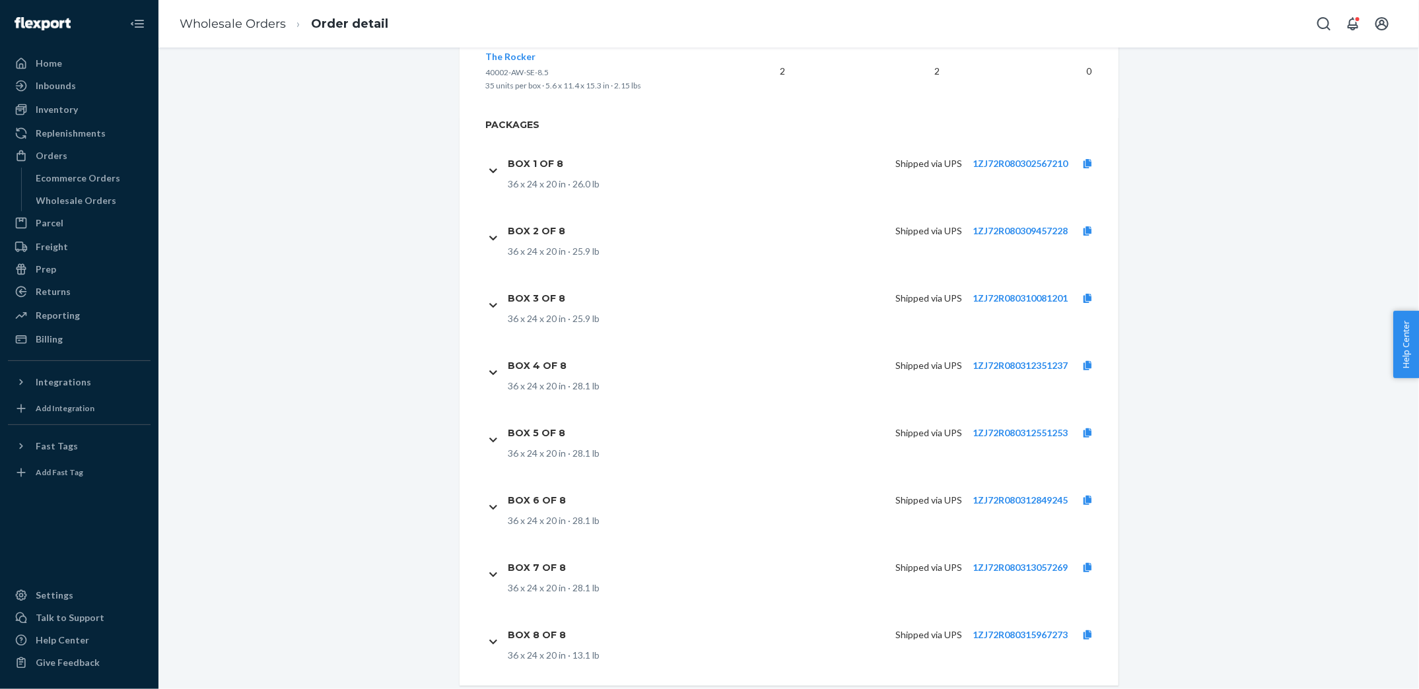
scroll to position [2255, 0]
click at [1040, 160] on link "1ZJ72R080302567210" at bounding box center [1020, 165] width 95 height 11
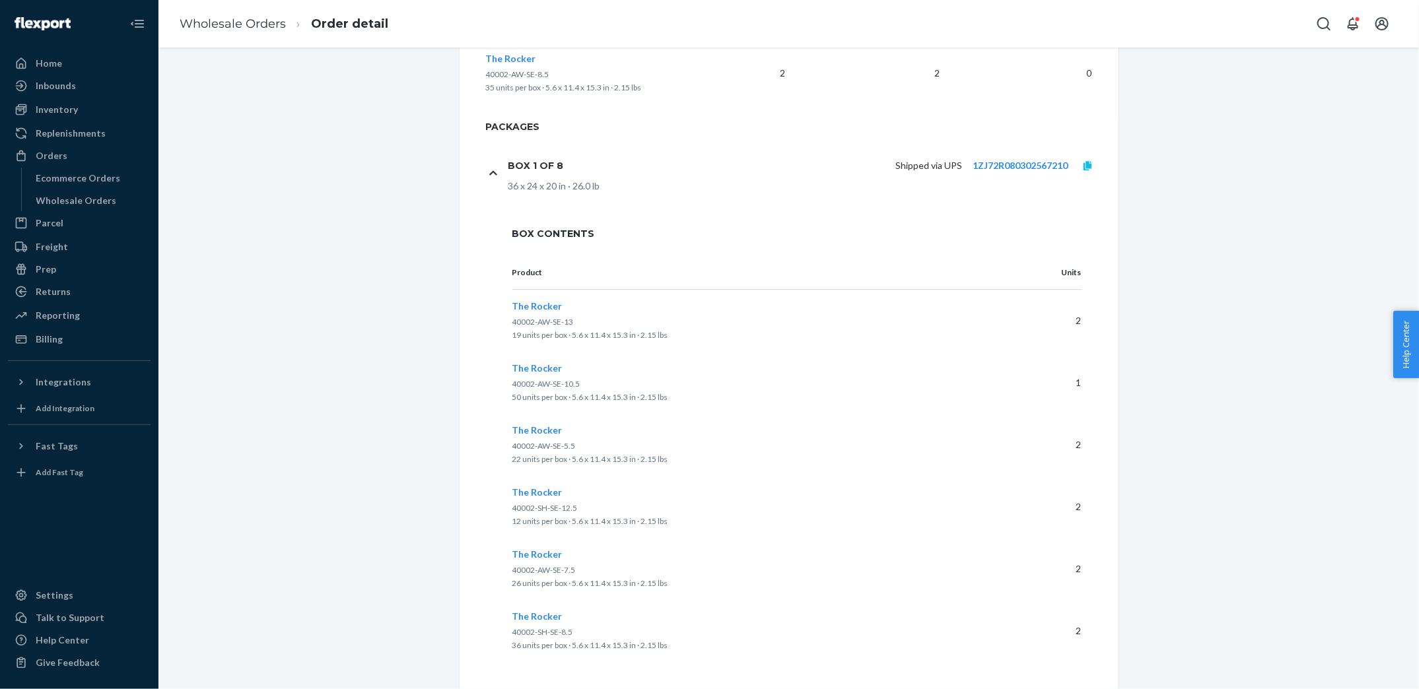
click at [1087, 166] on icon at bounding box center [1088, 165] width 8 height 9
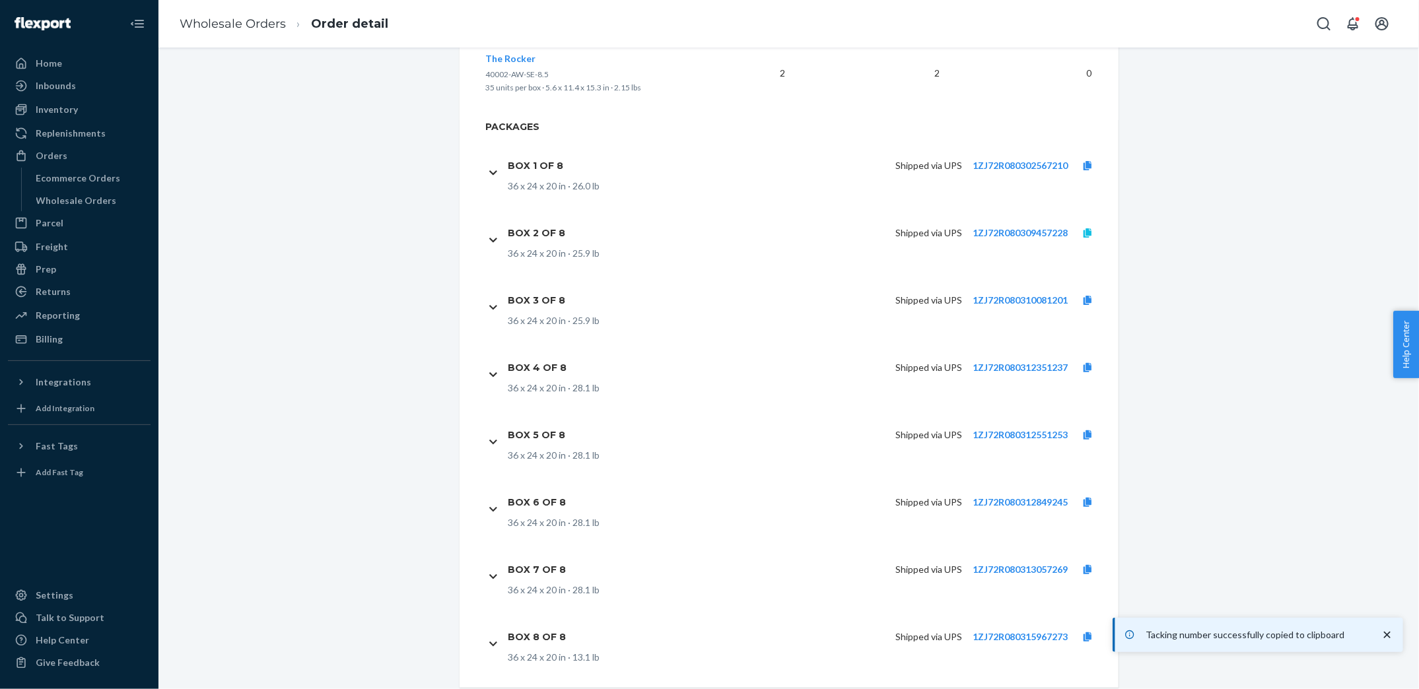
click at [1084, 231] on icon at bounding box center [1088, 232] width 8 height 9
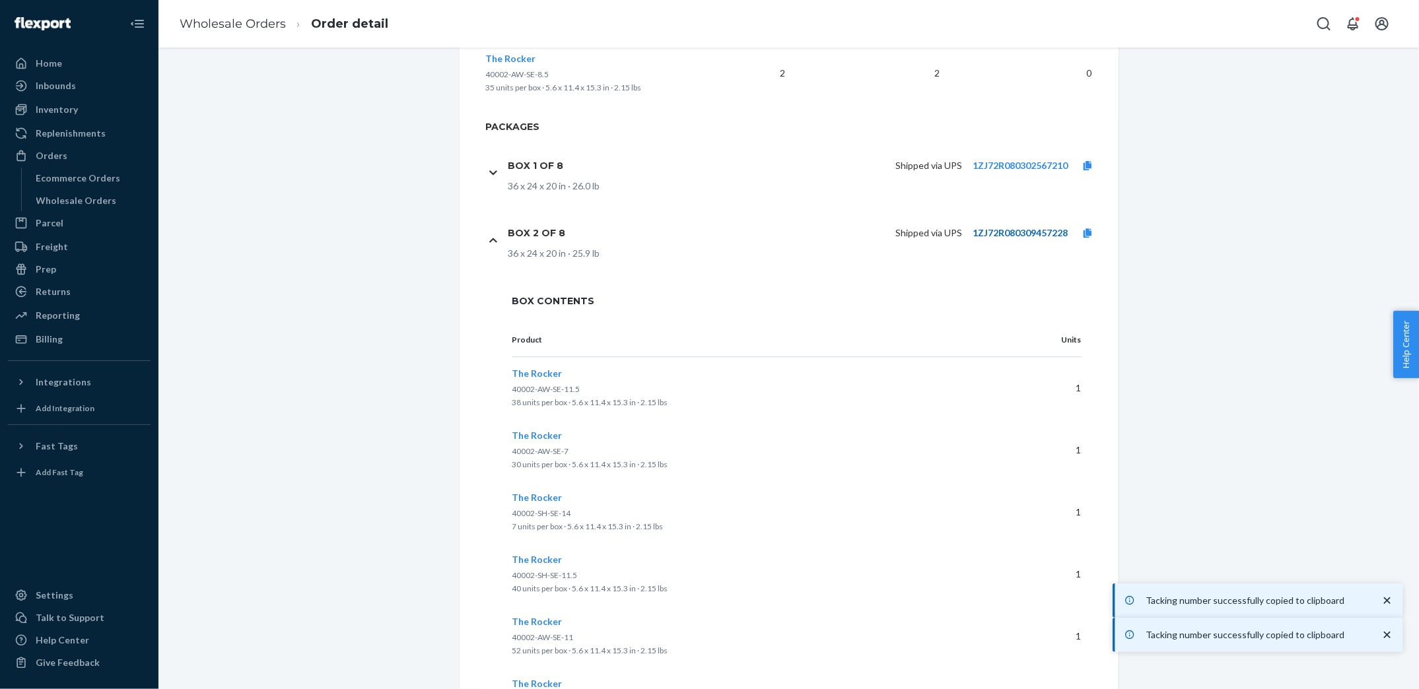
click at [1034, 232] on link "1ZJ72R080309457228" at bounding box center [1020, 232] width 95 height 11
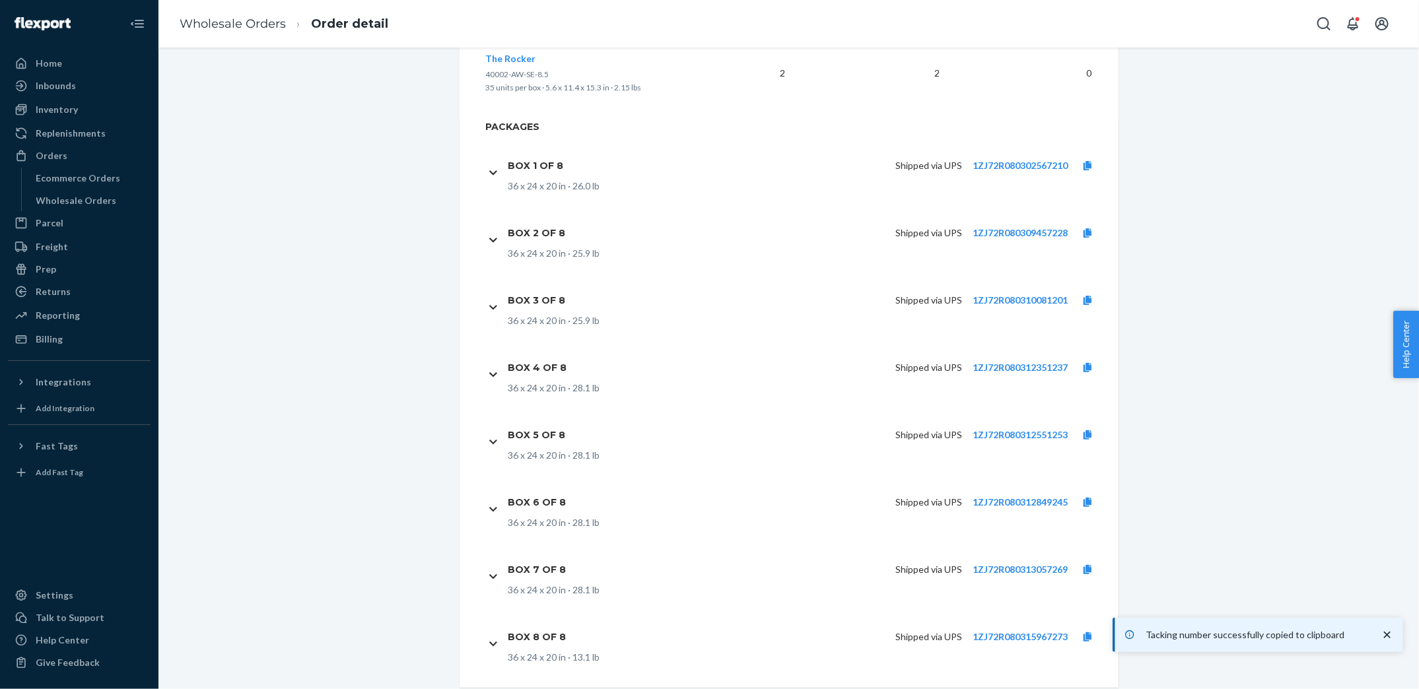
click at [1093, 292] on div "Shipped via UPS 1ZJ72R080310081201" at bounding box center [842, 301] width 532 height 28
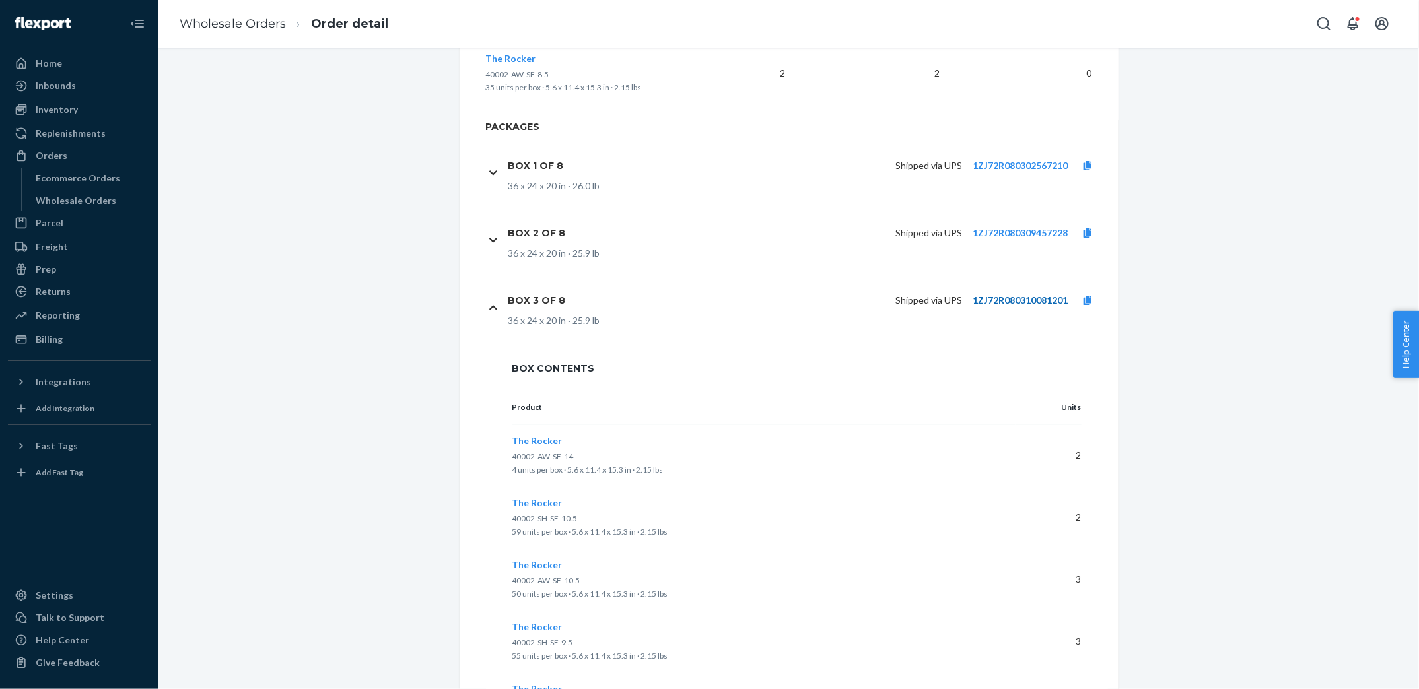
click at [1038, 296] on link "1ZJ72R080310081201" at bounding box center [1020, 300] width 95 height 11
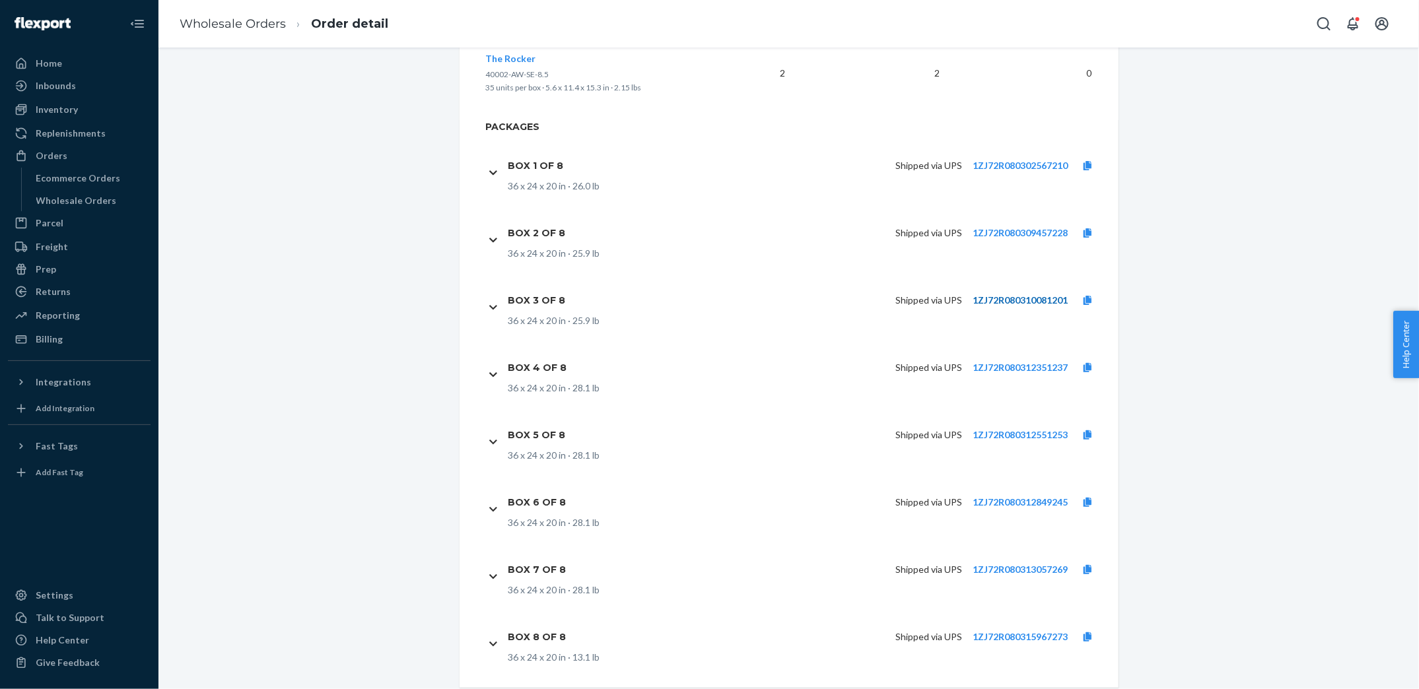
scroll to position [2285, 0]
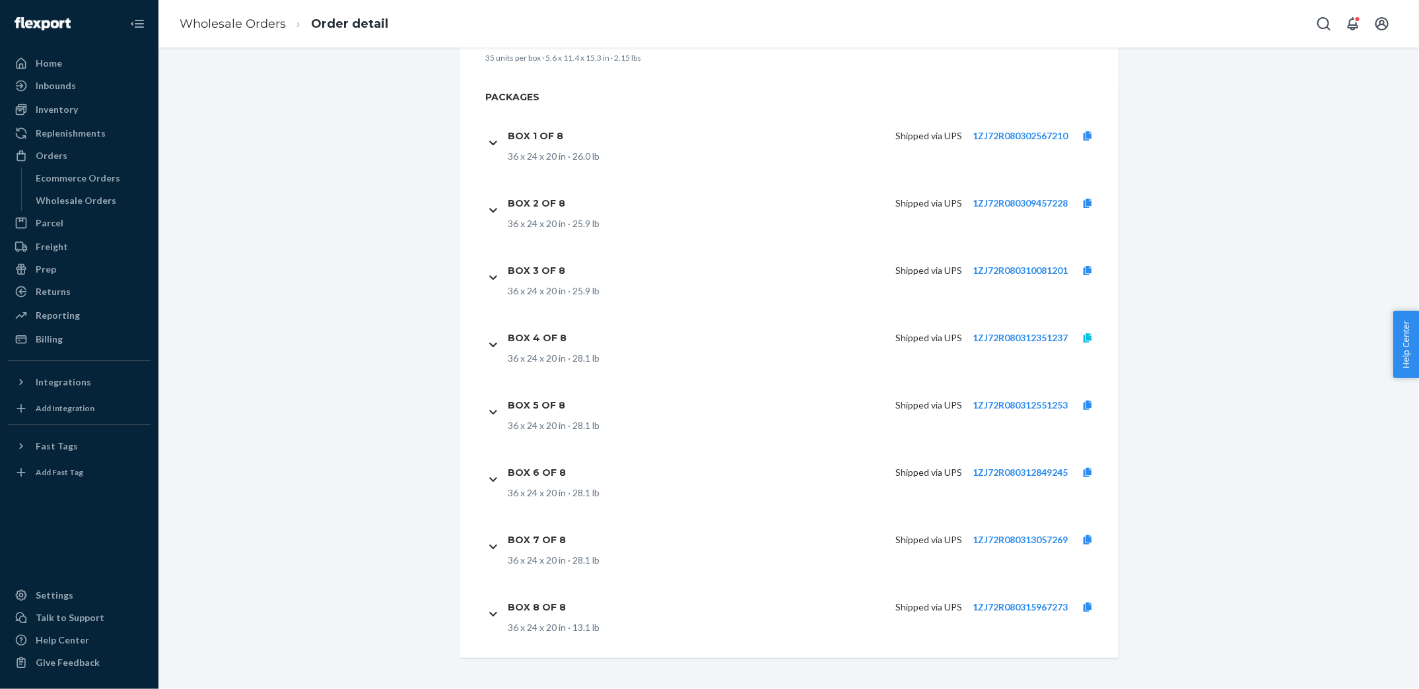
click at [1091, 336] on icon at bounding box center [1088, 338] width 8 height 9
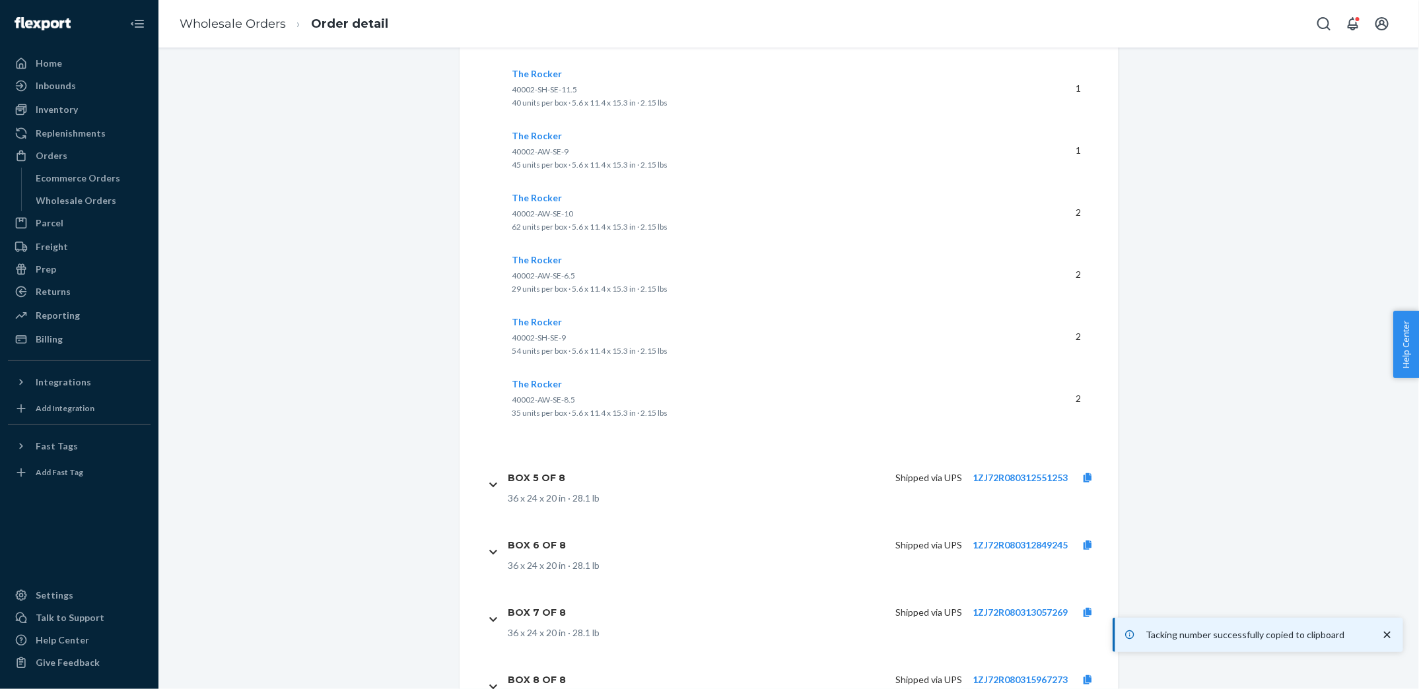
scroll to position [2887, 0]
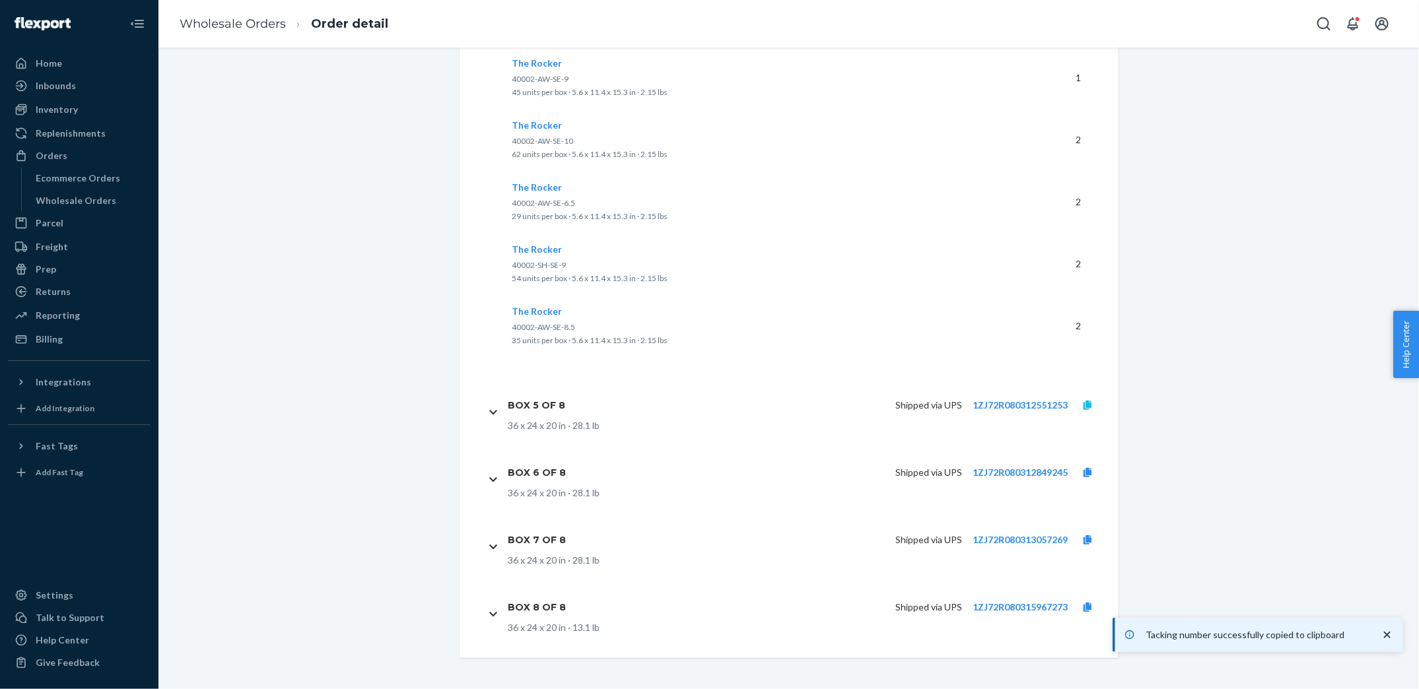
click at [1089, 405] on icon at bounding box center [1088, 405] width 8 height 9
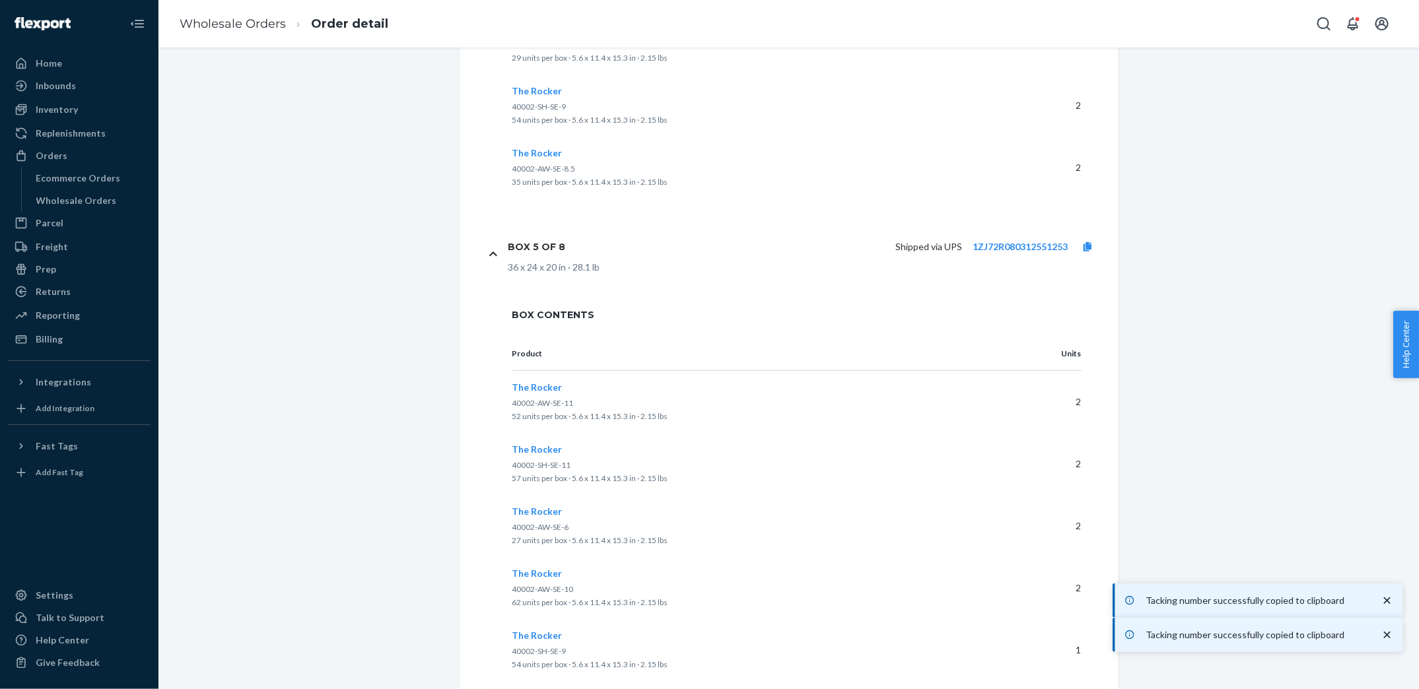
scroll to position [3425, 0]
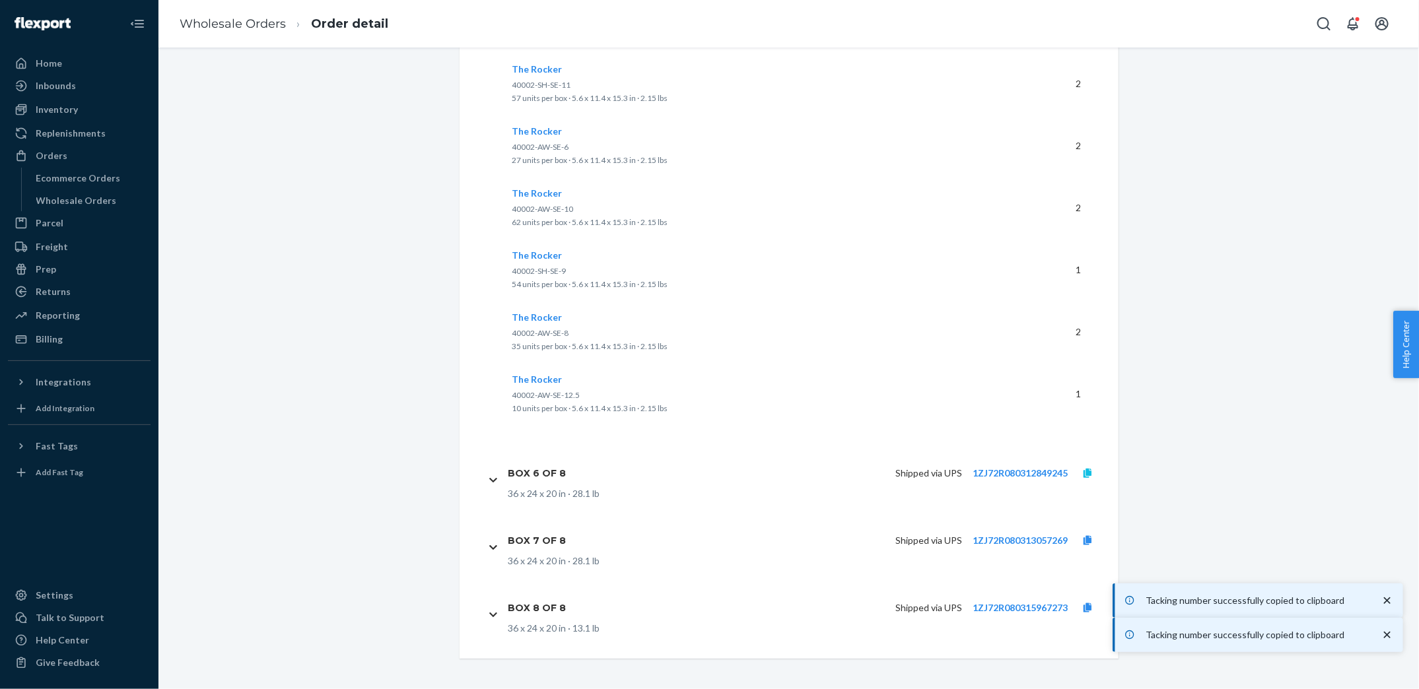
click at [1086, 472] on icon at bounding box center [1088, 473] width 8 height 9
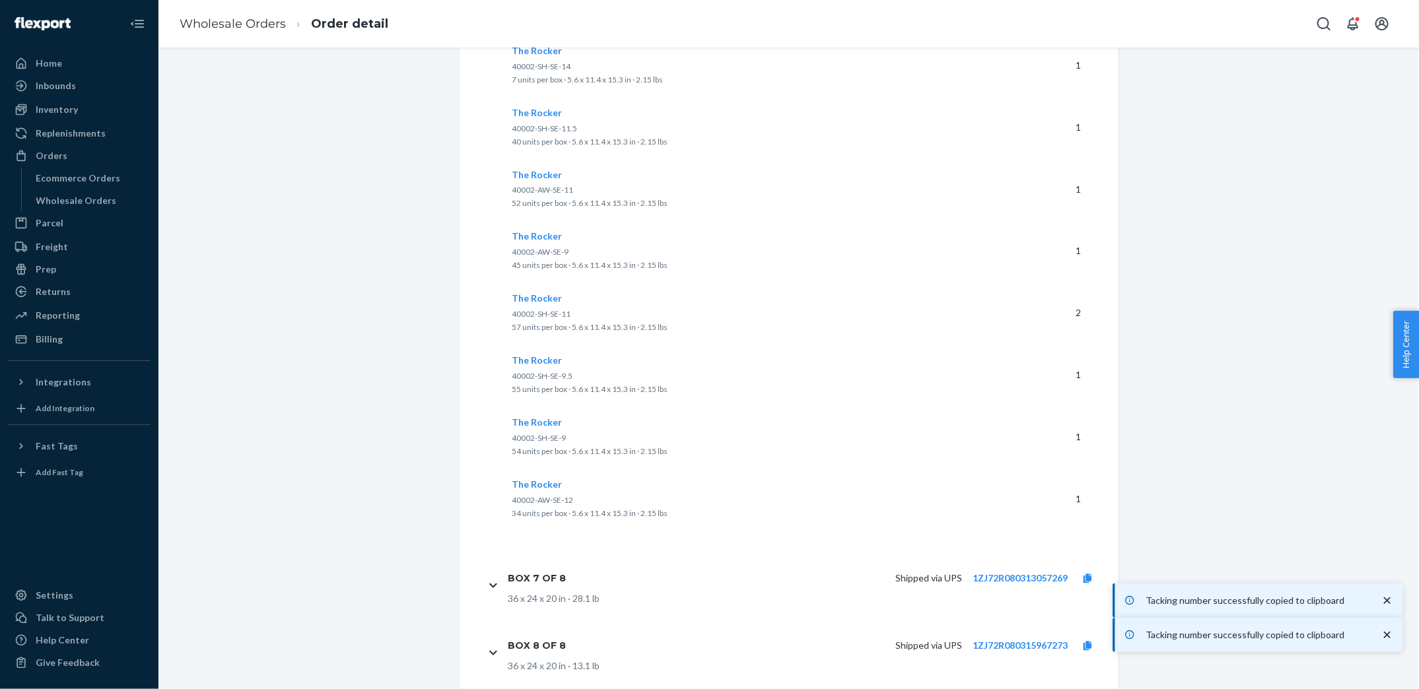
scroll to position [4151, 0]
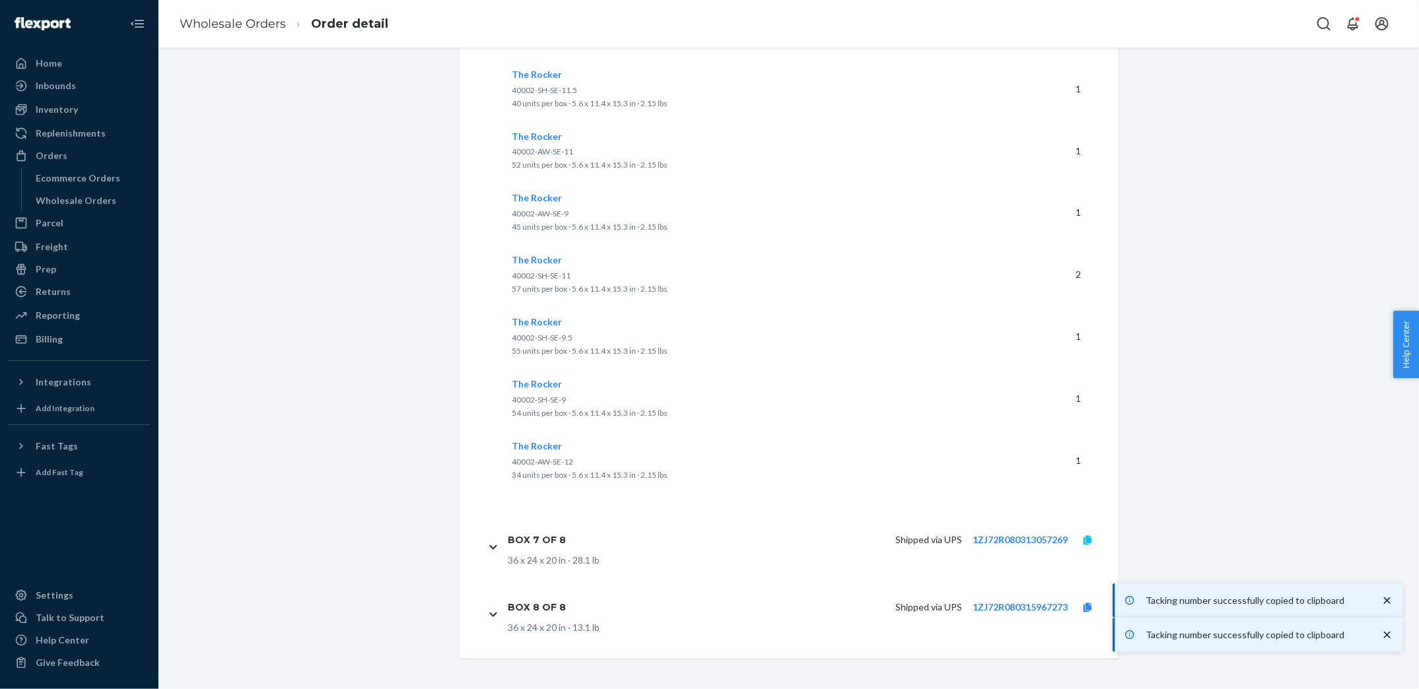
click at [1086, 538] on icon at bounding box center [1088, 540] width 8 height 9
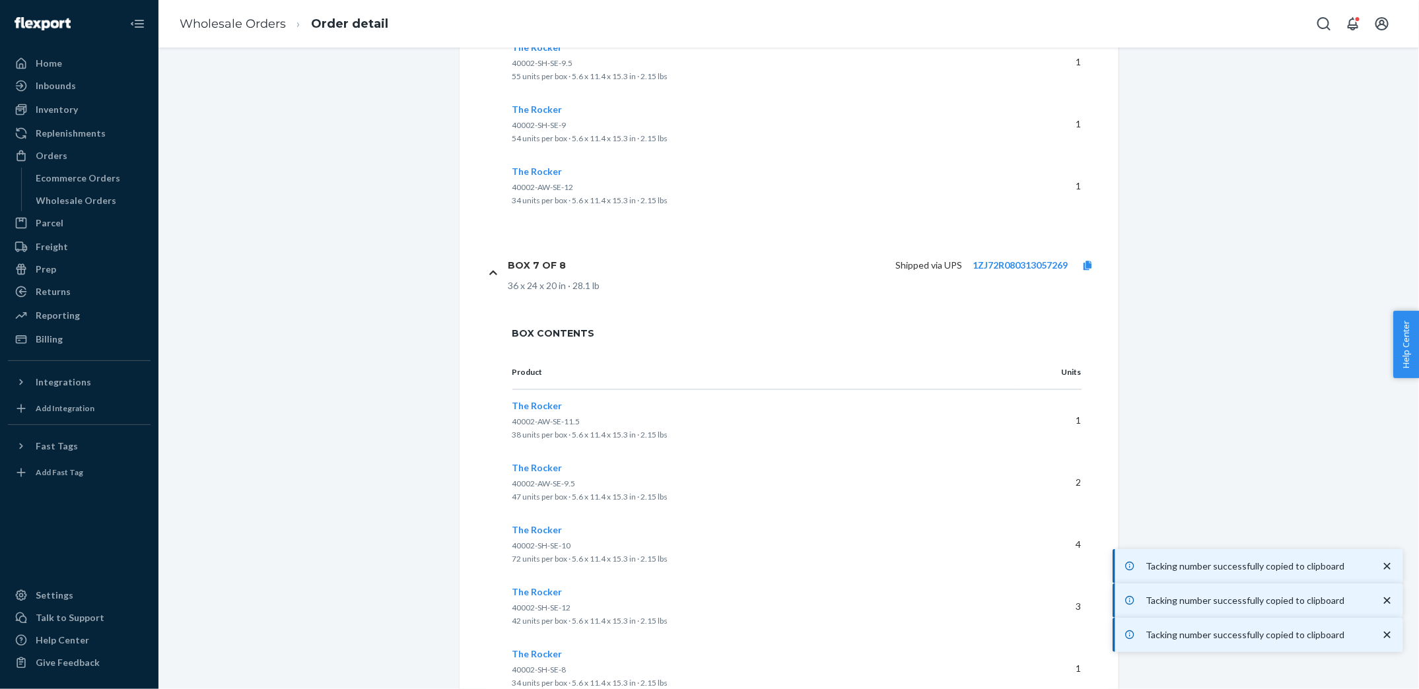
scroll to position [4629, 0]
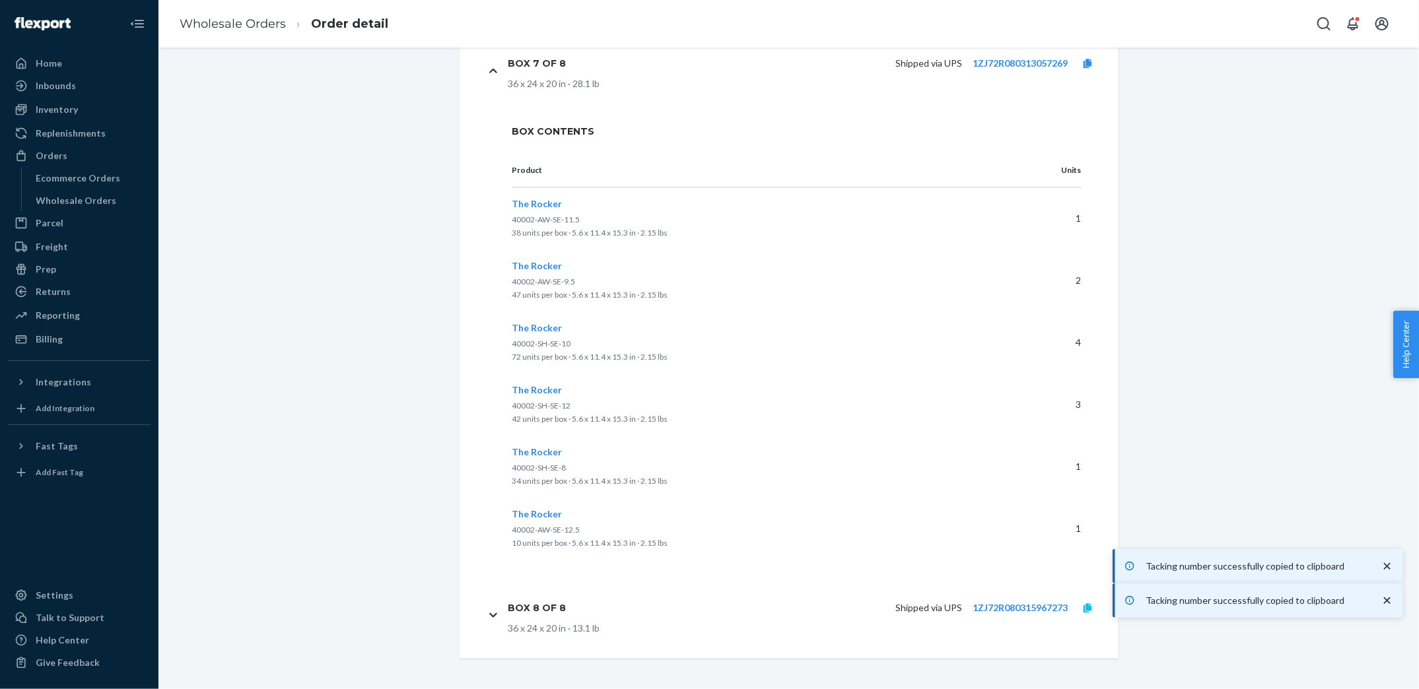
click at [1086, 606] on icon at bounding box center [1088, 608] width 8 height 9
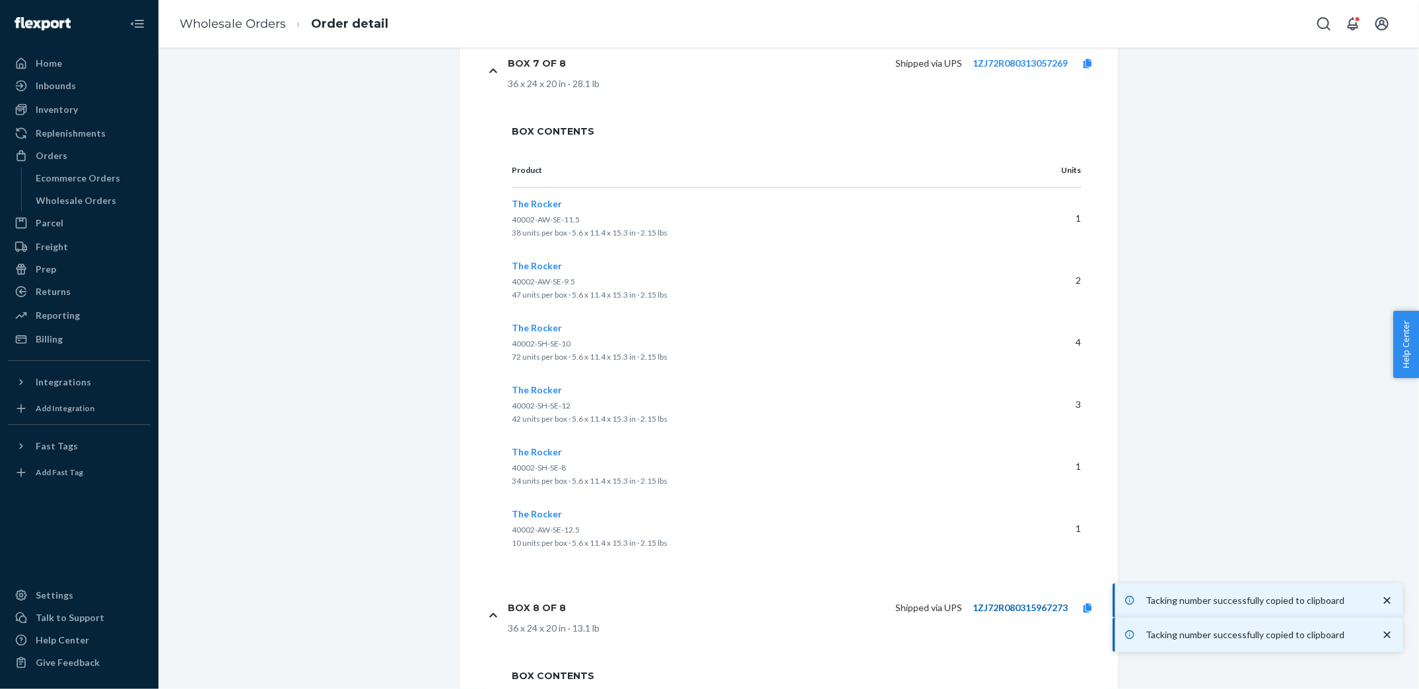
click at [1022, 604] on link "1ZJ72R080315967273" at bounding box center [1020, 607] width 95 height 11
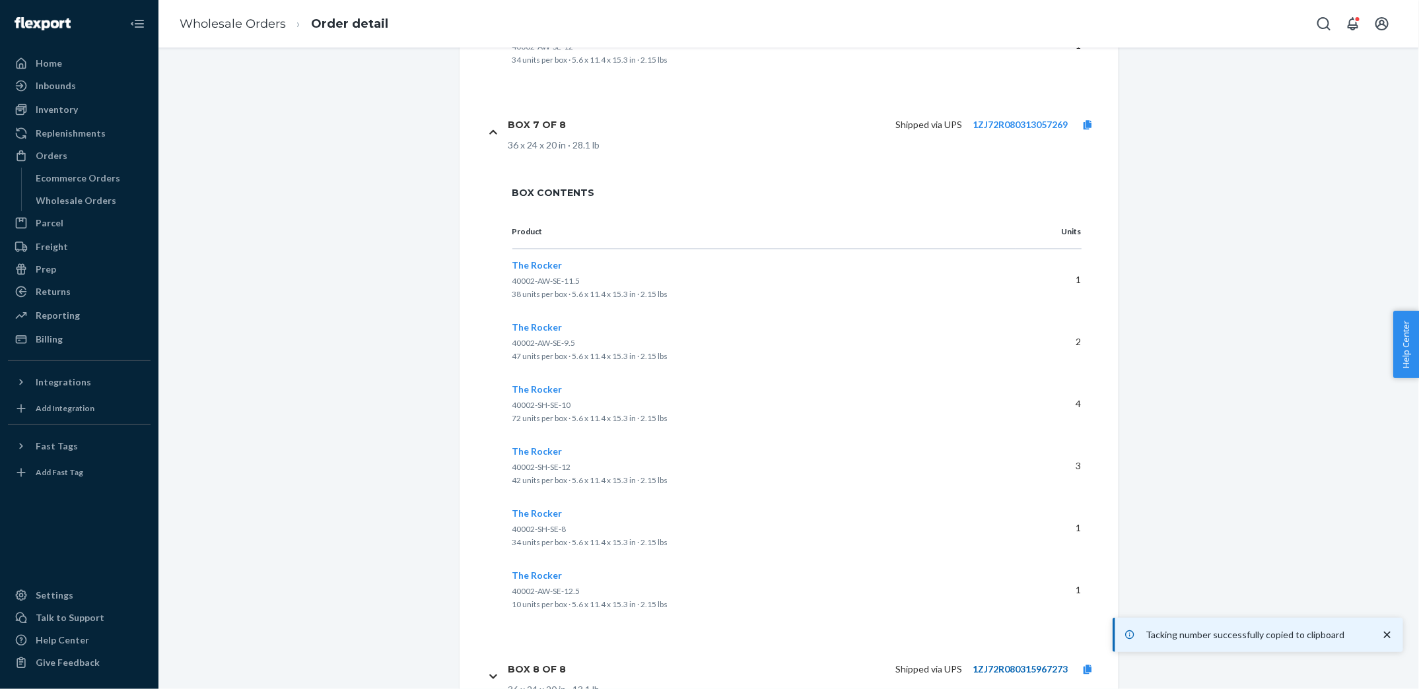
scroll to position [4567, 0]
click at [1006, 122] on link "1ZJ72R080313057269" at bounding box center [1020, 125] width 95 height 11
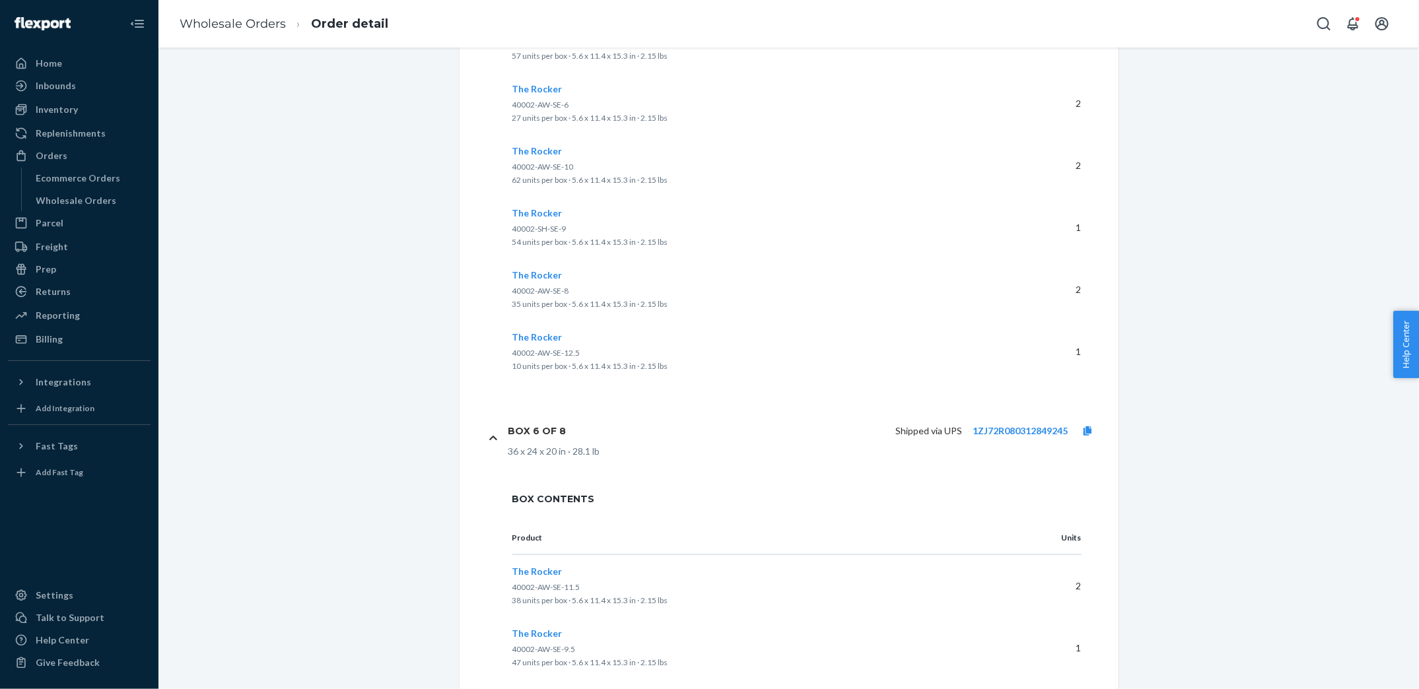
scroll to position [3476, 0]
click at [1045, 421] on link "1ZJ72R080312849245" at bounding box center [1020, 422] width 95 height 11
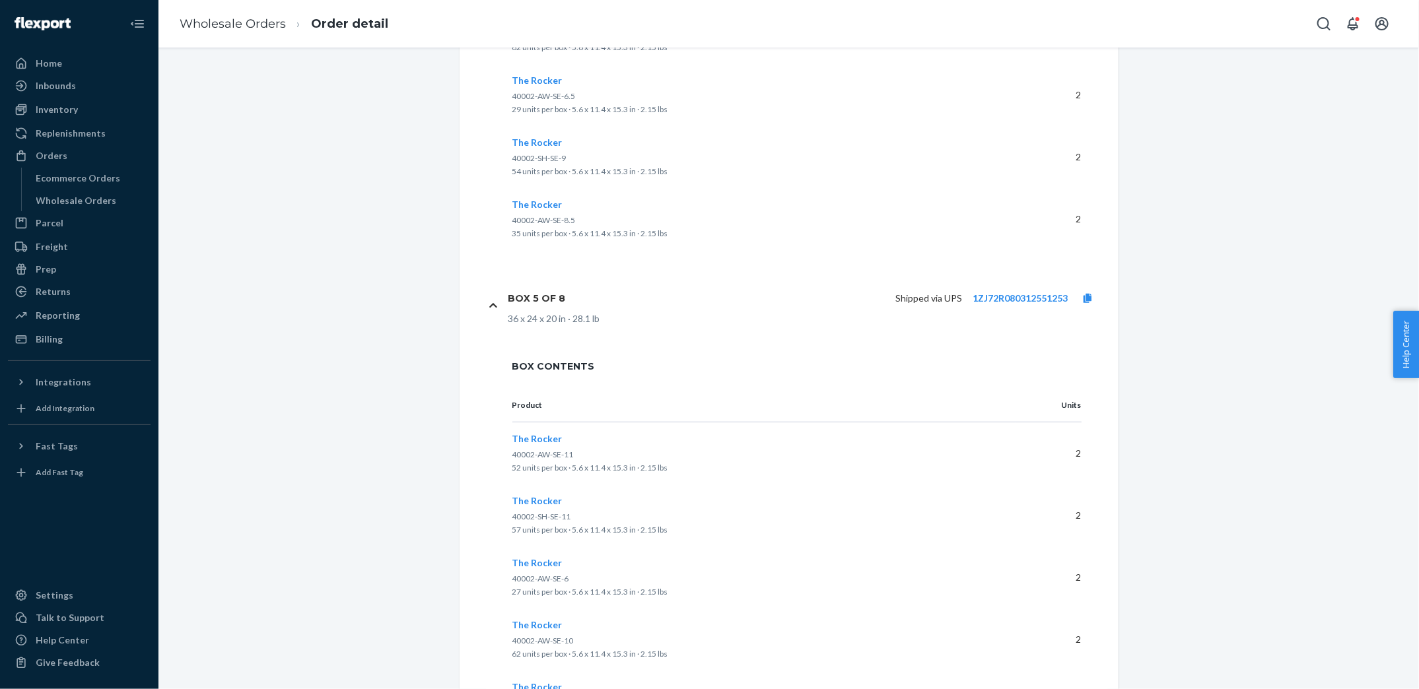
scroll to position [2982, 0]
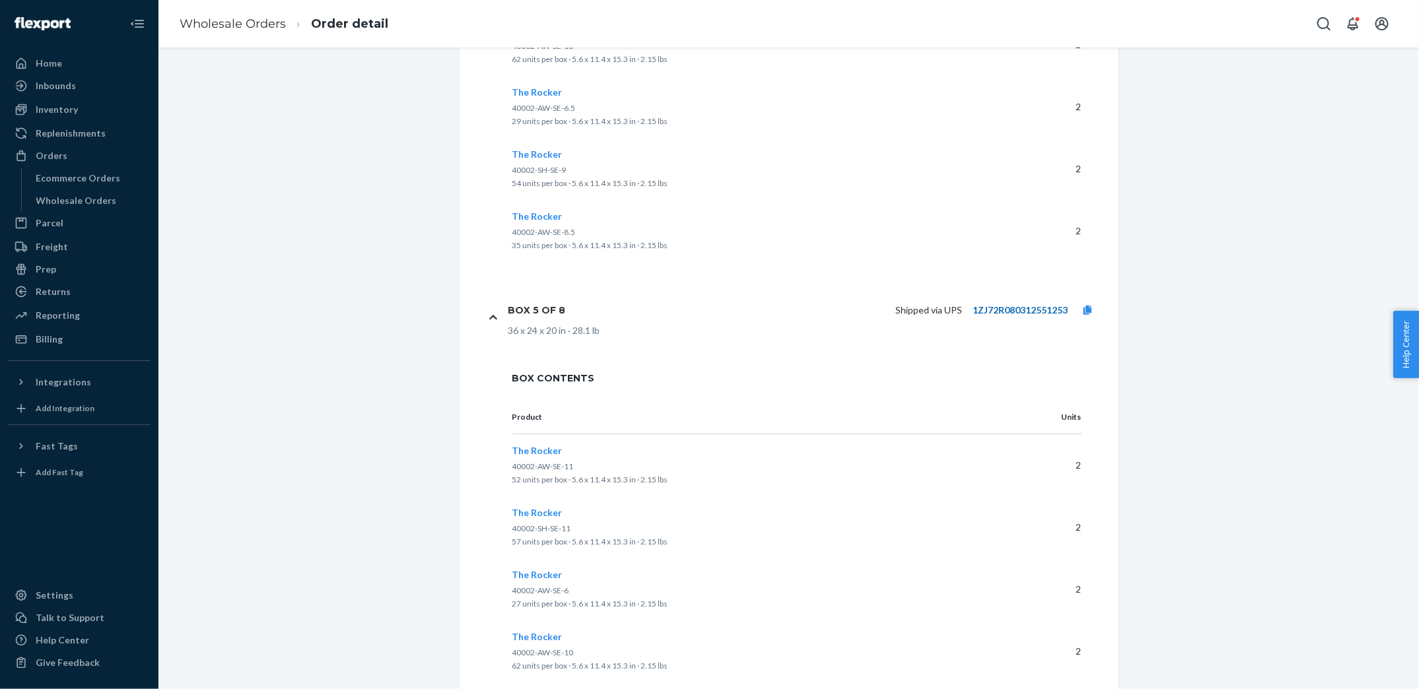
click at [1030, 306] on link "1ZJ72R080312551253" at bounding box center [1020, 309] width 95 height 11
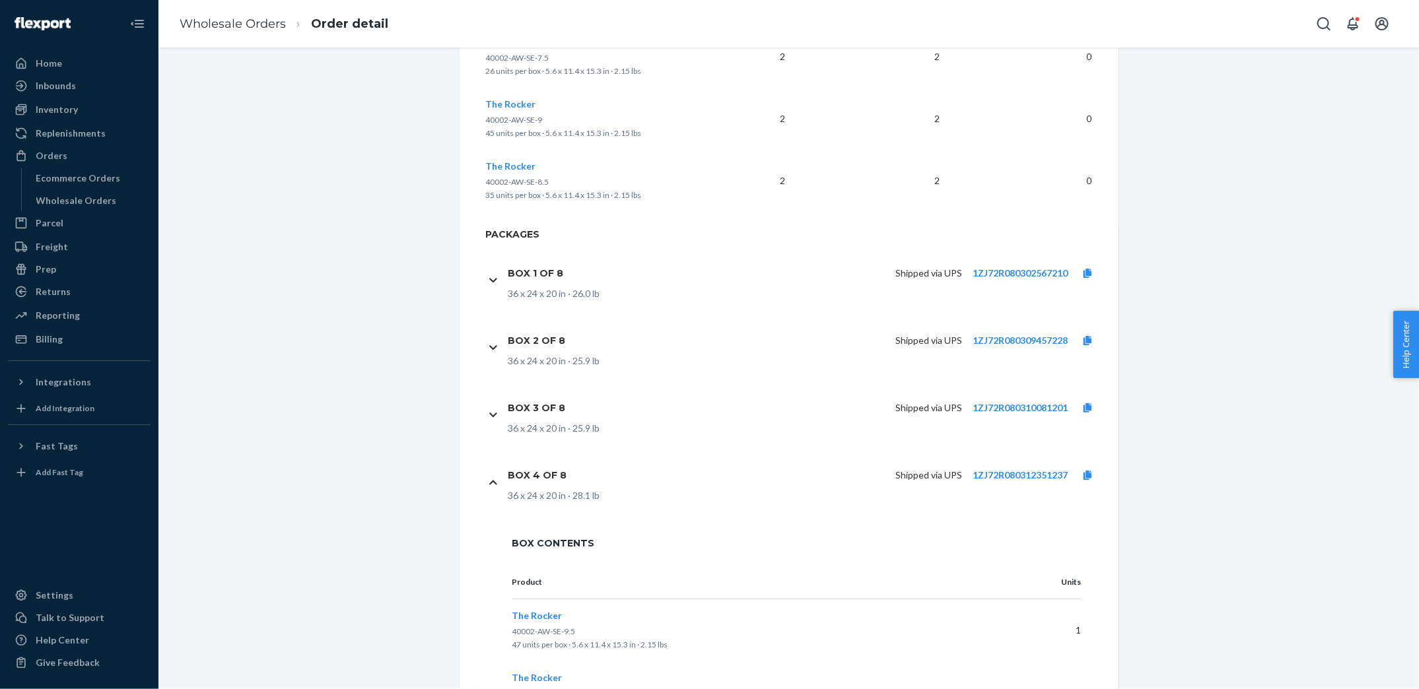
scroll to position [2148, 0]
click at [1018, 471] on link "1ZJ72R080312351237" at bounding box center [1020, 474] width 95 height 11
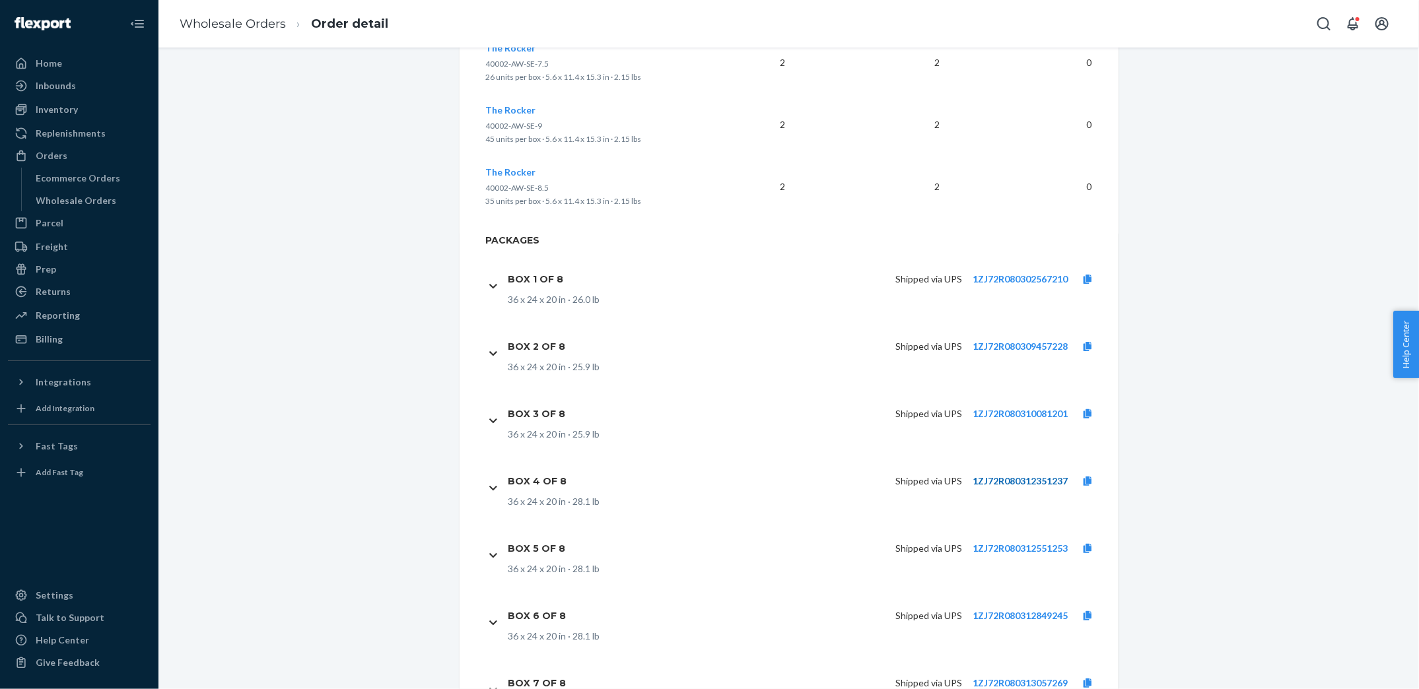
scroll to position [2138, 0]
click at [1082, 417] on link at bounding box center [1088, 417] width 40 height 13
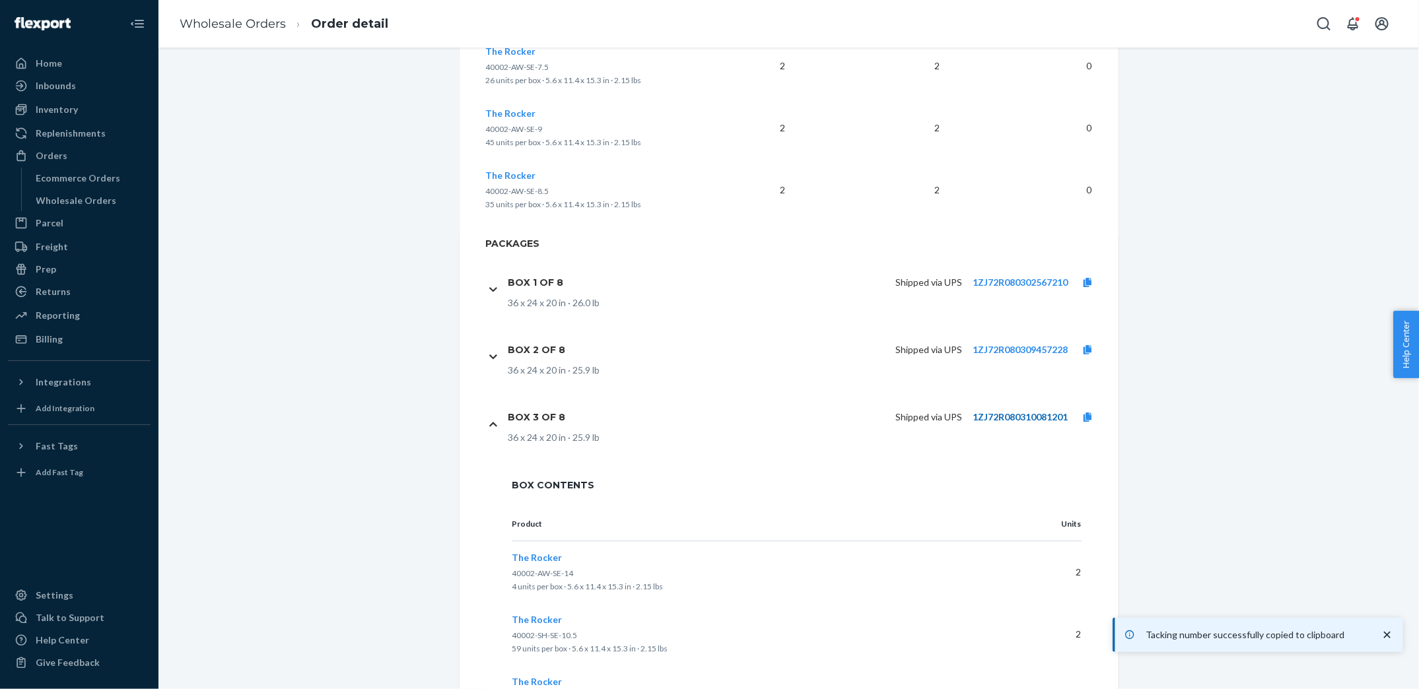
click at [998, 417] on link "1ZJ72R080310081201" at bounding box center [1020, 416] width 95 height 11
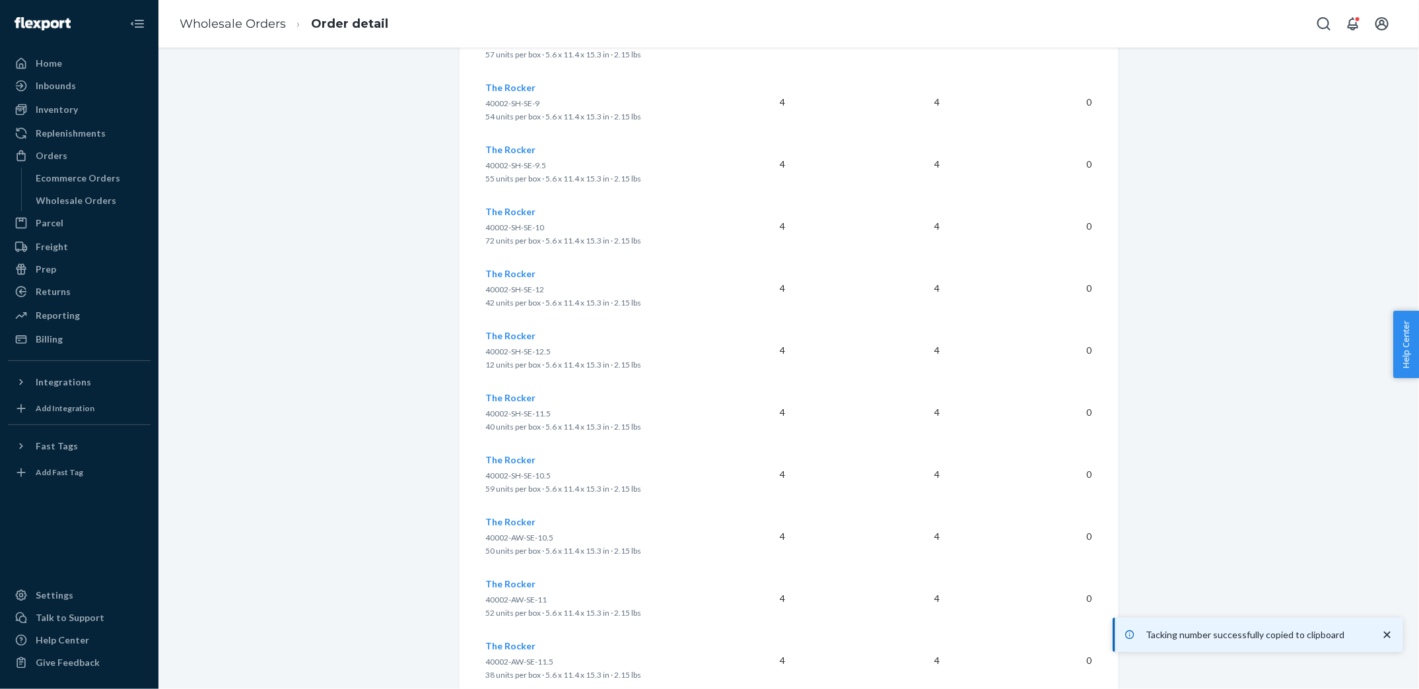
scroll to position [390, 0]
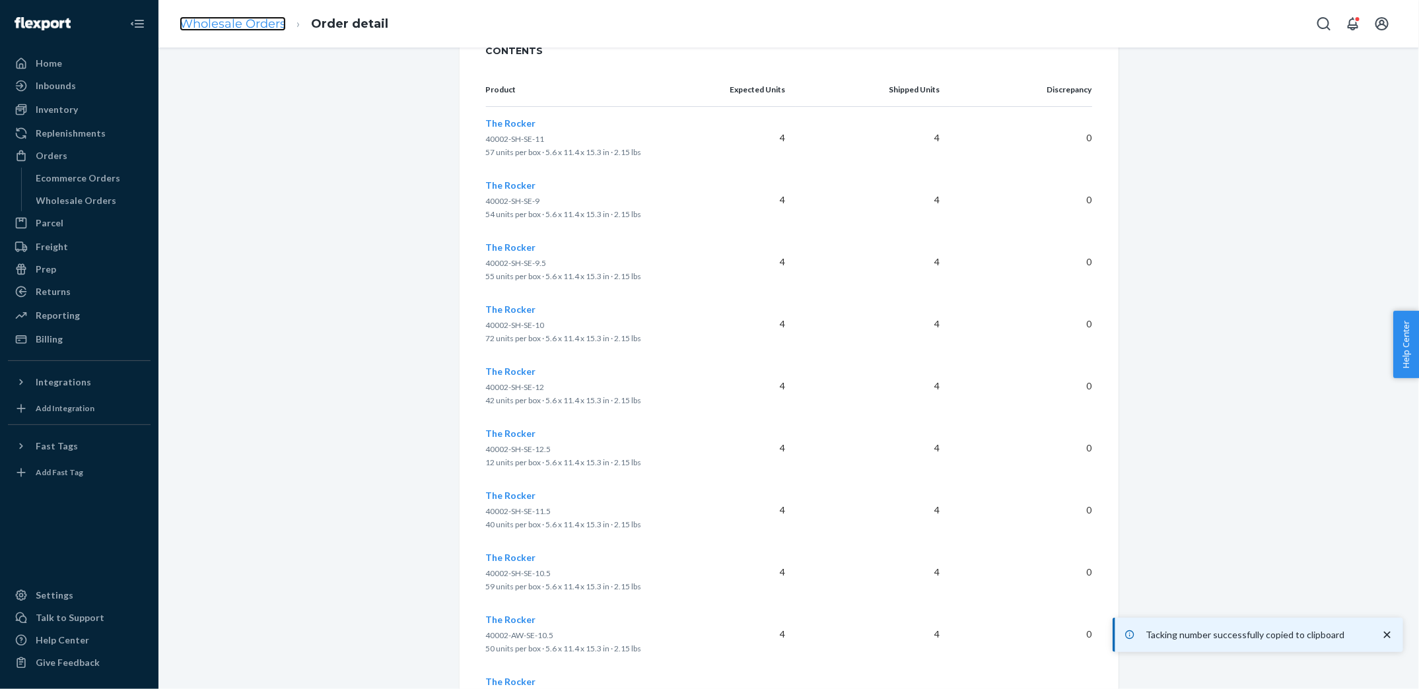
click at [245, 22] on link "Wholesale Orders" at bounding box center [233, 24] width 106 height 15
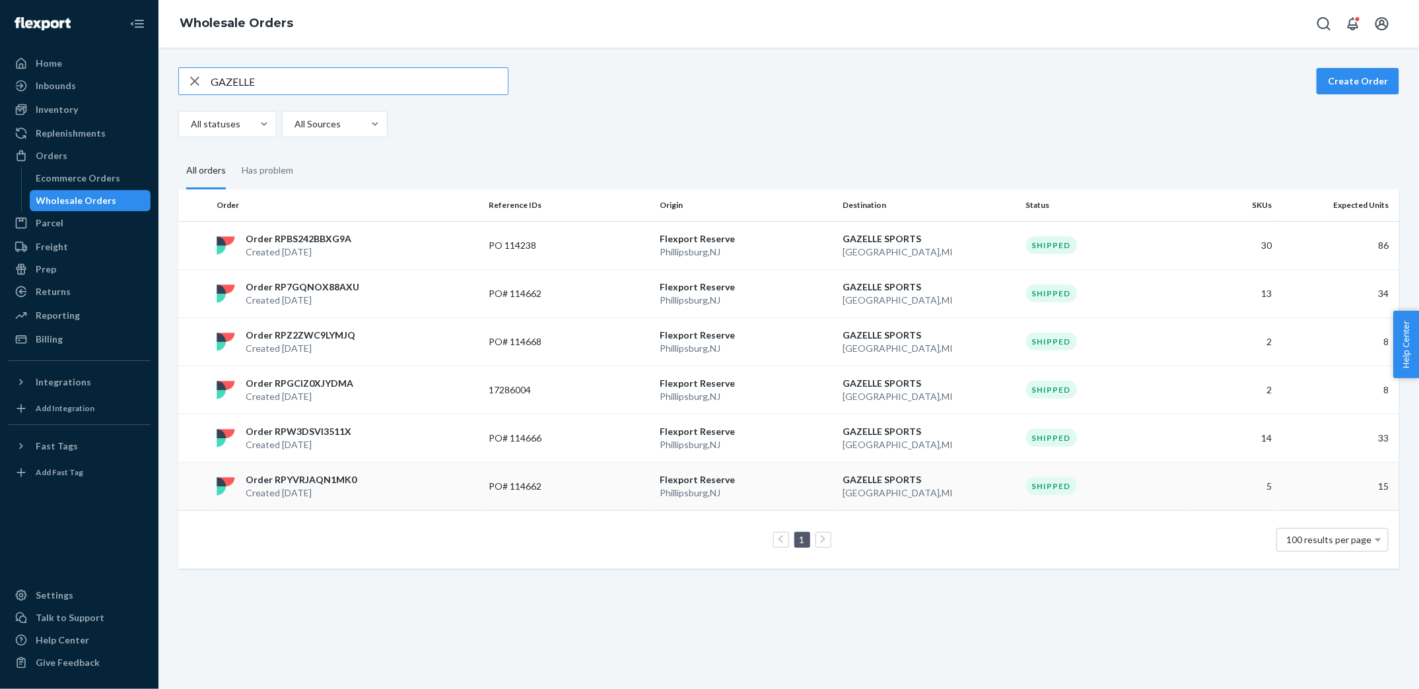
click at [506, 490] on p "PO# 114662" at bounding box center [542, 486] width 106 height 13
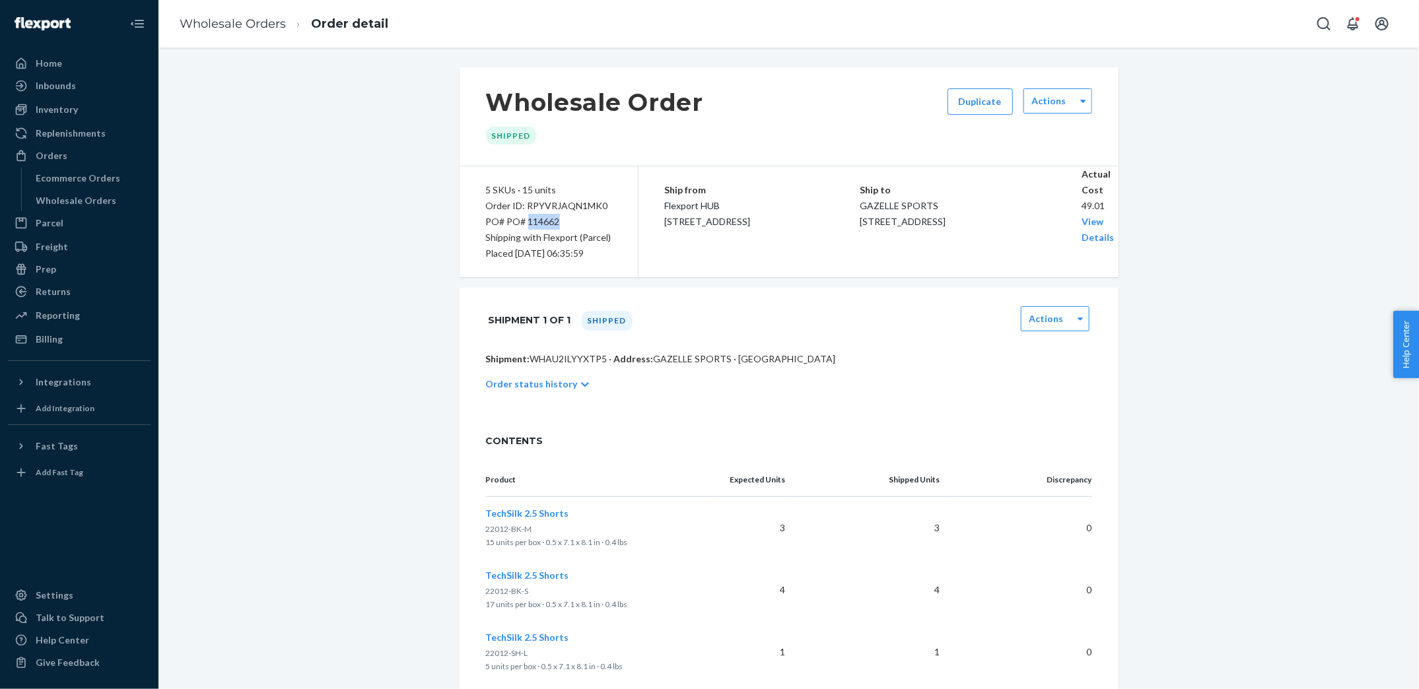
copy div "114662"
drag, startPoint x: 526, startPoint y: 224, endPoint x: 567, endPoint y: 224, distance: 40.9
click at [567, 224] on div "PO# PO# 114662" at bounding box center [548, 222] width 125 height 16
click at [357, 152] on div "Wholesale Order Shipped Duplicate Actions 5 SKUs · 15 units Order ID: RPYVRJAQN…" at bounding box center [788, 493] width 1241 height 853
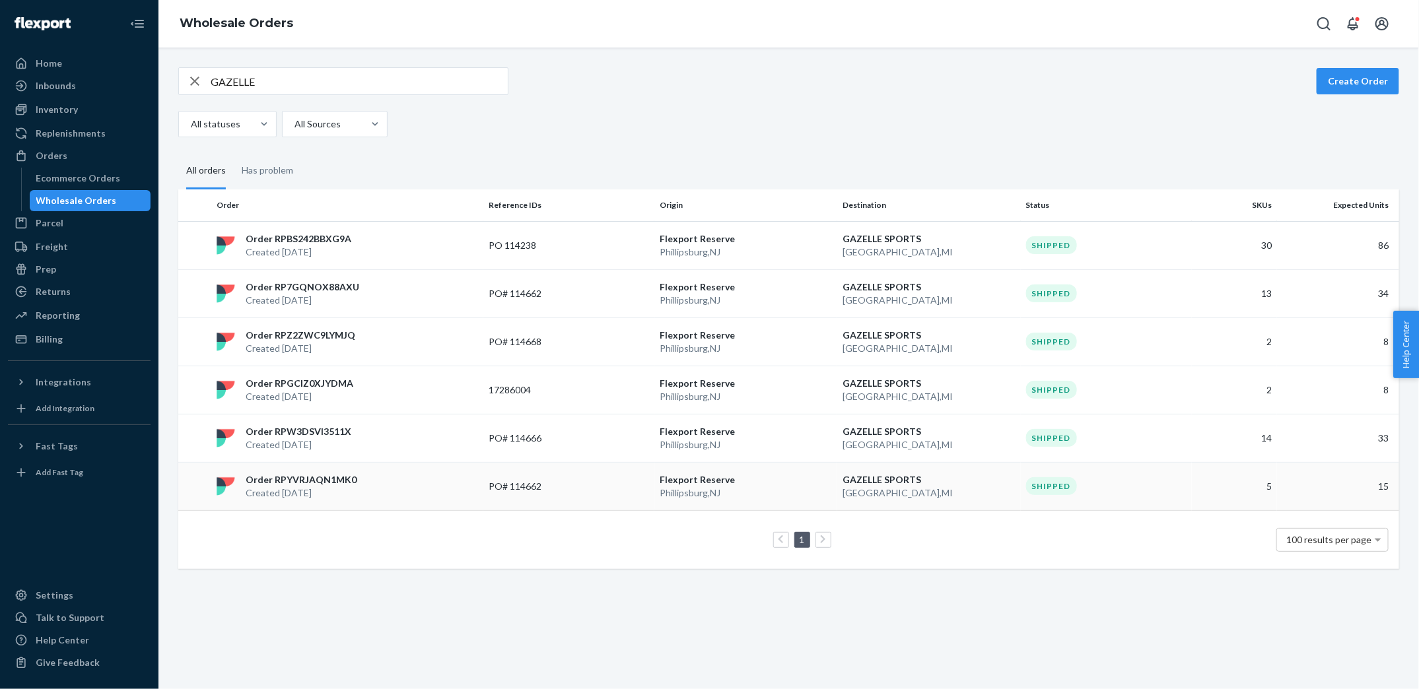
click at [299, 496] on p "Created [DATE]" at bounding box center [301, 493] width 111 height 13
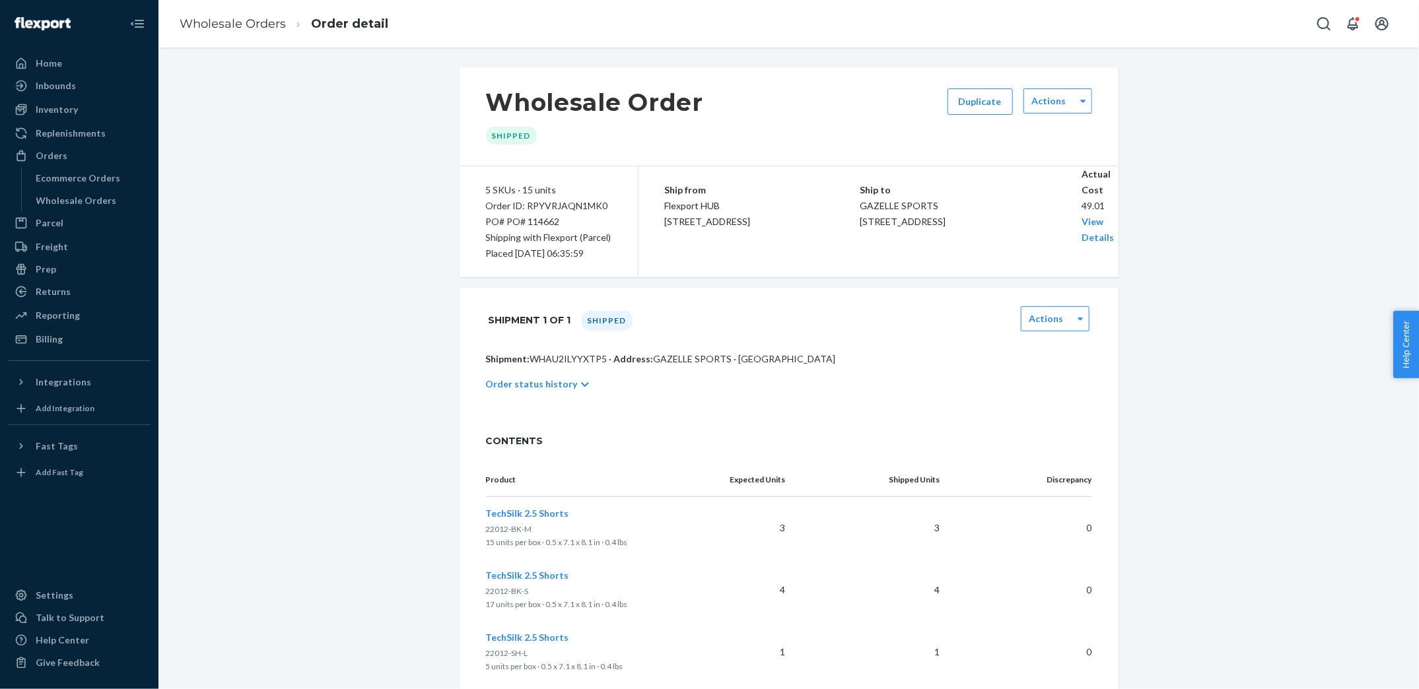
scroll to position [262, 0]
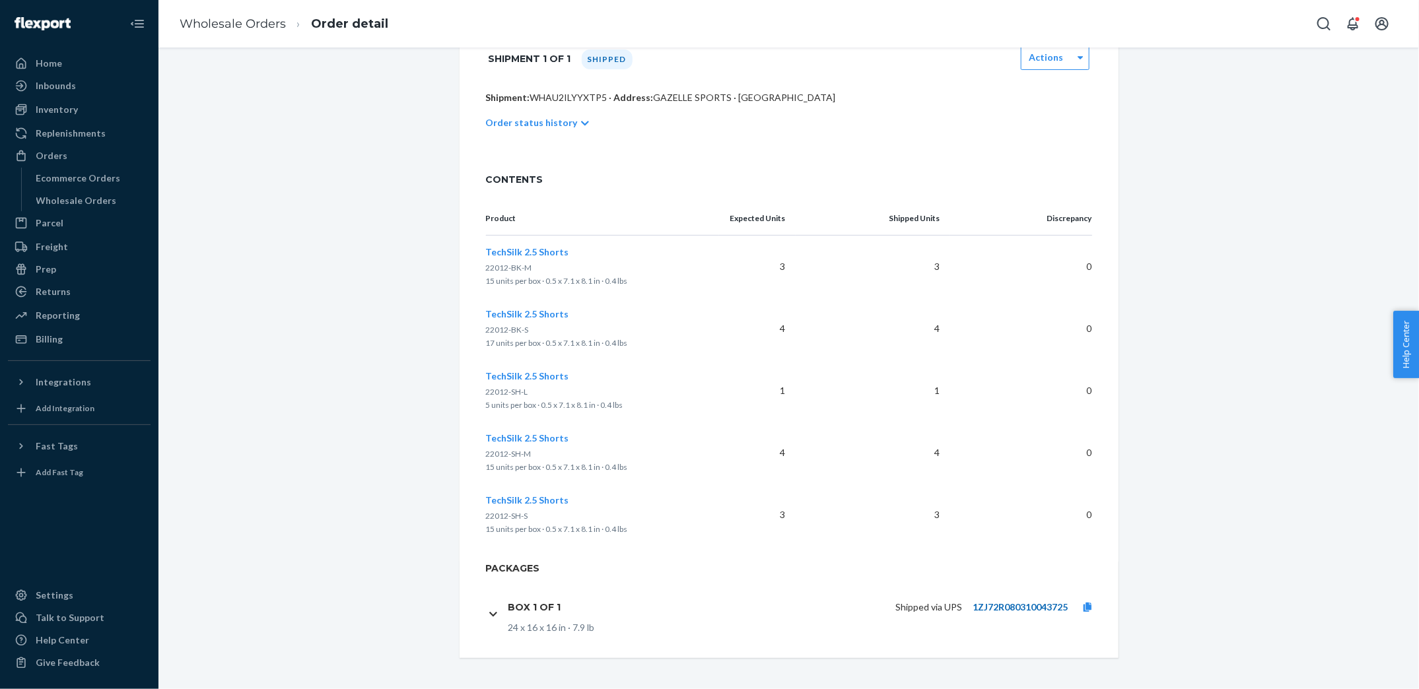
click at [1036, 605] on link "1ZJ72R080310043725" at bounding box center [1020, 607] width 95 height 11
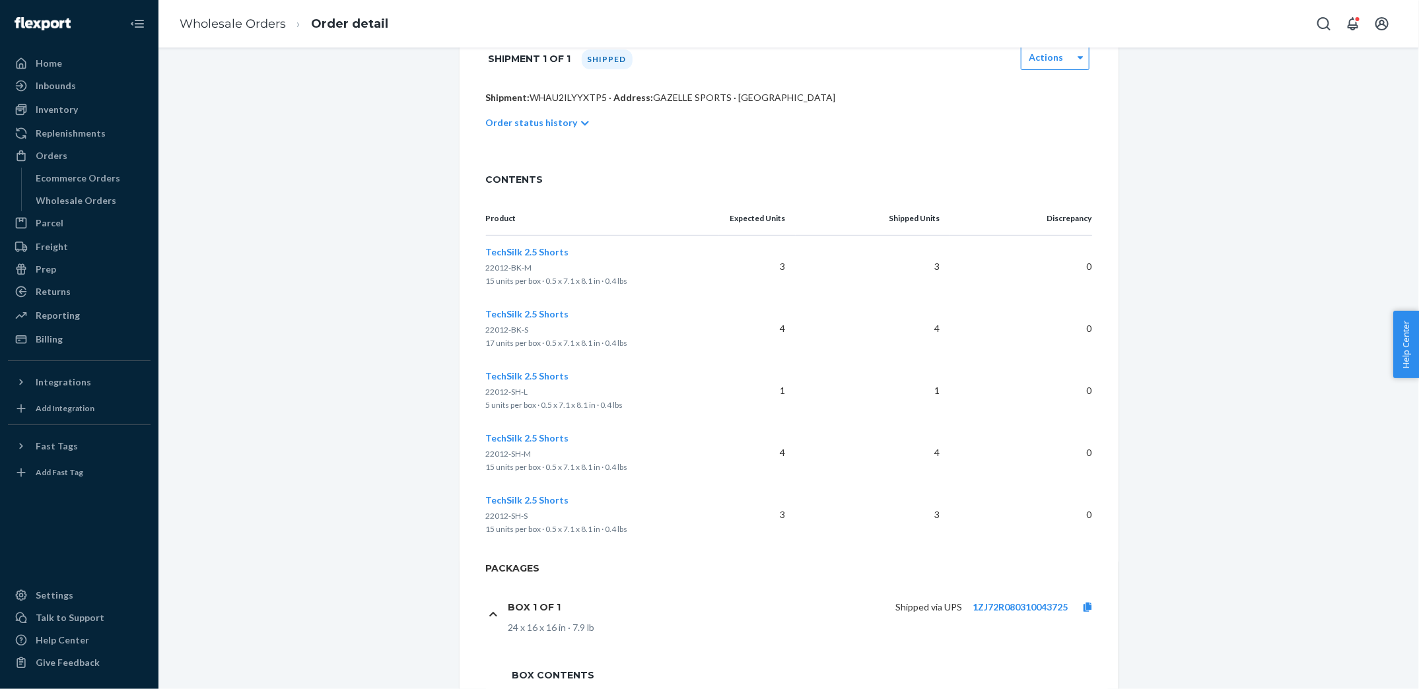
click at [384, 468] on div "Wholesale Order Shipped Duplicate Actions 5 SKUs · 15 units Order ID: RPYVRJAQN…" at bounding box center [788, 440] width 1241 height 1268
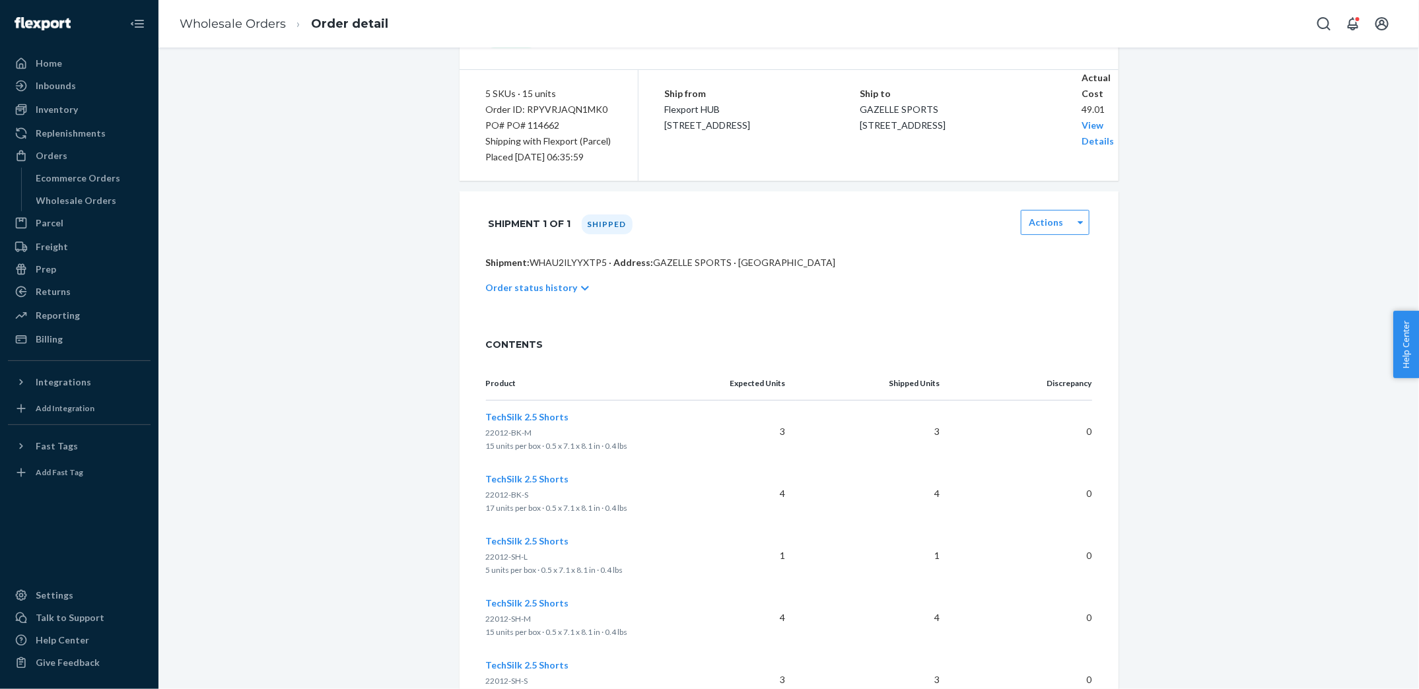
scroll to position [0, 0]
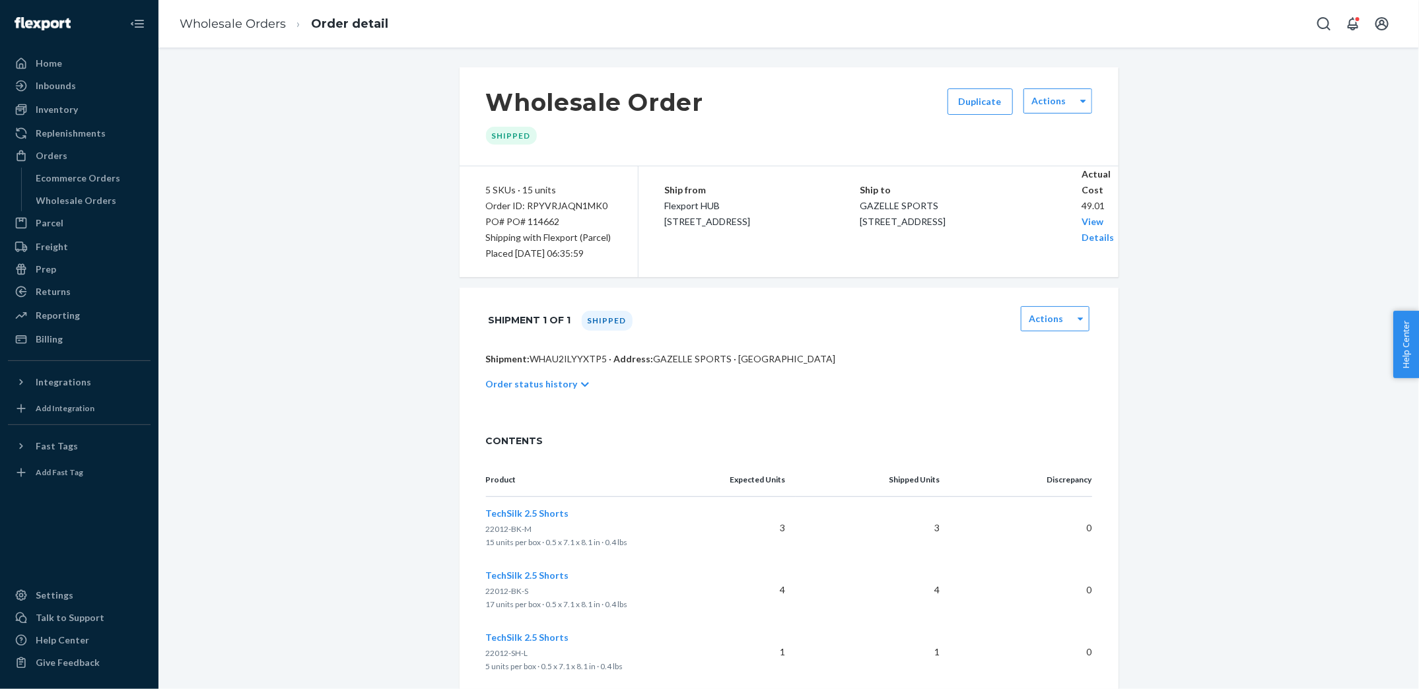
click at [249, 15] on ol "Wholesale Orders Order detail" at bounding box center [284, 24] width 230 height 39
click at [235, 18] on link "Wholesale Orders" at bounding box center [233, 24] width 106 height 15
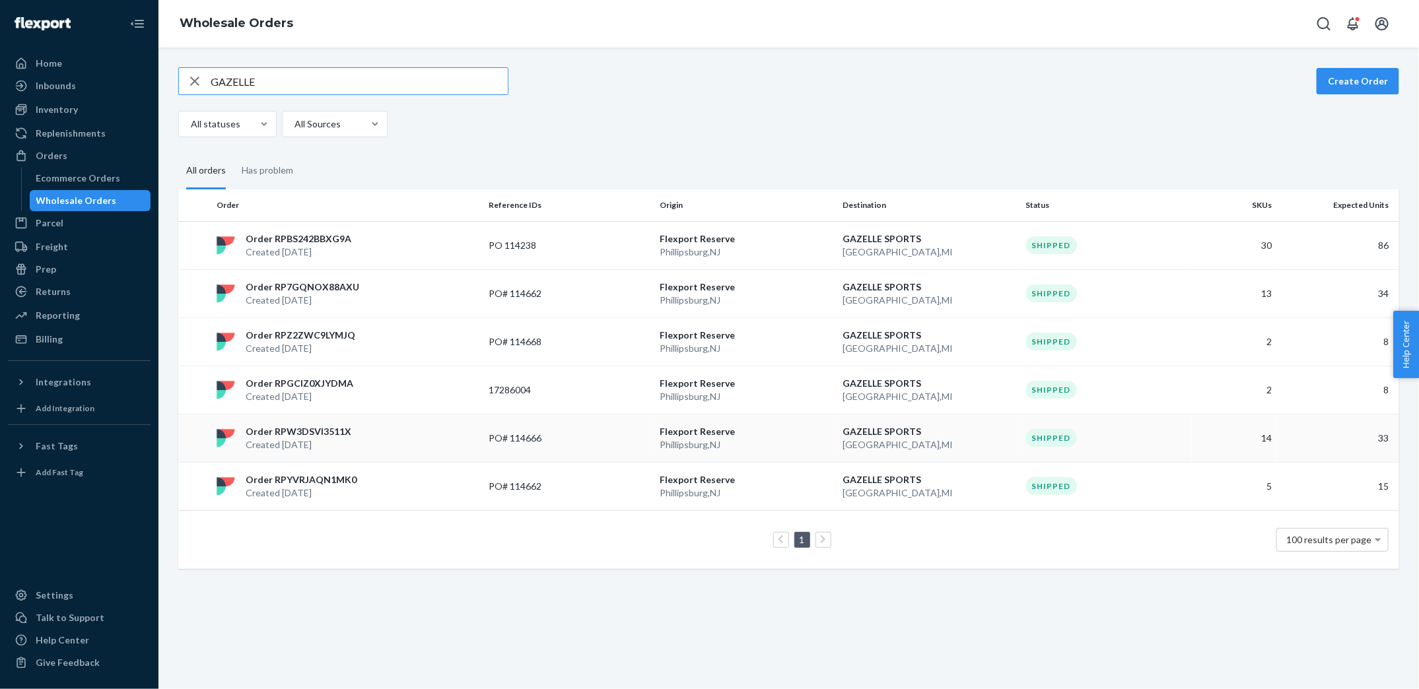
click at [334, 432] on p "Order RPW3DSVI3511X" at bounding box center [299, 431] width 106 height 13
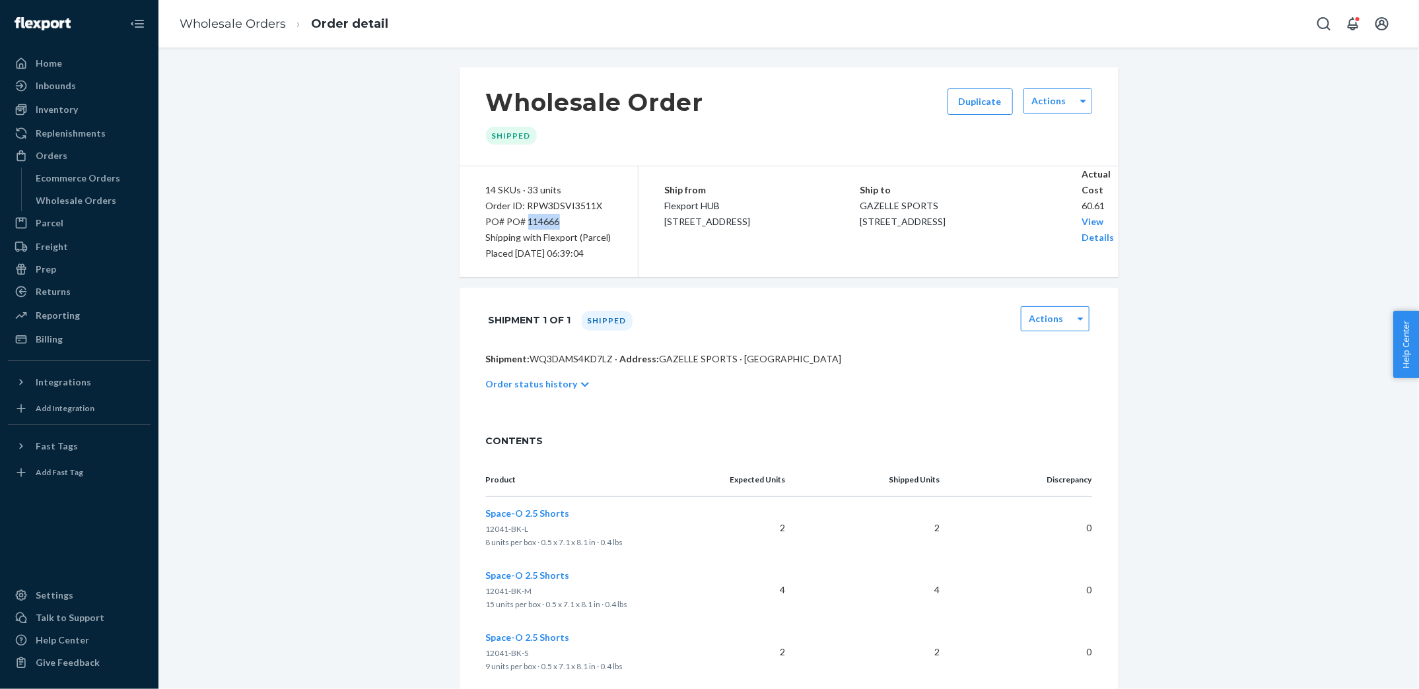
copy div "114666"
drag, startPoint x: 527, startPoint y: 220, endPoint x: 569, endPoint y: 220, distance: 42.3
click at [569, 220] on div "PO# PO# 114666" at bounding box center [548, 222] width 125 height 16
click at [264, 35] on ol "Wholesale Orders Order detail" at bounding box center [284, 24] width 230 height 39
click at [260, 22] on link "Wholesale Orders" at bounding box center [233, 24] width 106 height 15
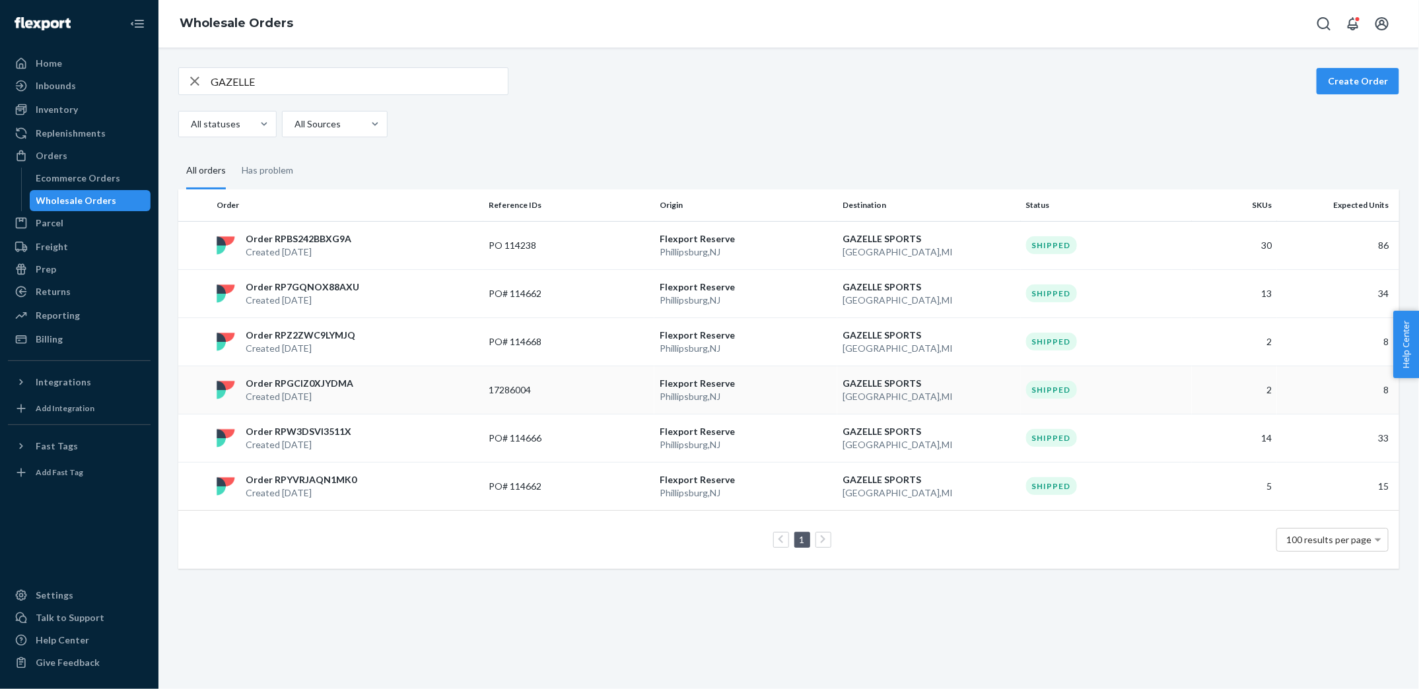
click at [458, 394] on div "Order RPGCIZ0XJYDMA Created [DATE]" at bounding box center [347, 390] width 272 height 26
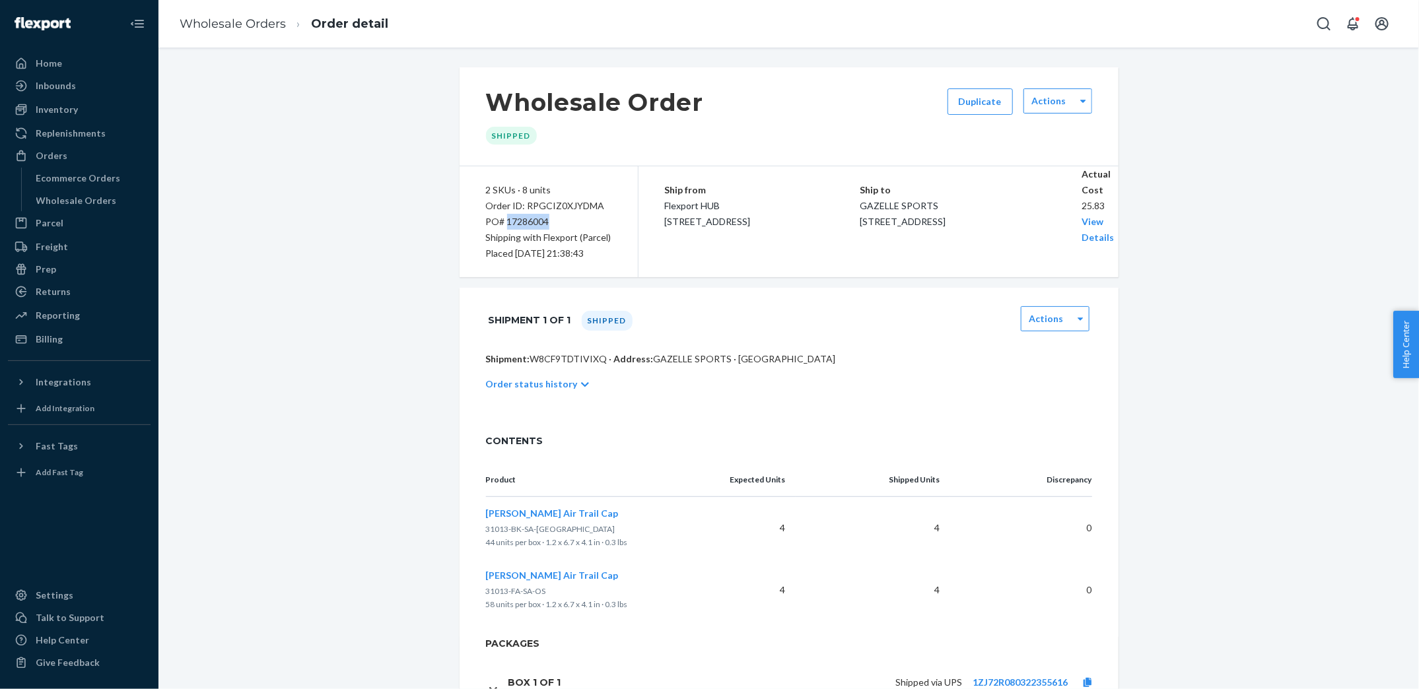
copy div "17286004"
drag, startPoint x: 507, startPoint y: 223, endPoint x: 561, endPoint y: 223, distance: 54.8
click at [561, 223] on div "PO# 17286004" at bounding box center [548, 222] width 125 height 16
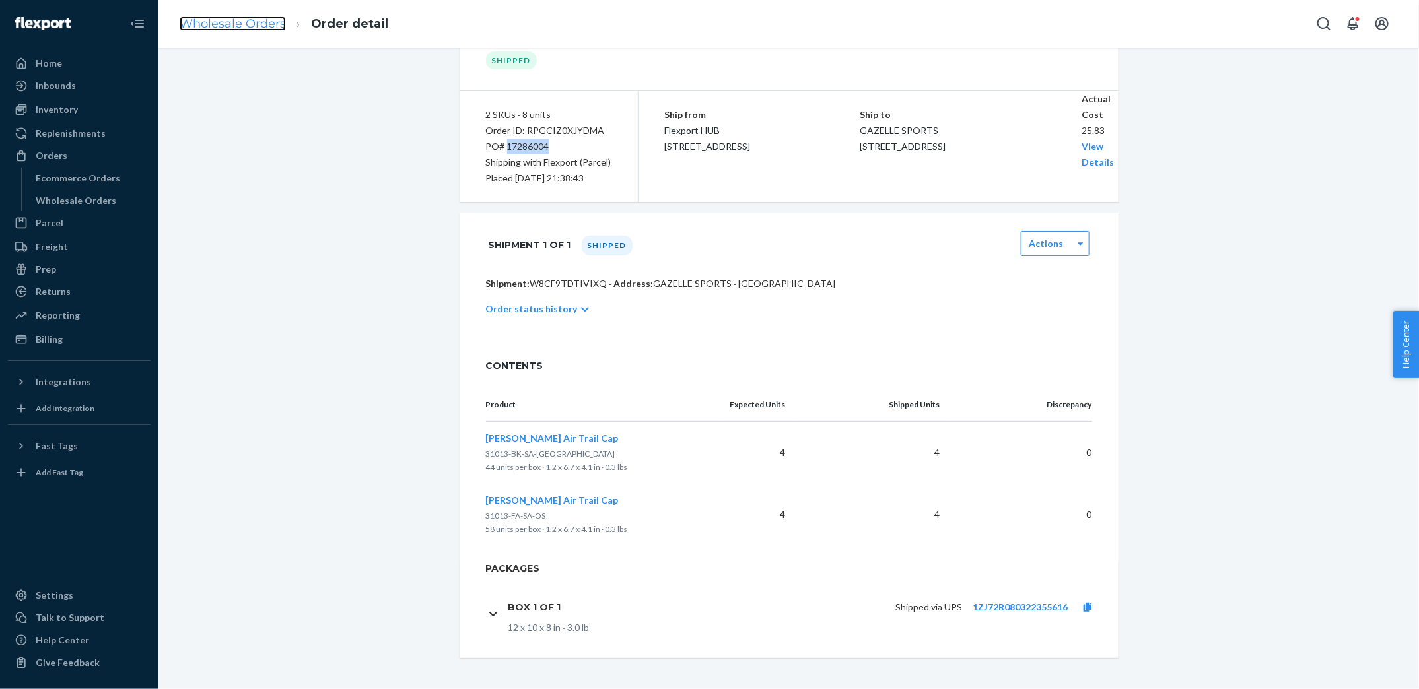
click at [258, 18] on link "Wholesale Orders" at bounding box center [233, 24] width 106 height 15
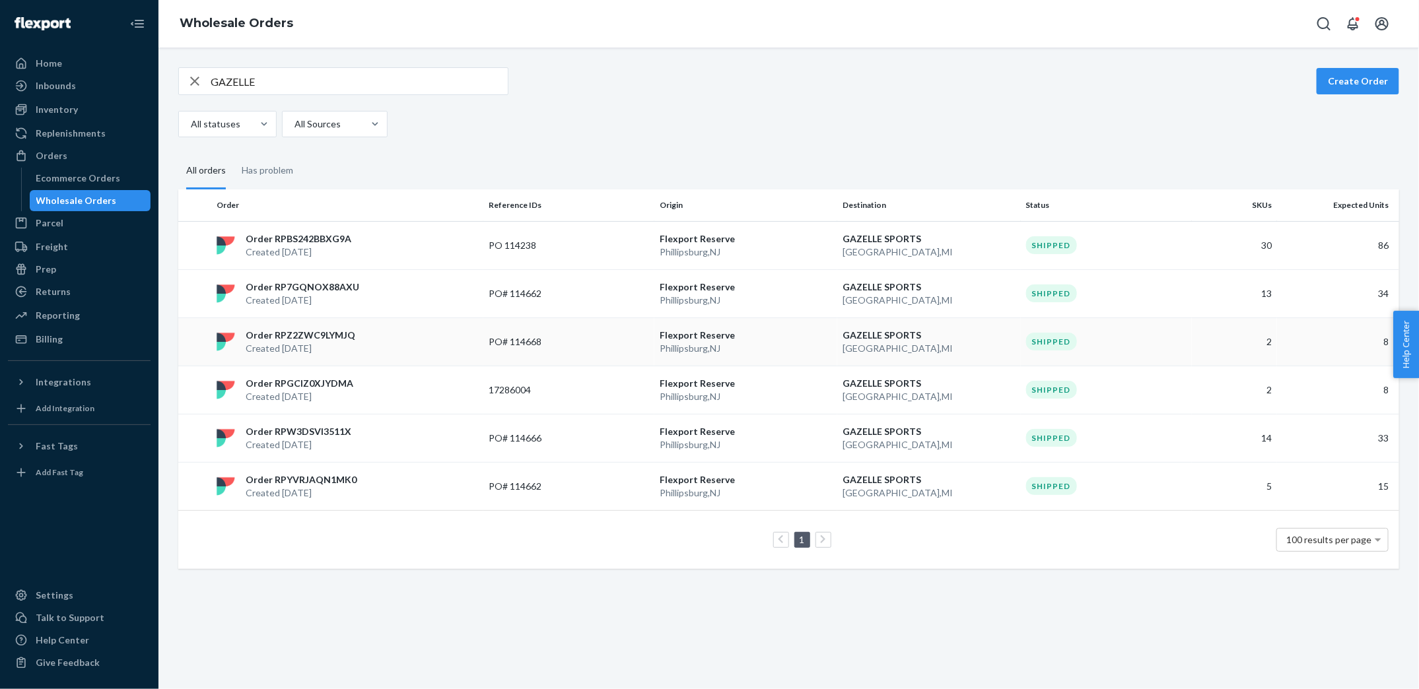
click at [454, 341] on div "Order RPZ2ZWC9LYMJQ Created [DATE]" at bounding box center [347, 342] width 272 height 26
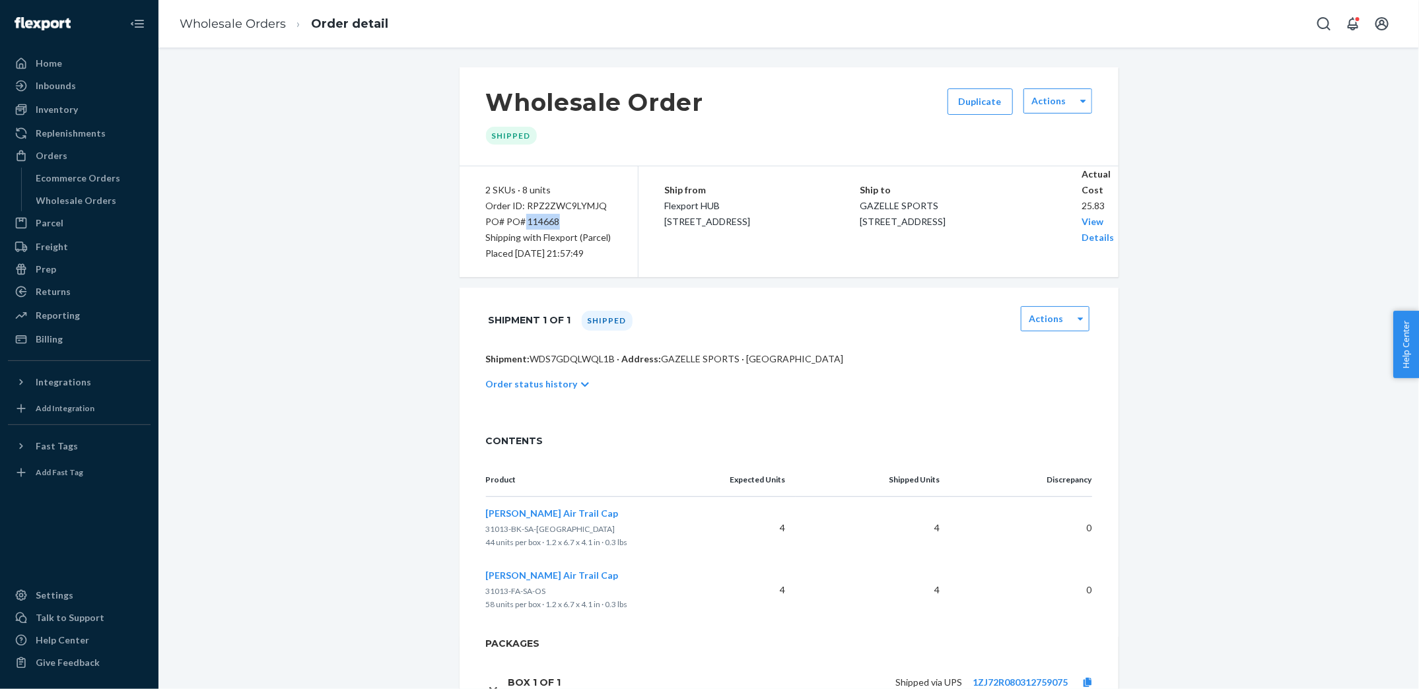
drag, startPoint x: 525, startPoint y: 219, endPoint x: 575, endPoint y: 219, distance: 50.2
click at [575, 219] on div "PO# PO# 114668" at bounding box center [548, 222] width 125 height 16
click at [256, 19] on link "Wholesale Orders" at bounding box center [233, 24] width 106 height 15
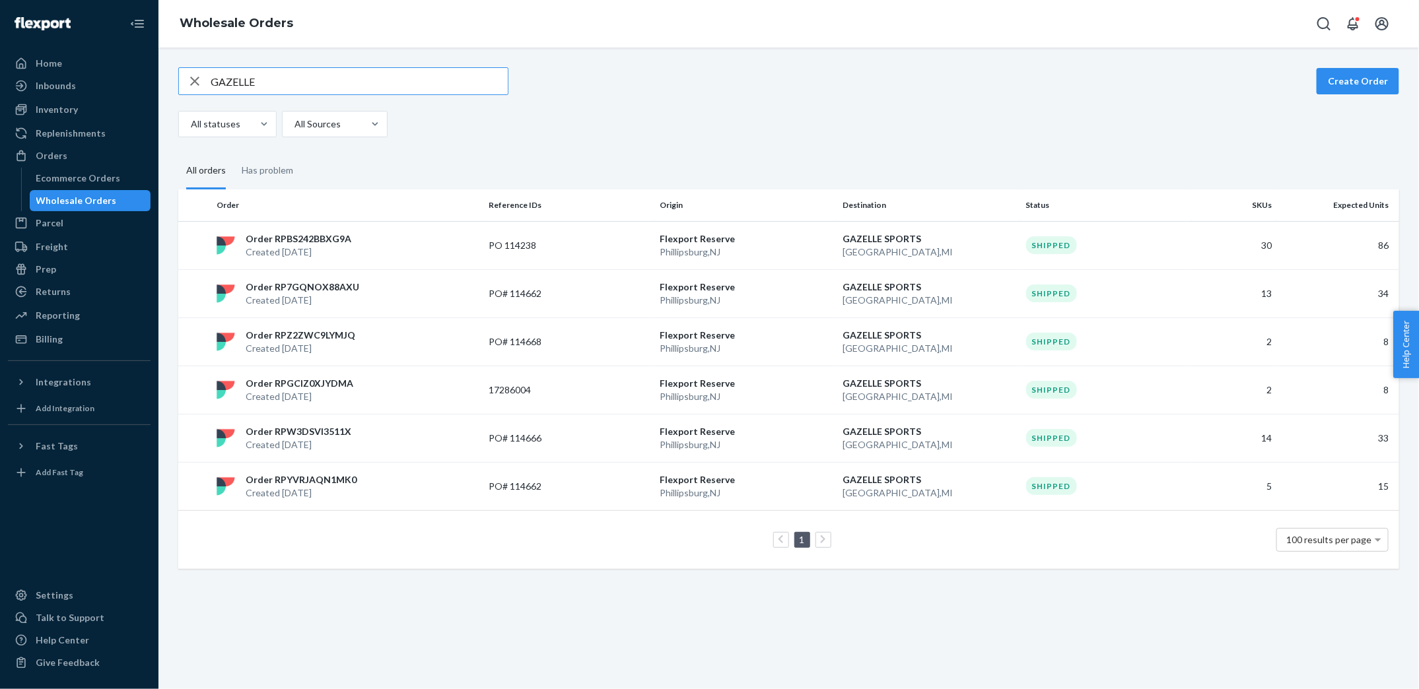
click at [326, 77] on input "GAZELLE" at bounding box center [359, 81] width 297 height 26
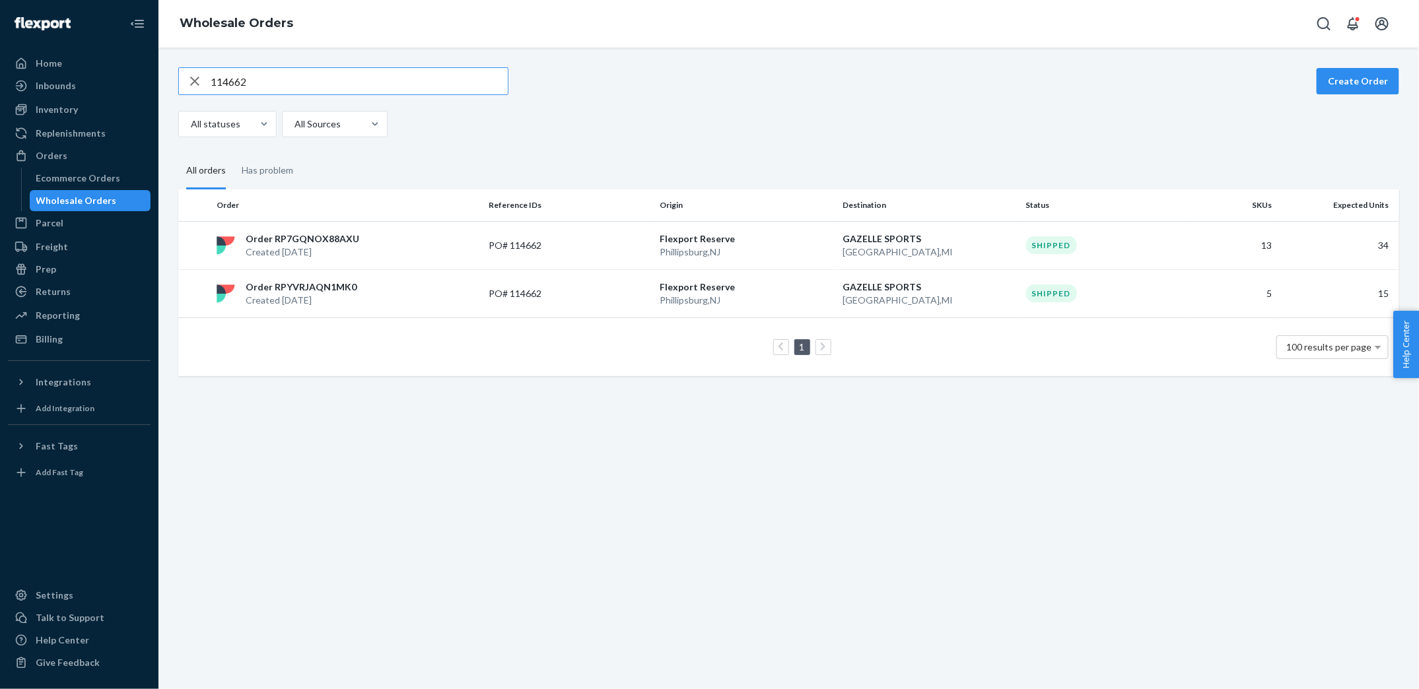
type input "114662"
